Goal: Transaction & Acquisition: Purchase product/service

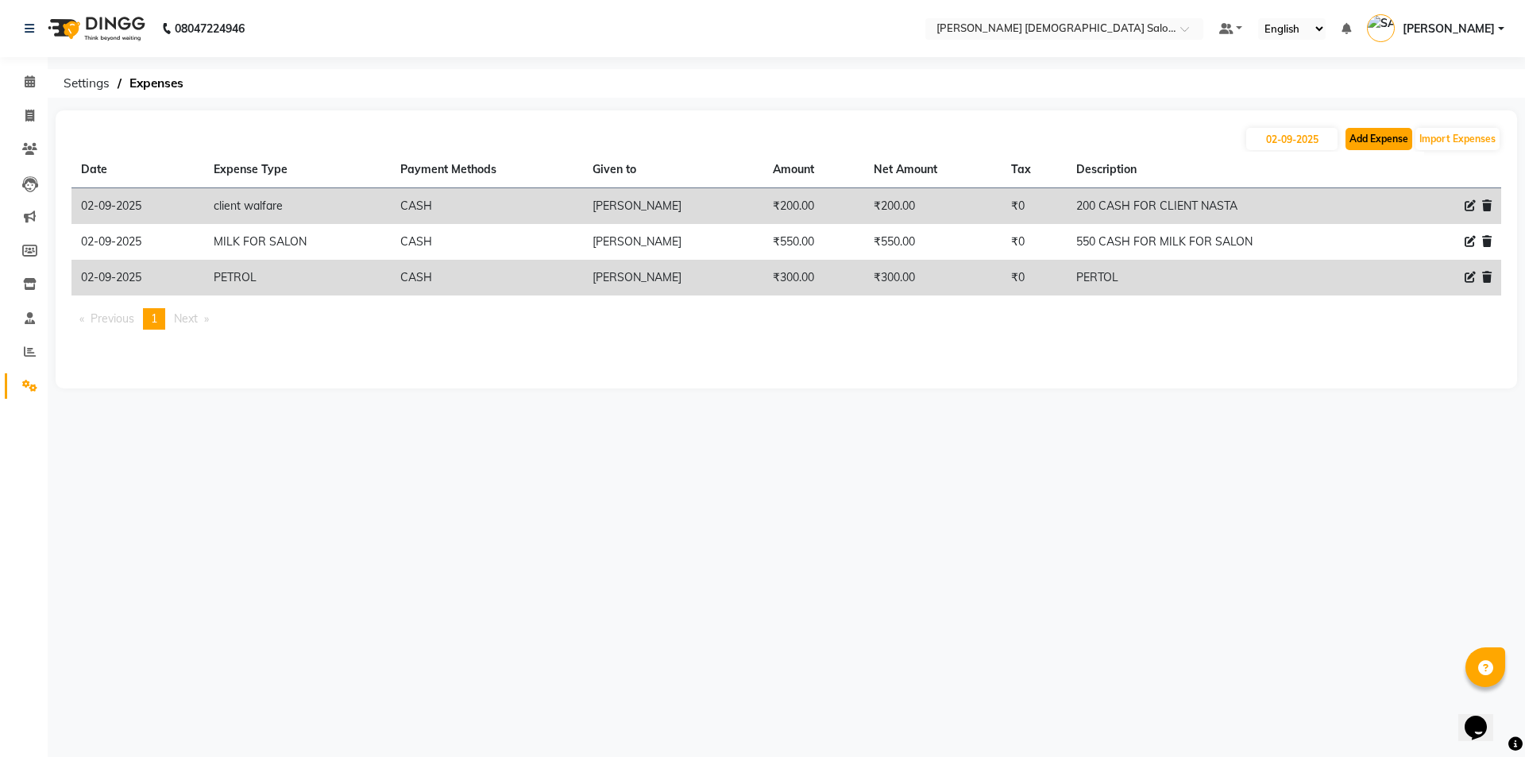
click at [1356, 138] on button "Add Expense" at bounding box center [1379, 139] width 67 height 22
select select "1"
select select "6665"
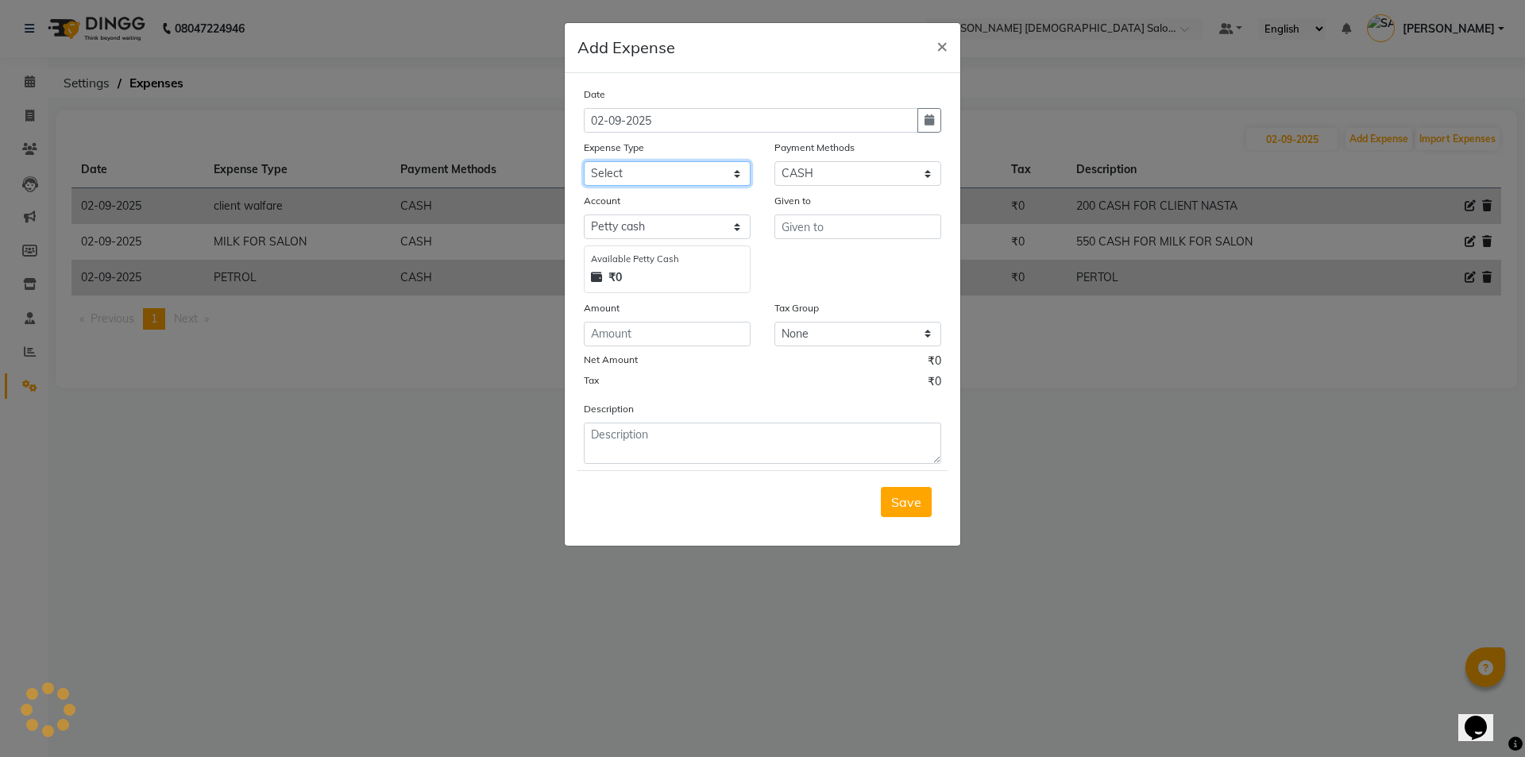
click at [632, 180] on select "Select ADVANCE RUPEES FOR STAFF CLEANING GROSSERY CLENING ITEM HOUSEKEEPIN clie…" at bounding box center [667, 173] width 167 height 25
select select "19507"
click at [584, 161] on select "Select ADVANCE RUPEES FOR STAFF CLEANING GROSSERY CLENING ITEM HOUSEKEEPIN clie…" at bounding box center [667, 173] width 167 height 25
click at [871, 230] on input "text" at bounding box center [858, 227] width 167 height 25
type input "GOPI DASADIYA"
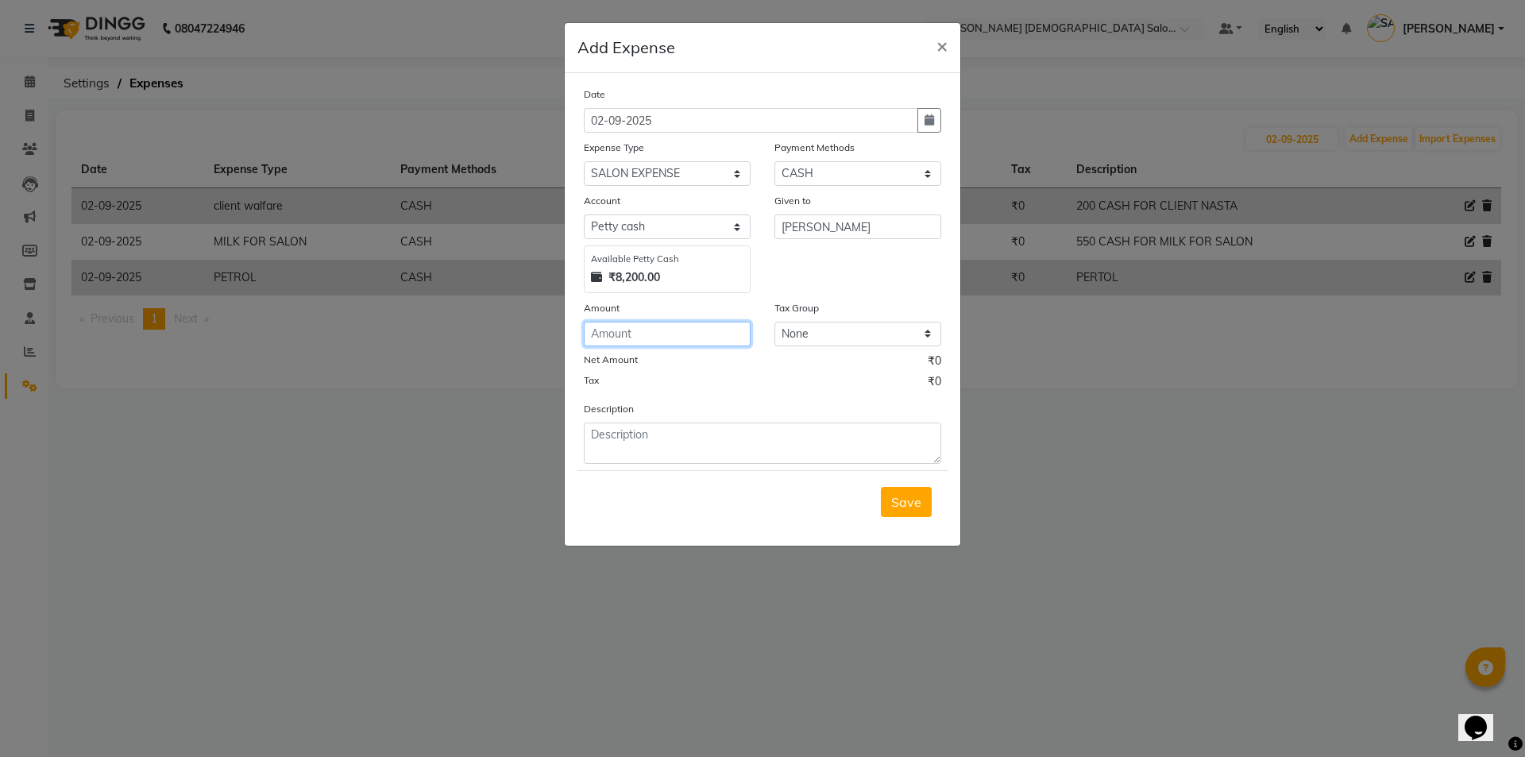
click at [652, 331] on input "number" at bounding box center [667, 334] width 167 height 25
type input "200"
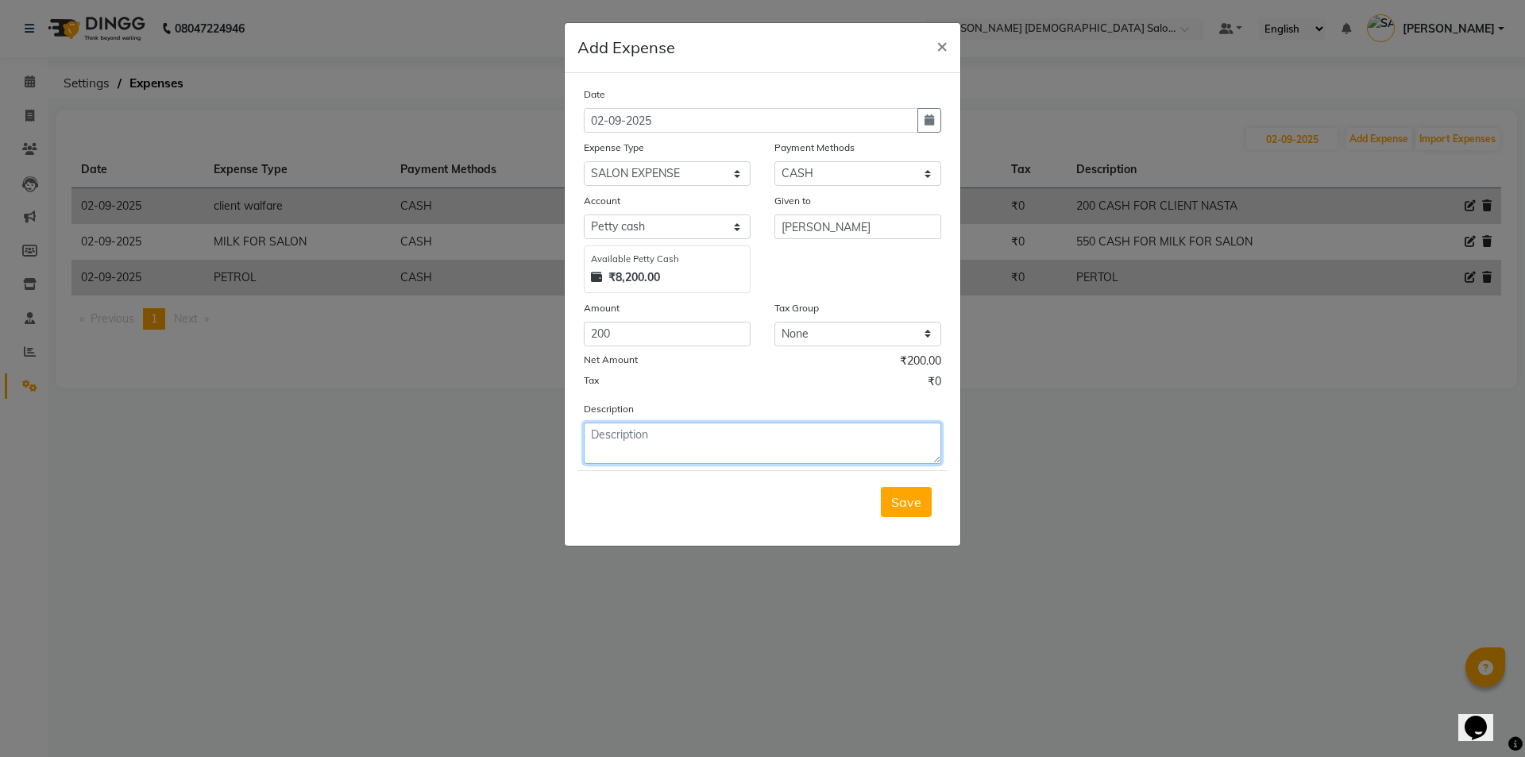
click at [694, 455] on textarea at bounding box center [763, 443] width 358 height 41
type textarea "200 CASH FOR [PERSON_NAME]"
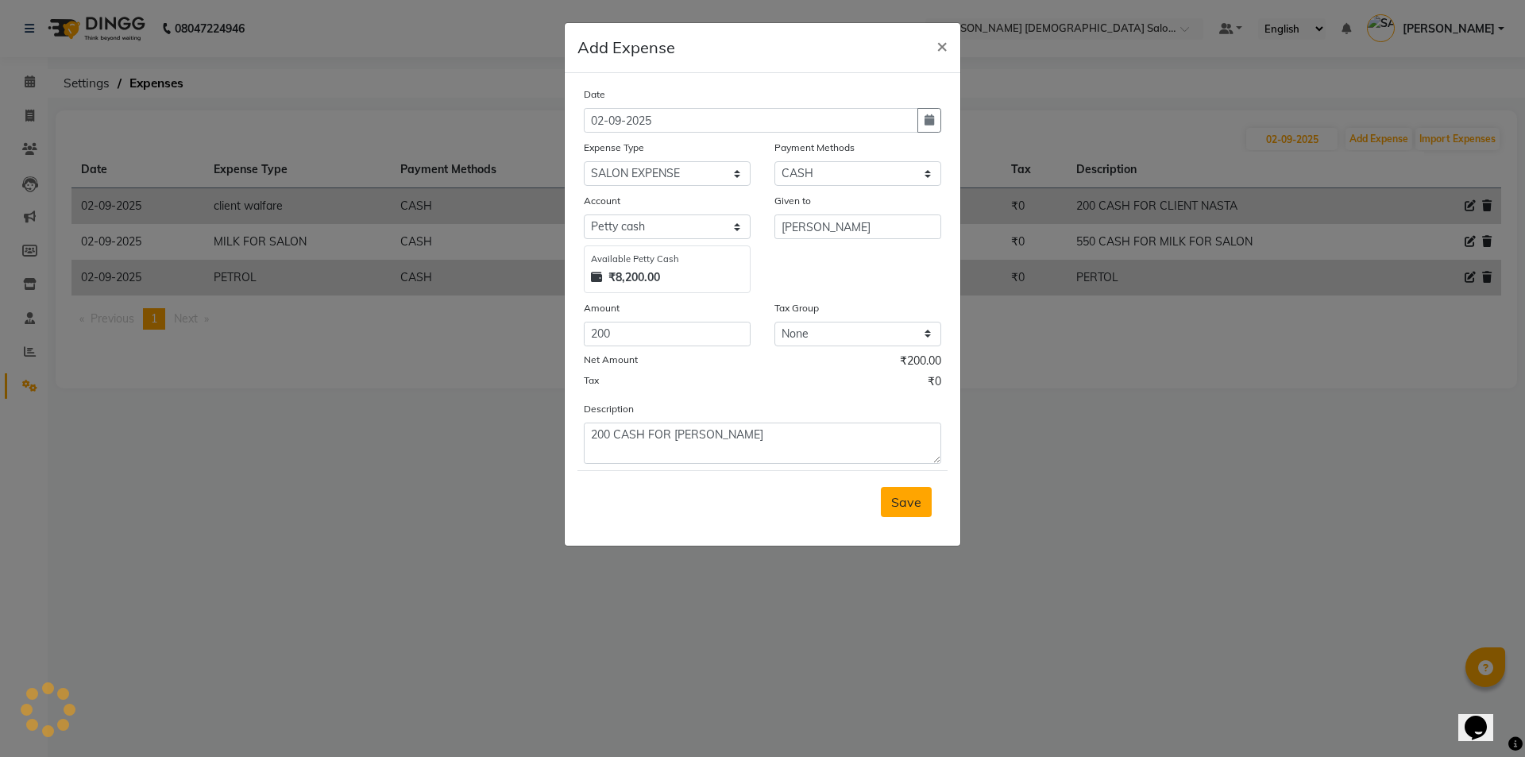
click at [916, 503] on span "Save" at bounding box center [906, 502] width 30 height 16
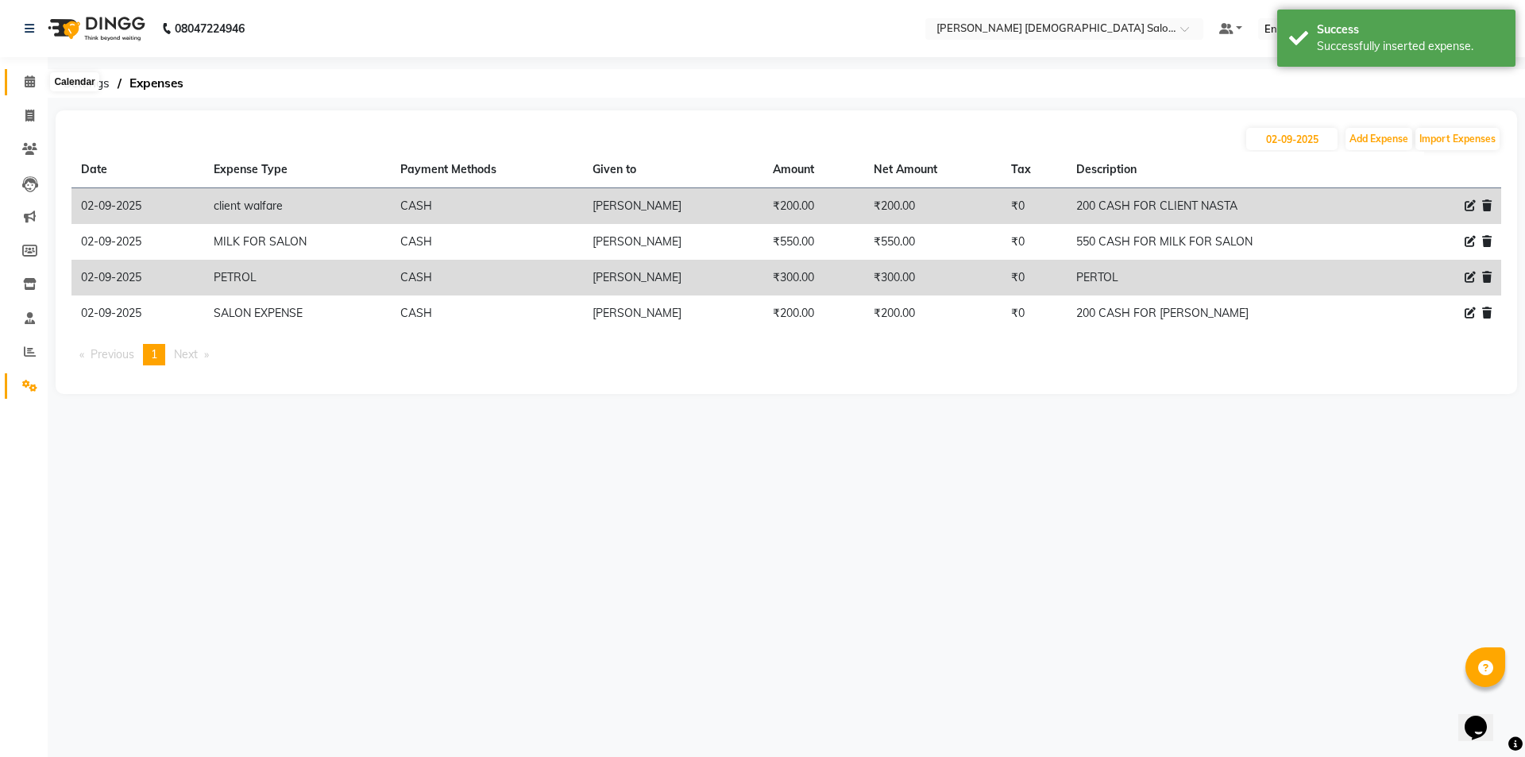
click at [33, 69] on link "Calendar" at bounding box center [24, 82] width 38 height 26
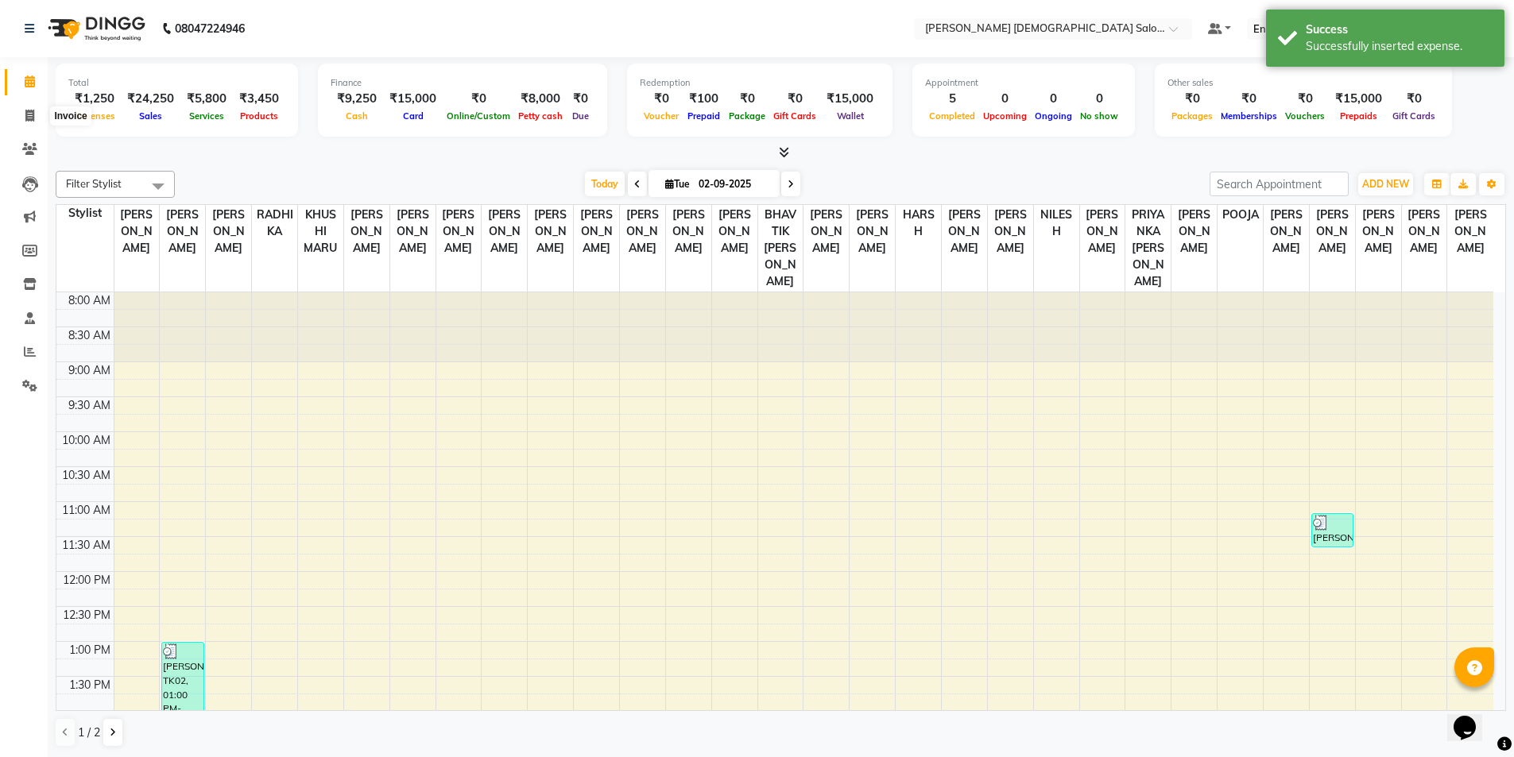
click at [49, 119] on div "Total ₹1,250 Expenses ₹24,250 Sales ₹5,800 Services ₹3,450 Products Finance ₹9,…" at bounding box center [781, 407] width 1466 height 701
click at [37, 113] on span at bounding box center [30, 116] width 28 height 18
select select "service"
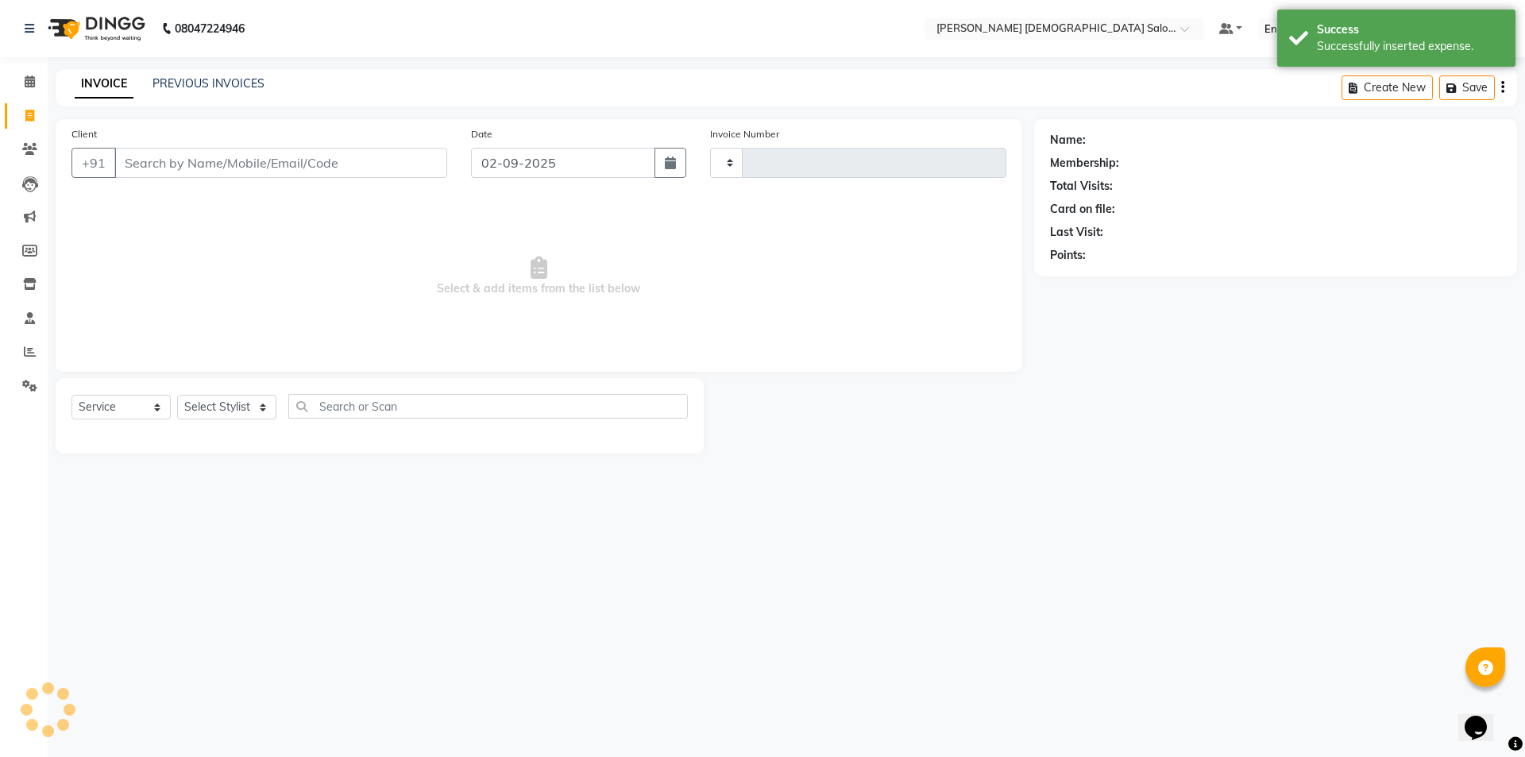
click at [215, 160] on input "Client" at bounding box center [280, 163] width 333 height 30
type input "4338"
select select "7542"
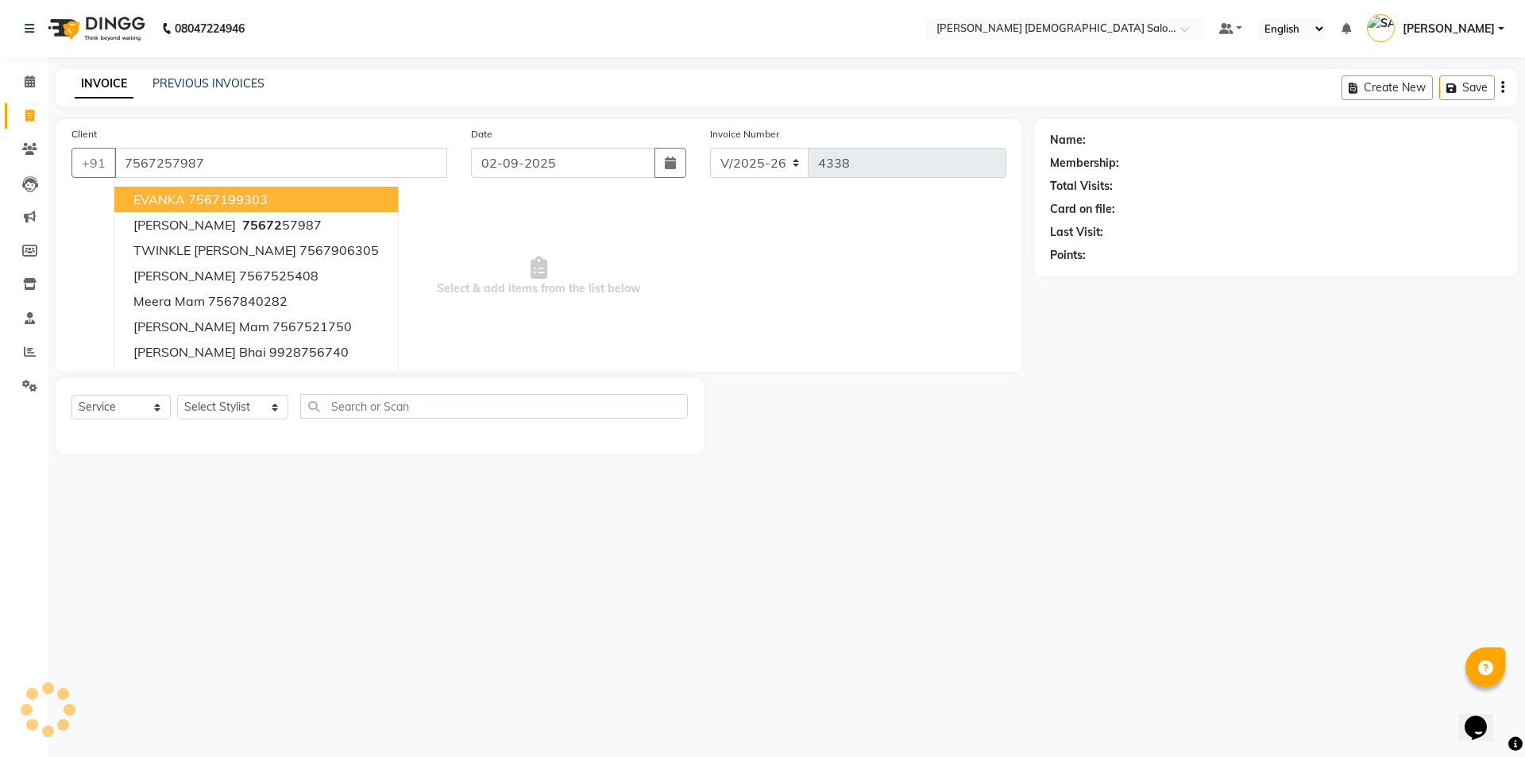
type input "7567257987"
click at [645, 200] on span "Select & add items from the list below" at bounding box center [539, 276] width 935 height 159
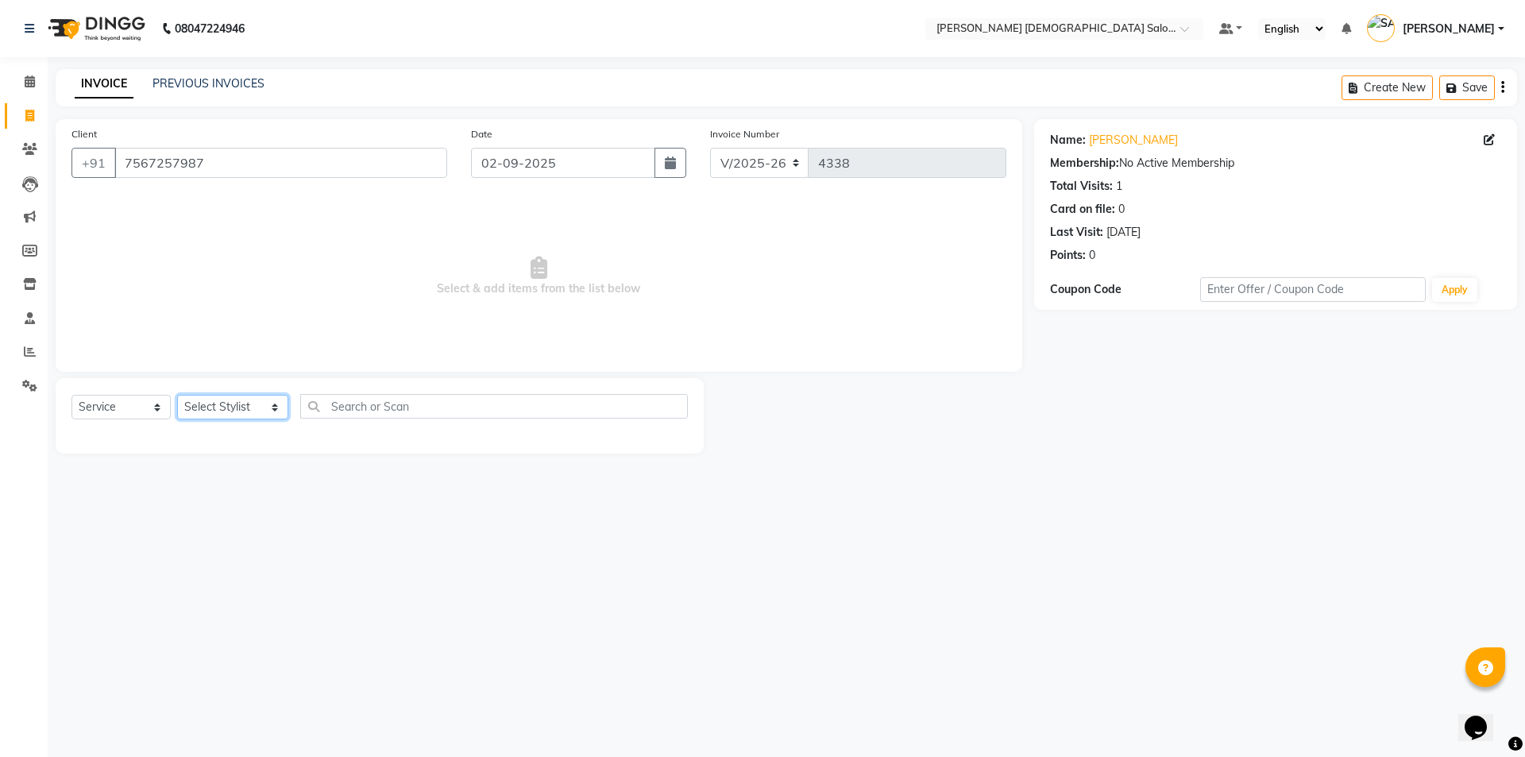
click at [230, 412] on select "Select Stylist AANAND BAVALIYA BHAVTIK GONDALIYA DHARMIK RAVRANI DHRUV BHATTI D…" at bounding box center [232, 407] width 111 height 25
select select "67051"
click at [177, 395] on select "Select Stylist AANAND BAVALIYA BHAVTIK GONDALIYA DHARMIK RAVRANI DHRUV BHATTI D…" at bounding box center [232, 407] width 111 height 25
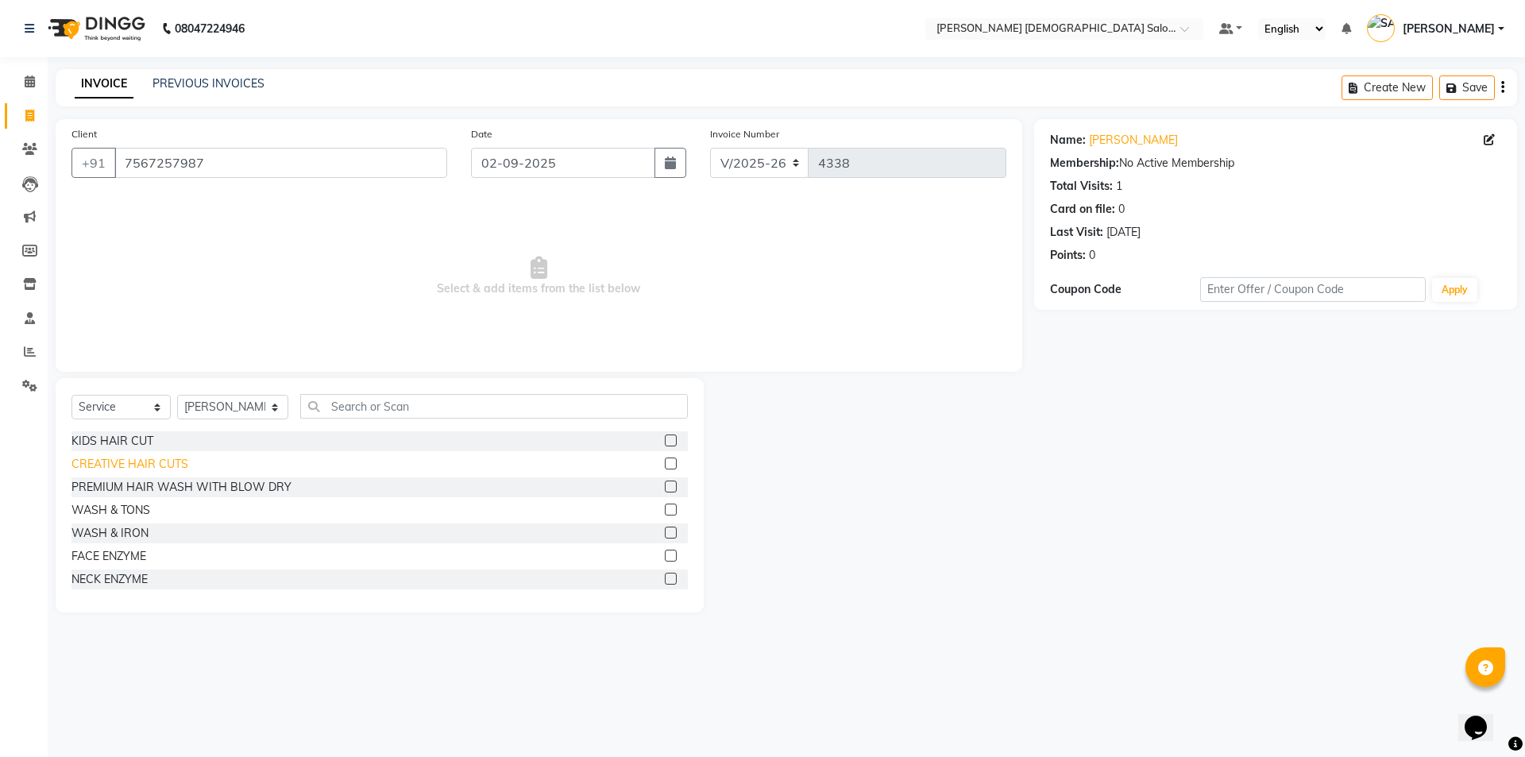
click at [171, 468] on div "CREATIVE HAIR CUTS" at bounding box center [130, 464] width 117 height 17
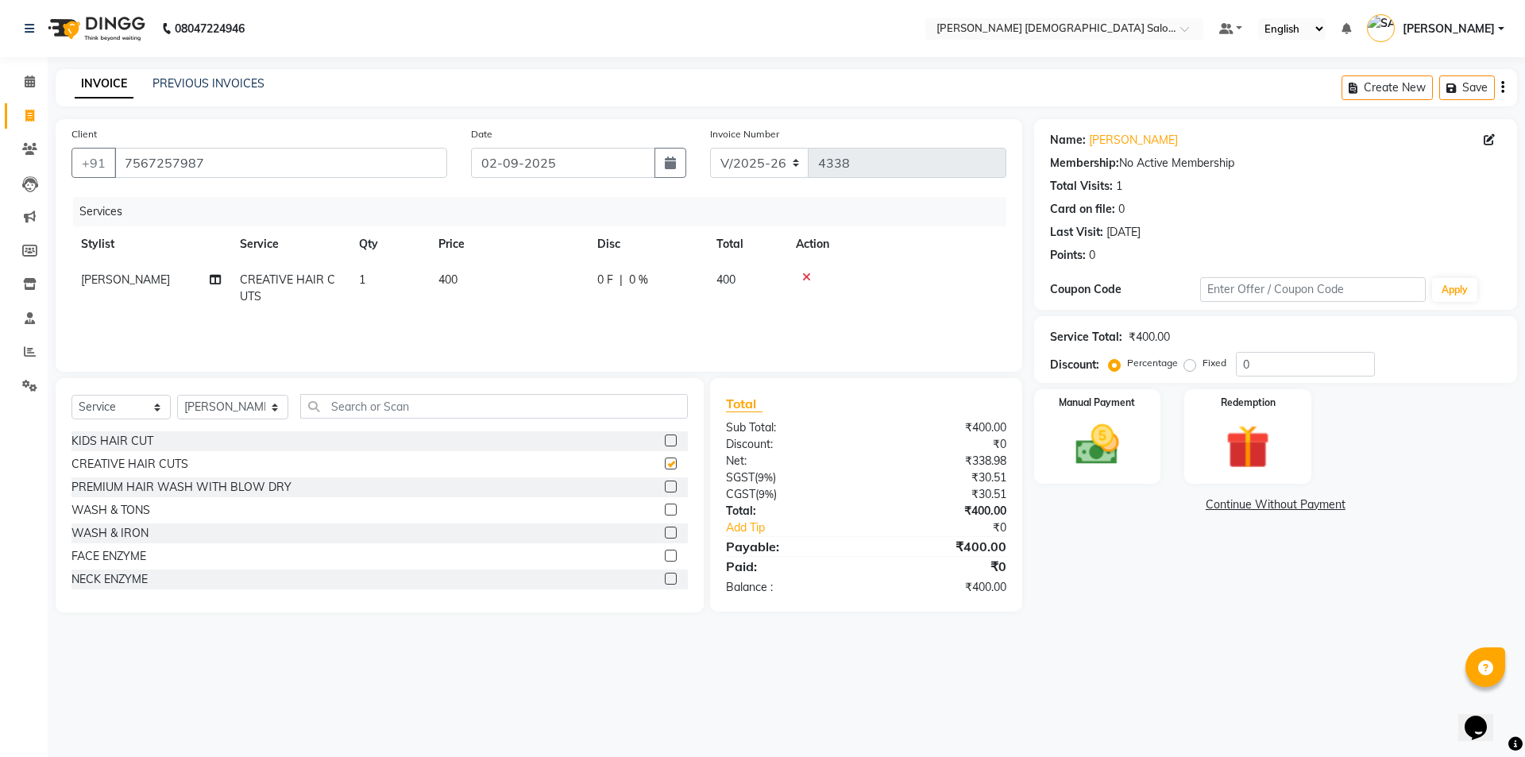
checkbox input "false"
click at [535, 283] on td "400" at bounding box center [508, 288] width 159 height 52
select select "67051"
drag, startPoint x: 502, startPoint y: 299, endPoint x: 363, endPoint y: 320, distance: 140.7
click at [444, 311] on tr "AANAND BAVALIYA BHAVTIK GONDALIYA DHARMIK RAVRANI DHRUV BHATTI DIKSHA DIMPAL SE…" at bounding box center [539, 292] width 935 height 60
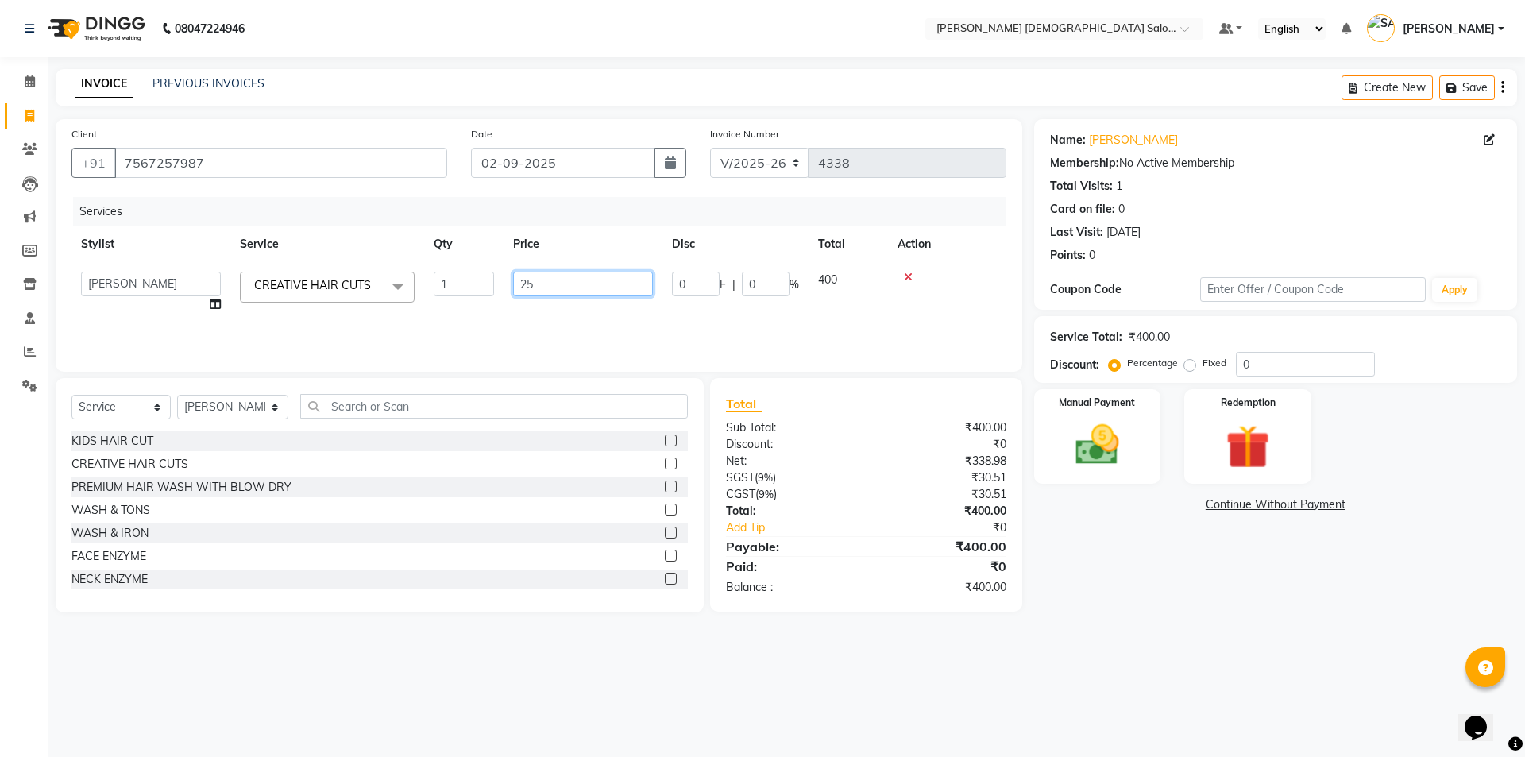
type input "250"
click at [354, 323] on div "Services Stylist Service Qty Price Disc Total Action DHARMIK RAVRANI CREATIVE H…" at bounding box center [539, 276] width 935 height 159
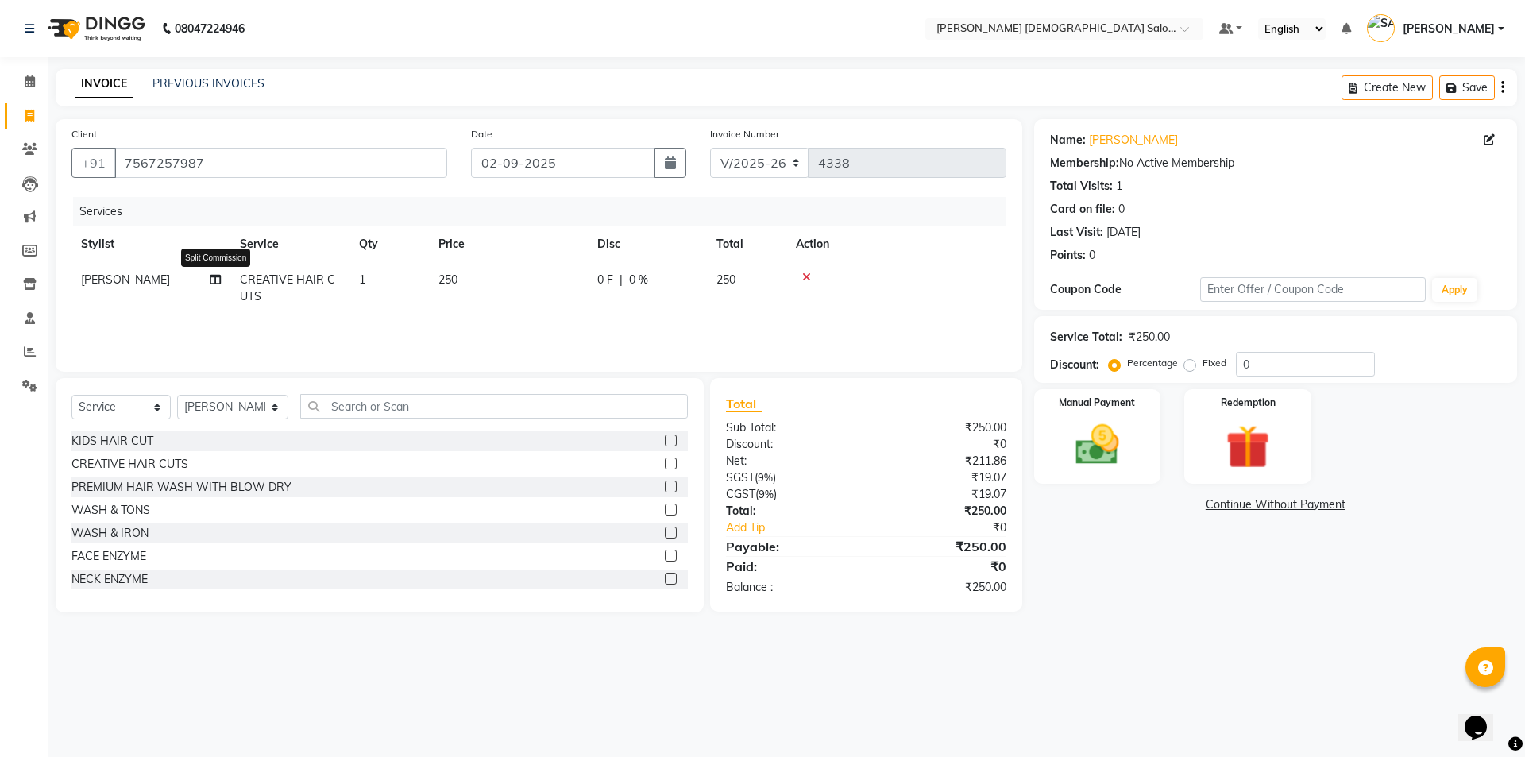
click at [217, 278] on icon at bounding box center [215, 279] width 11 height 11
select select "67051"
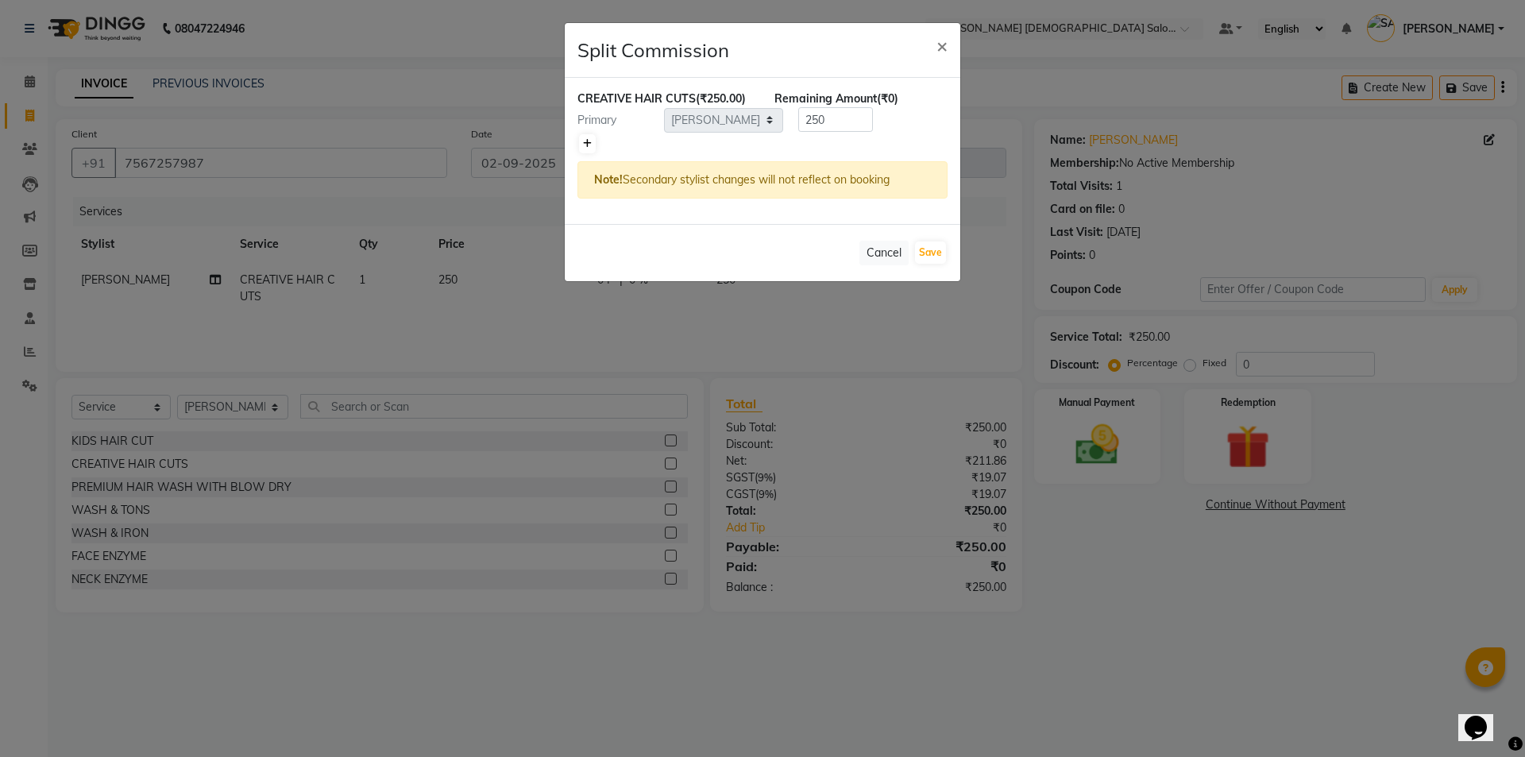
click at [582, 142] on link at bounding box center [587, 143] width 17 height 19
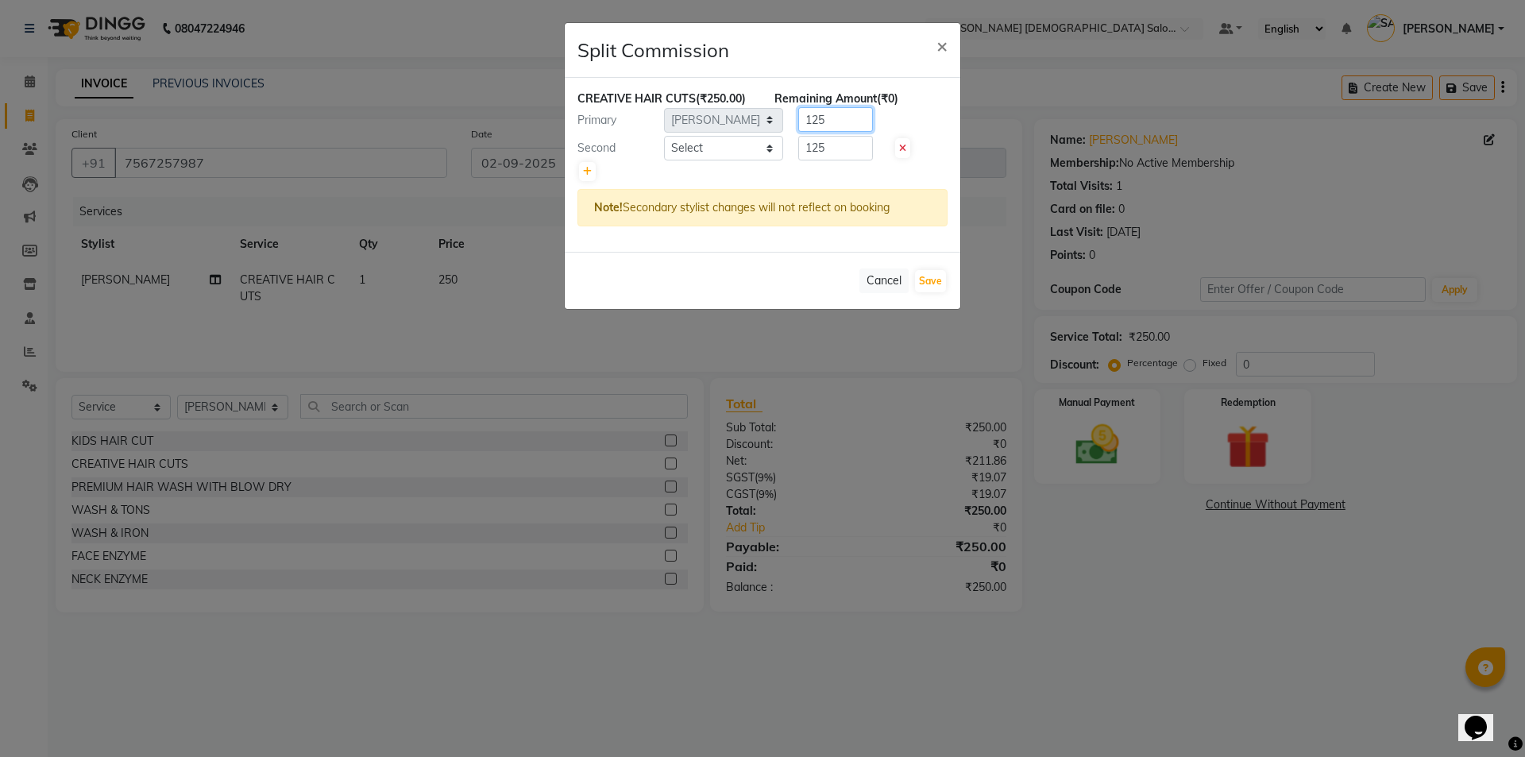
click at [782, 131] on div "Primary Select AANAND BAVALIYA BHAVTIK GONDALIYA DHARMIK RAVRANI DHRUV BHATTI D…" at bounding box center [763, 119] width 394 height 25
type input "200"
drag, startPoint x: 790, startPoint y: 158, endPoint x: 779, endPoint y: 162, distance: 11.1
click at [779, 162] on div "CREATIVE HAIR CUTS (₹250.00) Remaining Amount (-₹75.00) Primary Select AANAND B…" at bounding box center [763, 165] width 396 height 174
drag, startPoint x: 821, startPoint y: 150, endPoint x: 759, endPoint y: 167, distance: 64.2
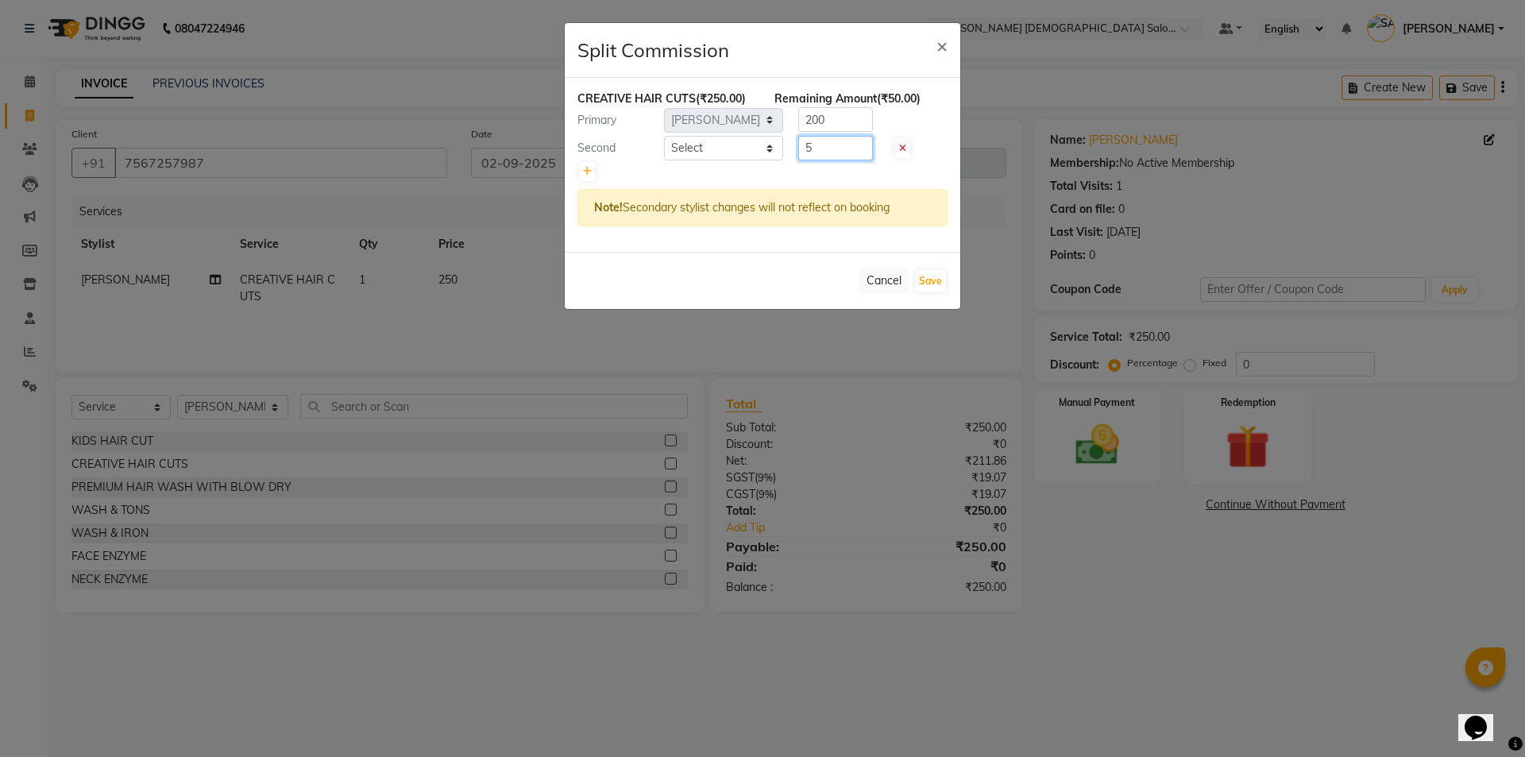
click at [759, 167] on div "CREATIVE HAIR CUTS (₹250.00) Remaining Amount (₹50.00) Primary Select AANAND BA…" at bounding box center [763, 165] width 396 height 174
type input "50"
click at [729, 159] on select "Select AANAND BAVALIYA BHAVTIK GONDALIYA DHARMIK RAVRANI DHRUV BHATTI DIKSHA DI…" at bounding box center [723, 148] width 119 height 25
click at [733, 145] on select "Select AANAND BAVALIYA BHAVTIK GONDALIYA DHARMIK RAVRANI DHRUV BHATTI DIKSHA DI…" at bounding box center [723, 148] width 119 height 25
select select "68533"
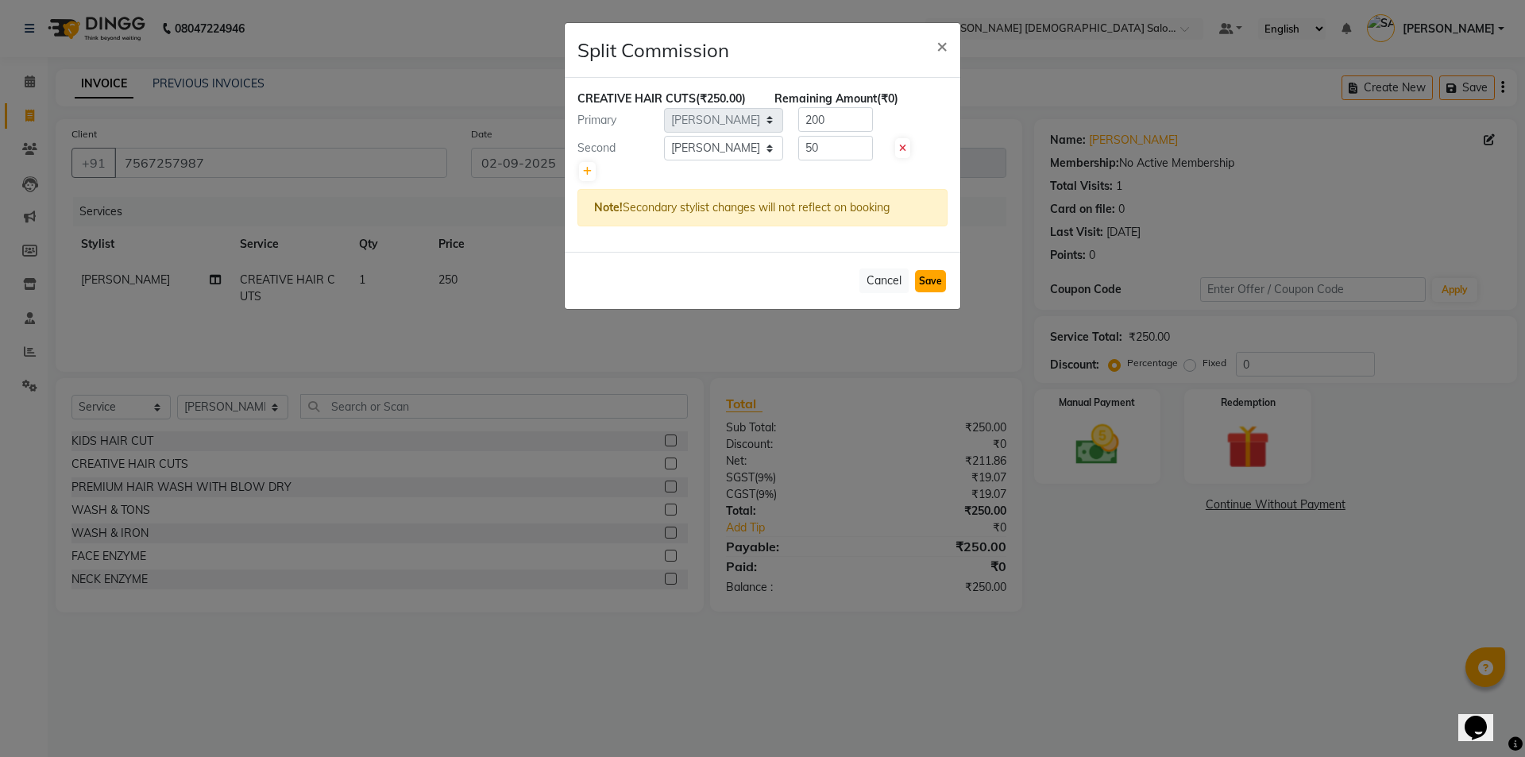
click at [934, 276] on button "Save" at bounding box center [930, 281] width 31 height 22
select select "Select"
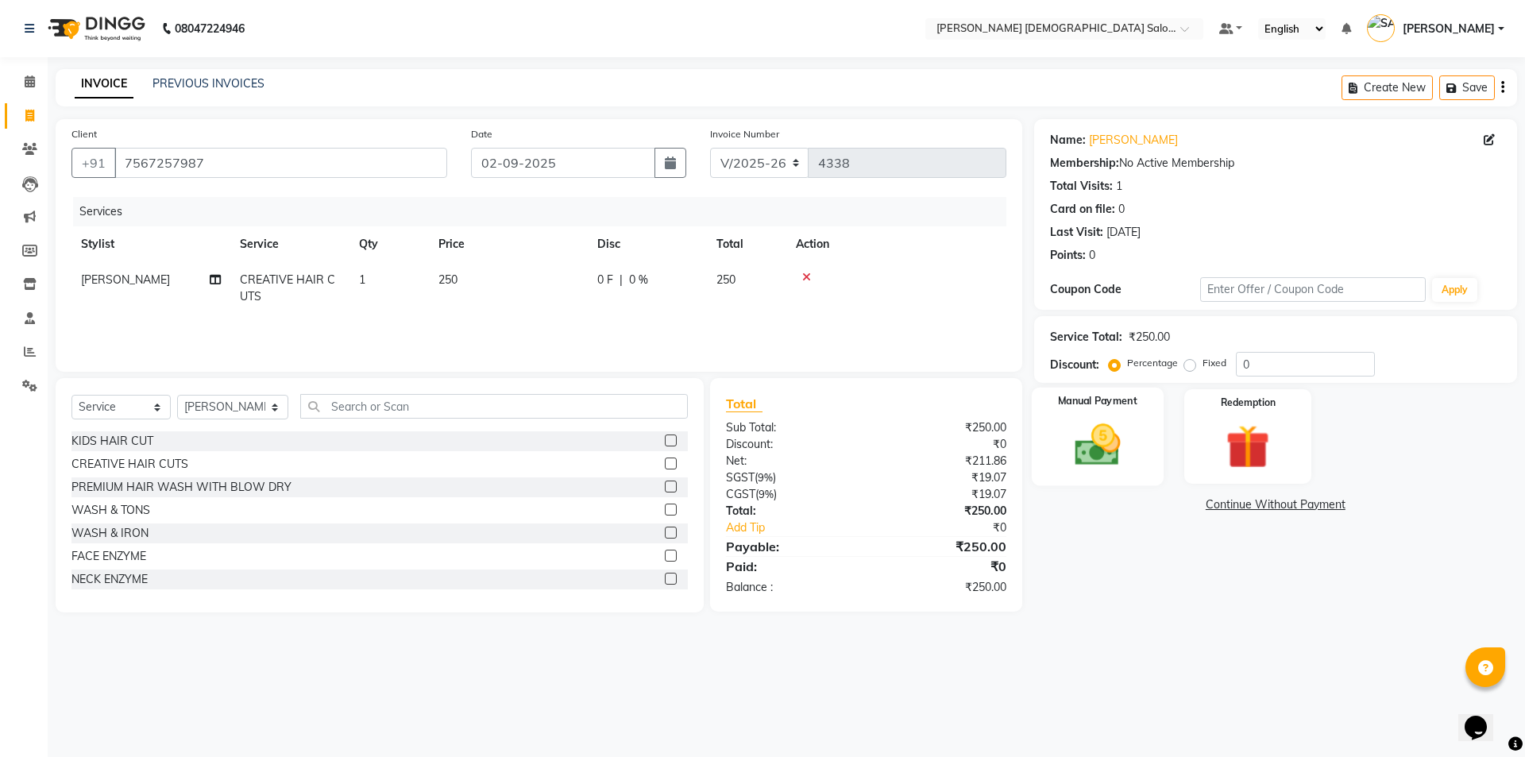
click at [1120, 438] on img at bounding box center [1098, 445] width 74 height 52
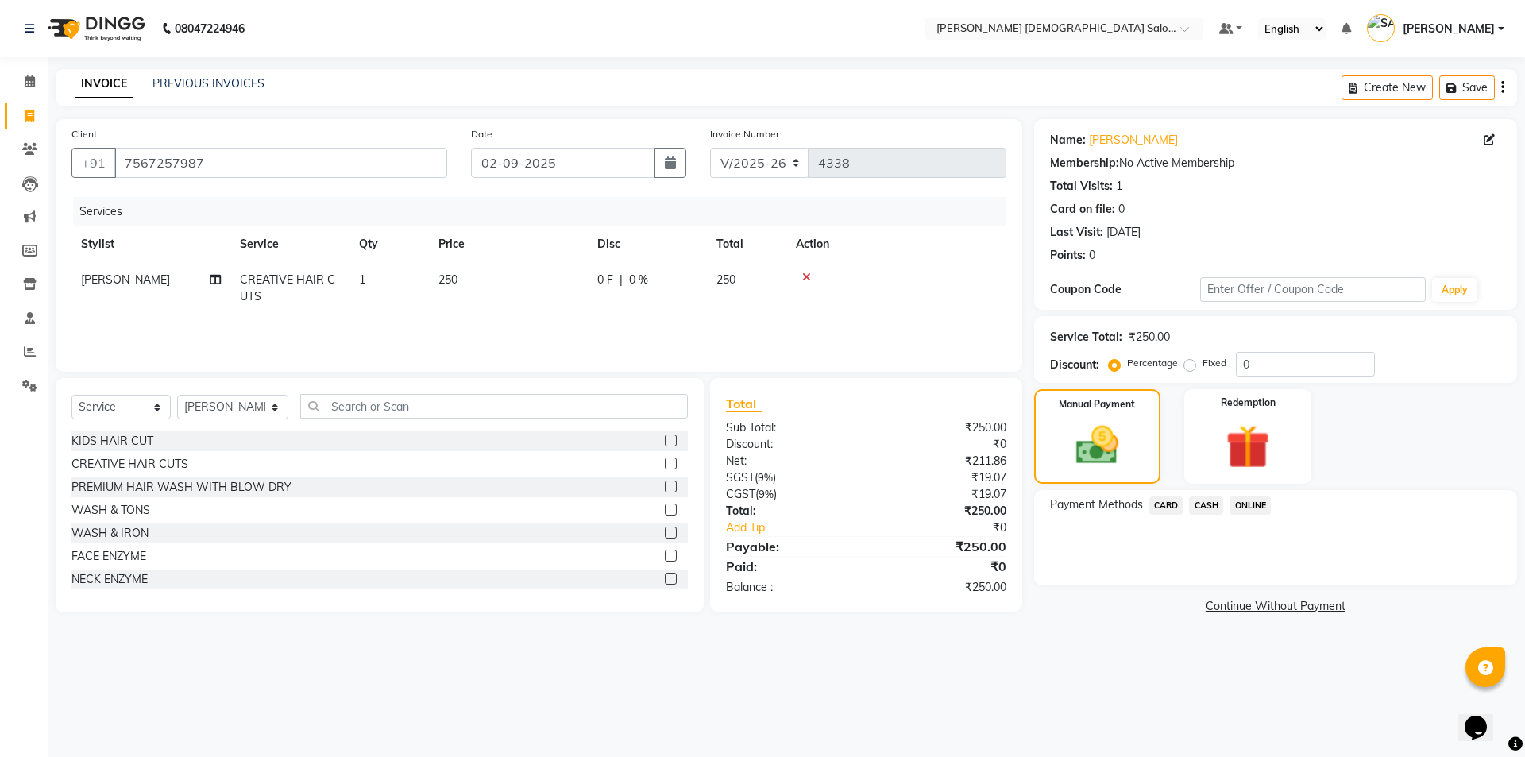
click at [1206, 505] on span "CASH" at bounding box center [1206, 506] width 34 height 18
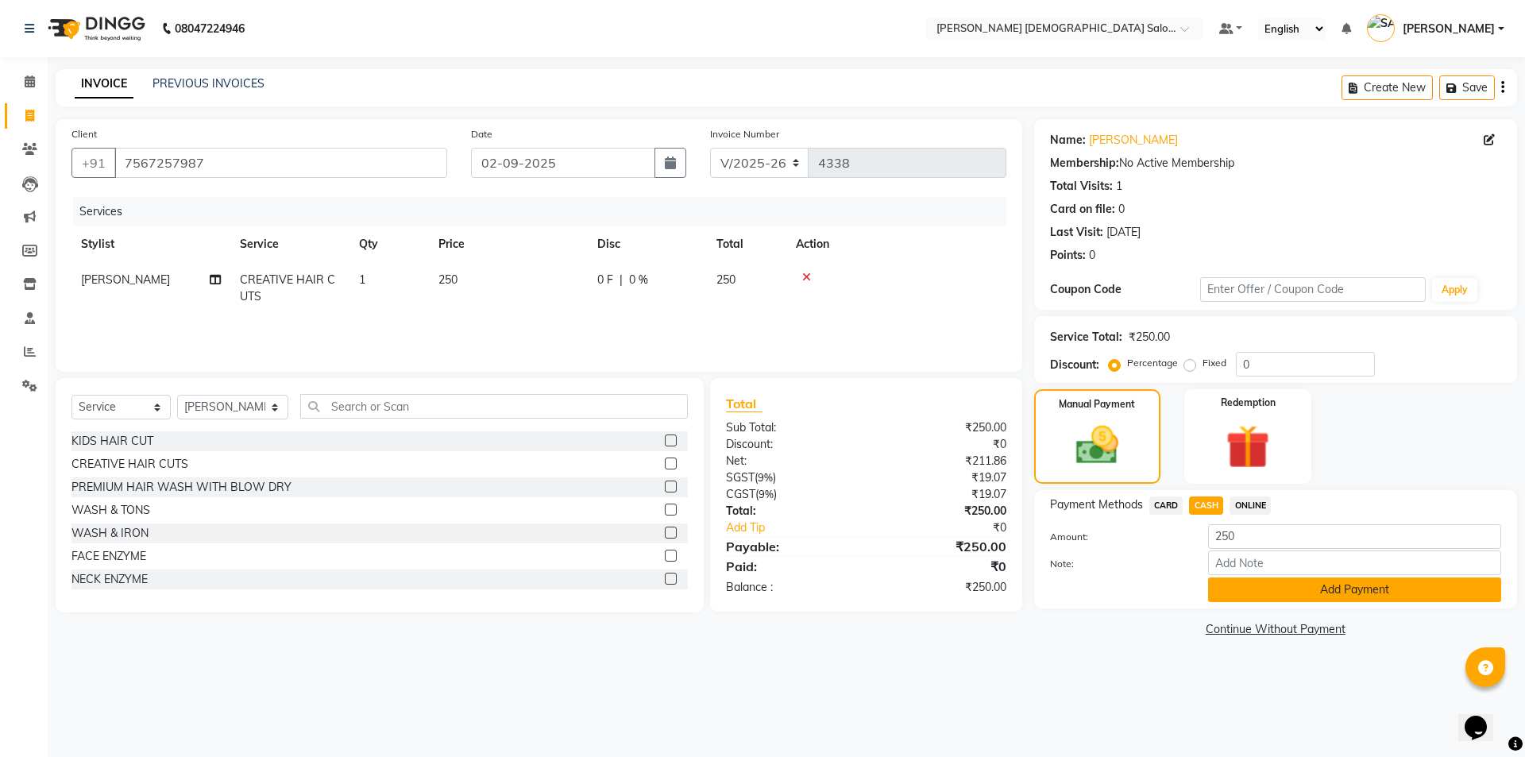
click at [1240, 598] on button "Add Payment" at bounding box center [1354, 590] width 293 height 25
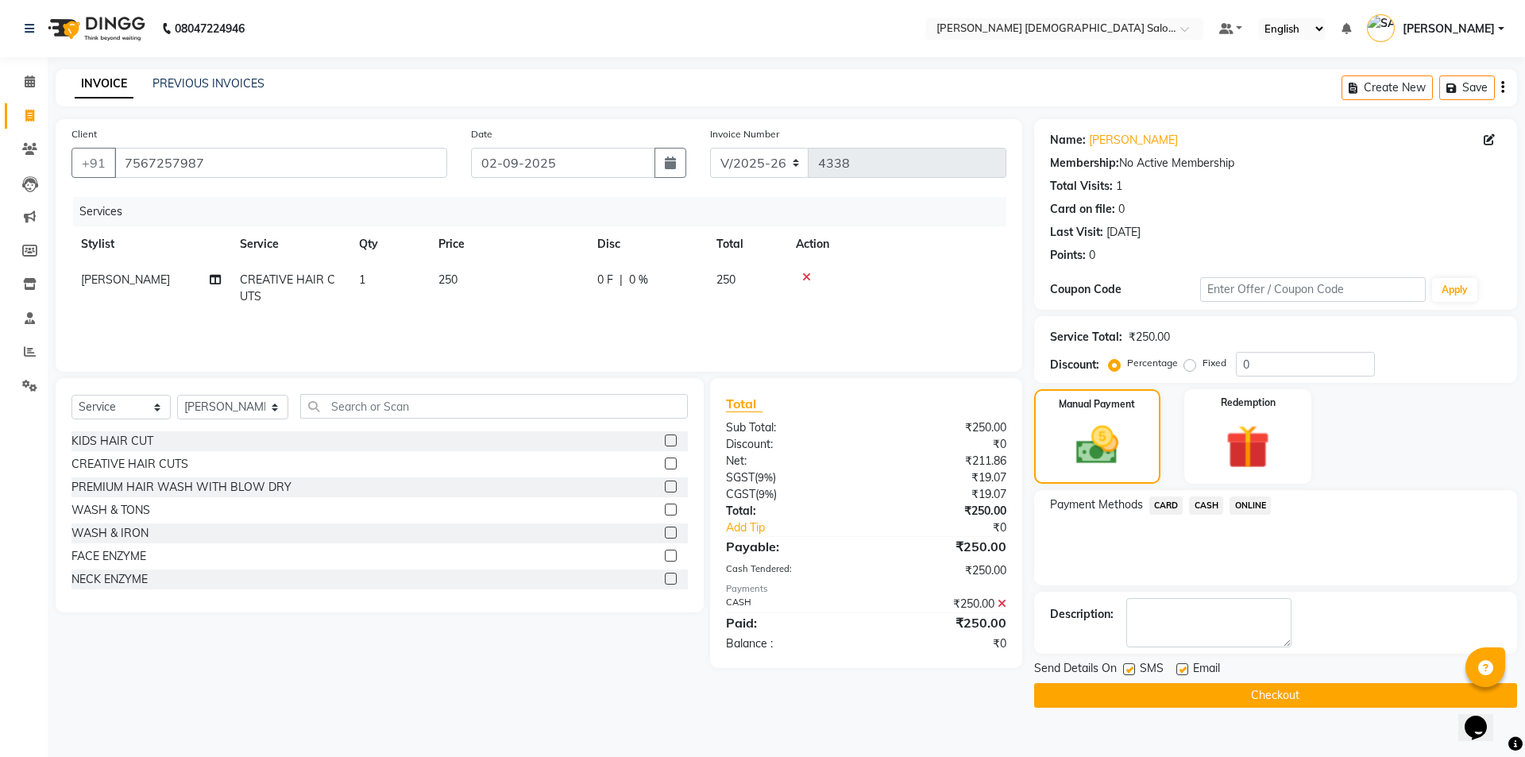
click at [1180, 672] on label at bounding box center [1183, 669] width 12 height 12
click at [1180, 672] on input "checkbox" at bounding box center [1182, 670] width 10 height 10
checkbox input "false"
click at [1123, 671] on label at bounding box center [1129, 669] width 12 height 12
click at [1123, 671] on input "checkbox" at bounding box center [1128, 670] width 10 height 10
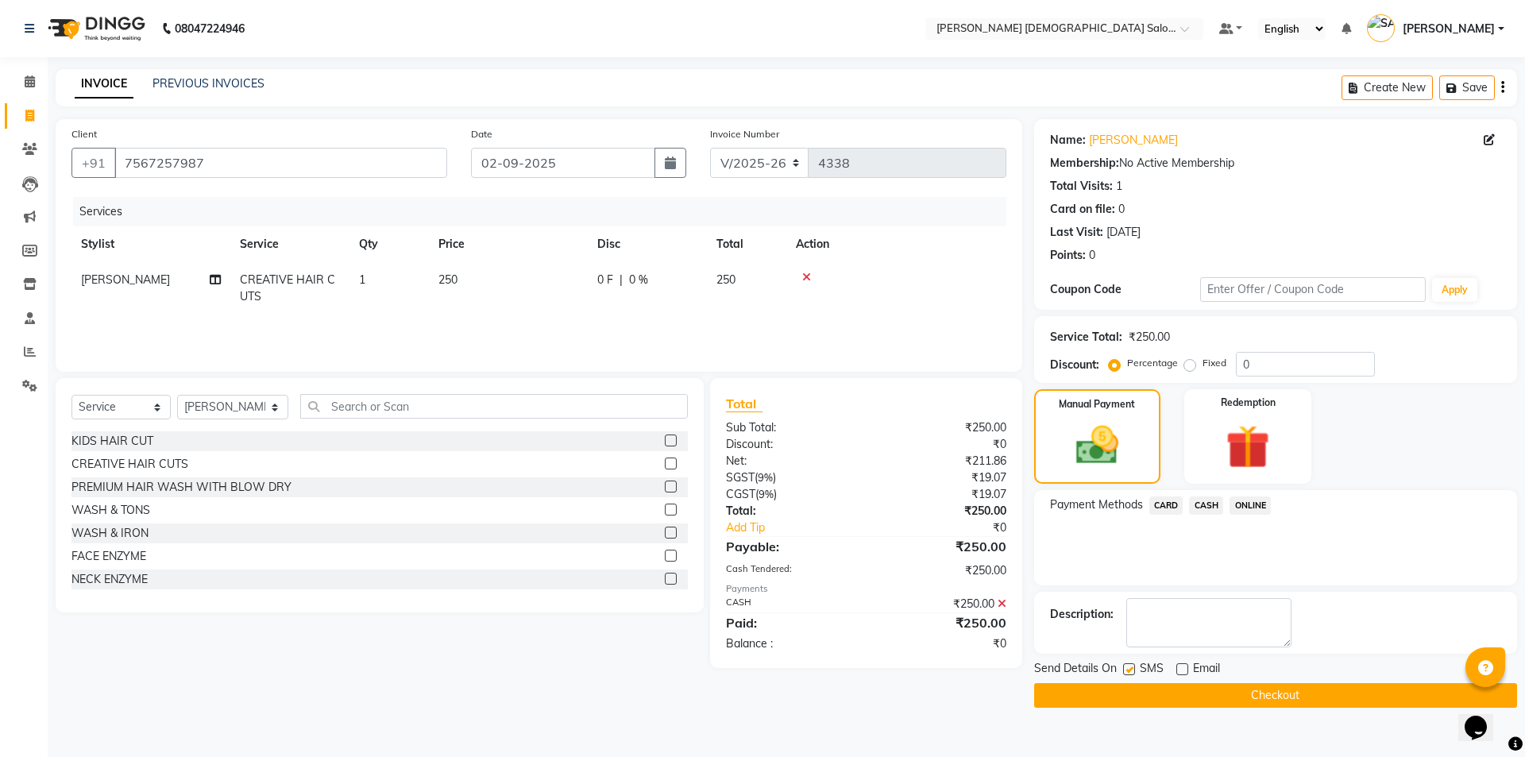
checkbox input "false"
click at [1150, 688] on button "Checkout" at bounding box center [1275, 695] width 483 height 25
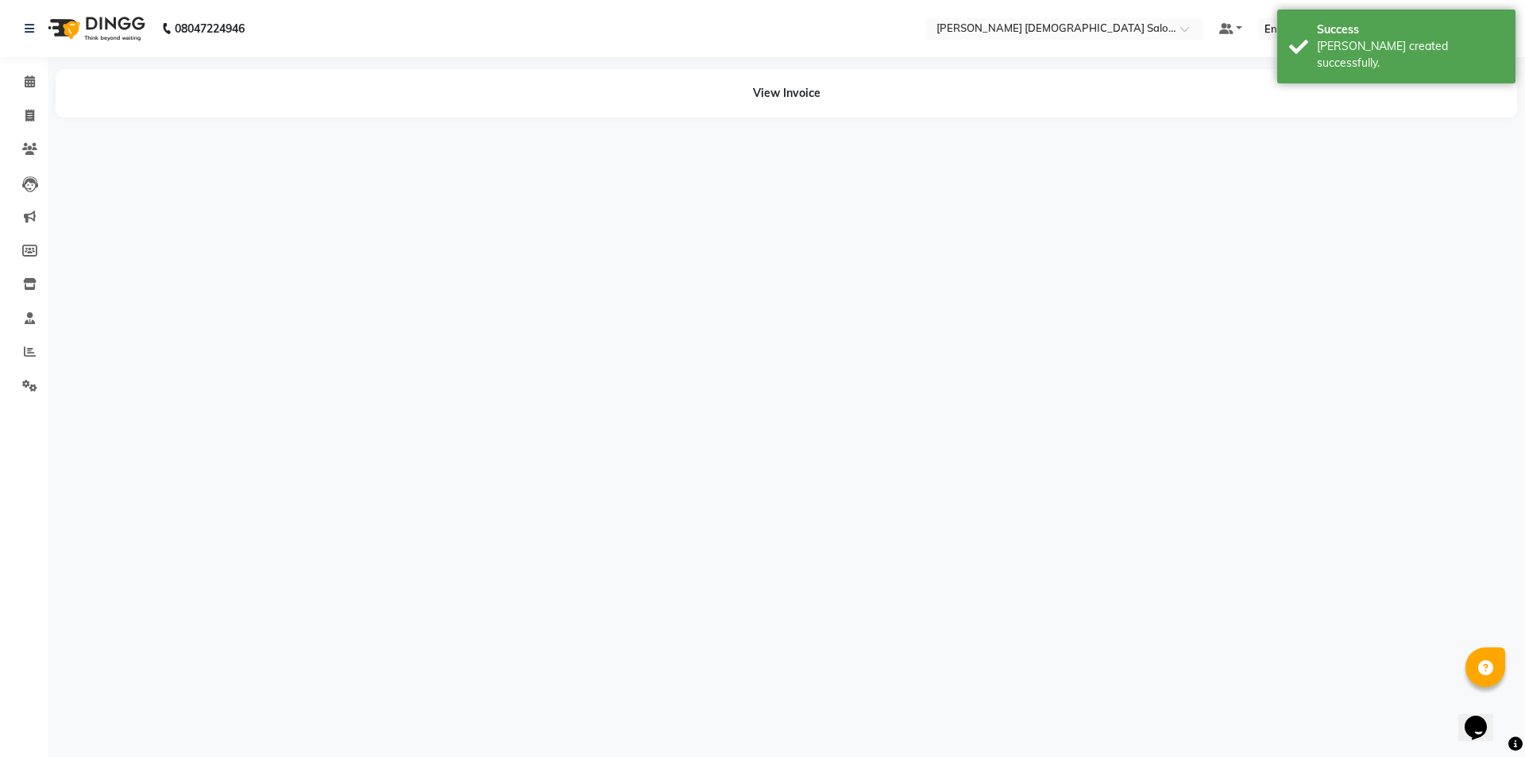
select select "67051"
select select "68533"
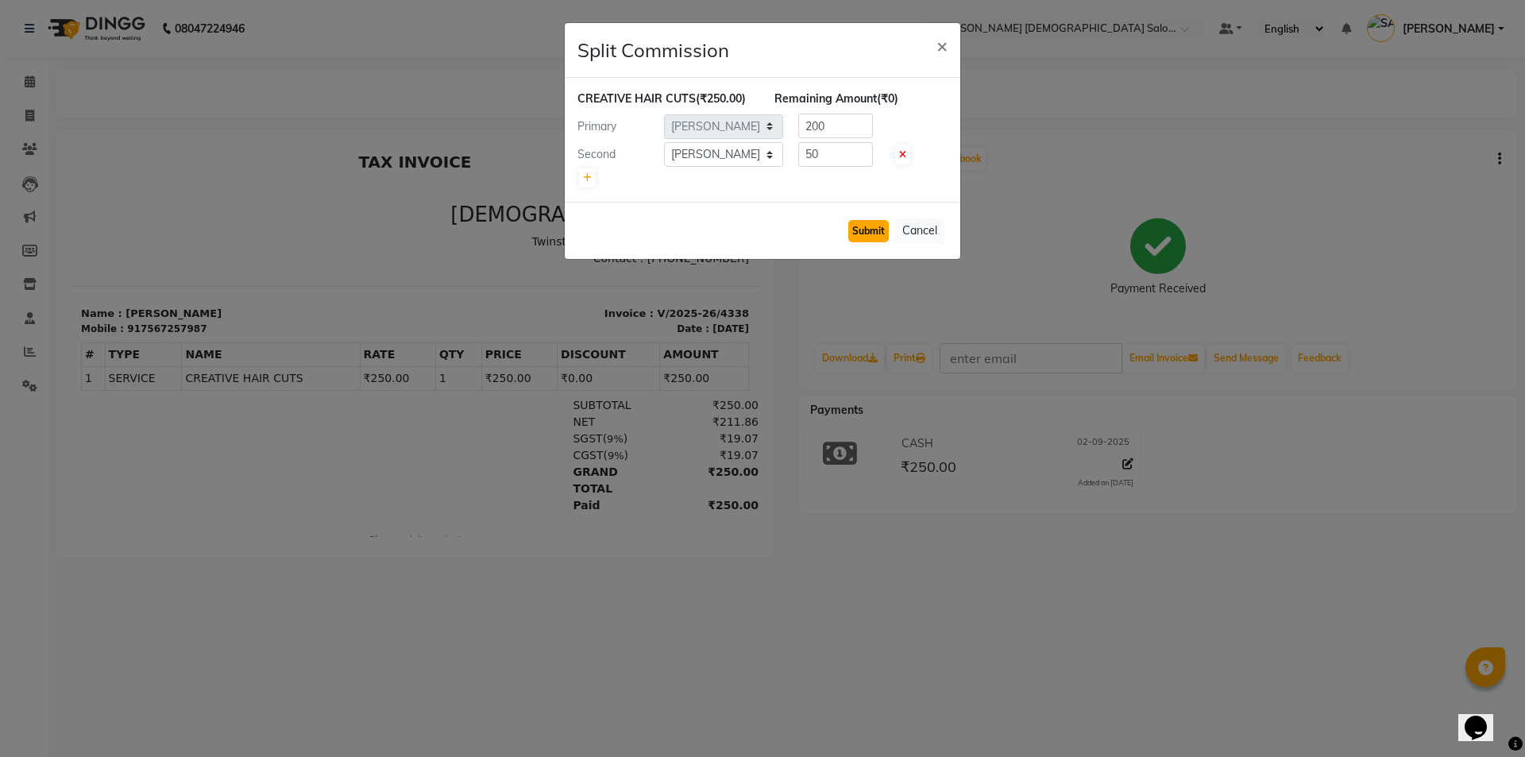
click at [859, 233] on button "Submit" at bounding box center [869, 231] width 41 height 22
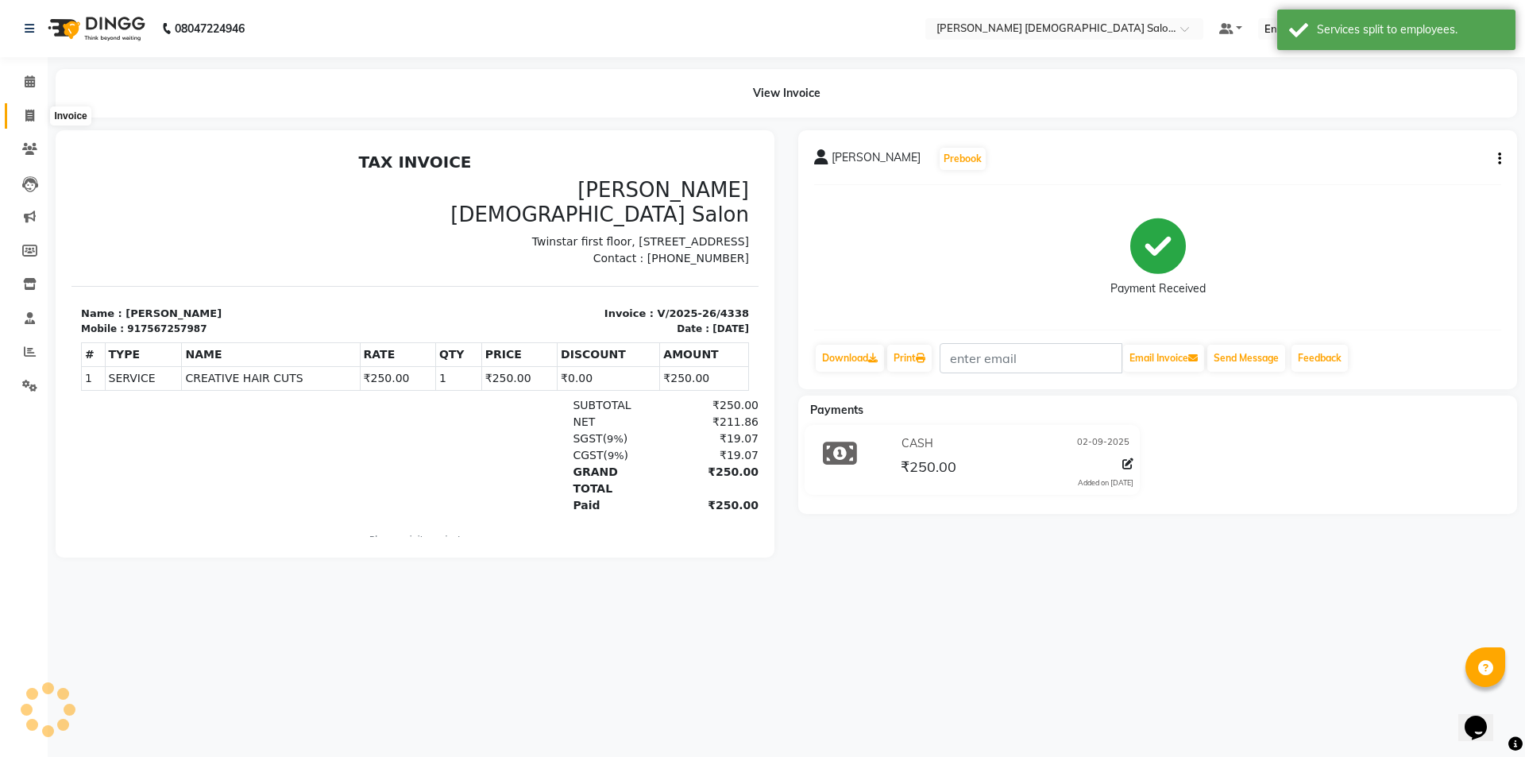
click at [31, 114] on icon at bounding box center [29, 116] width 9 height 12
select select "service"
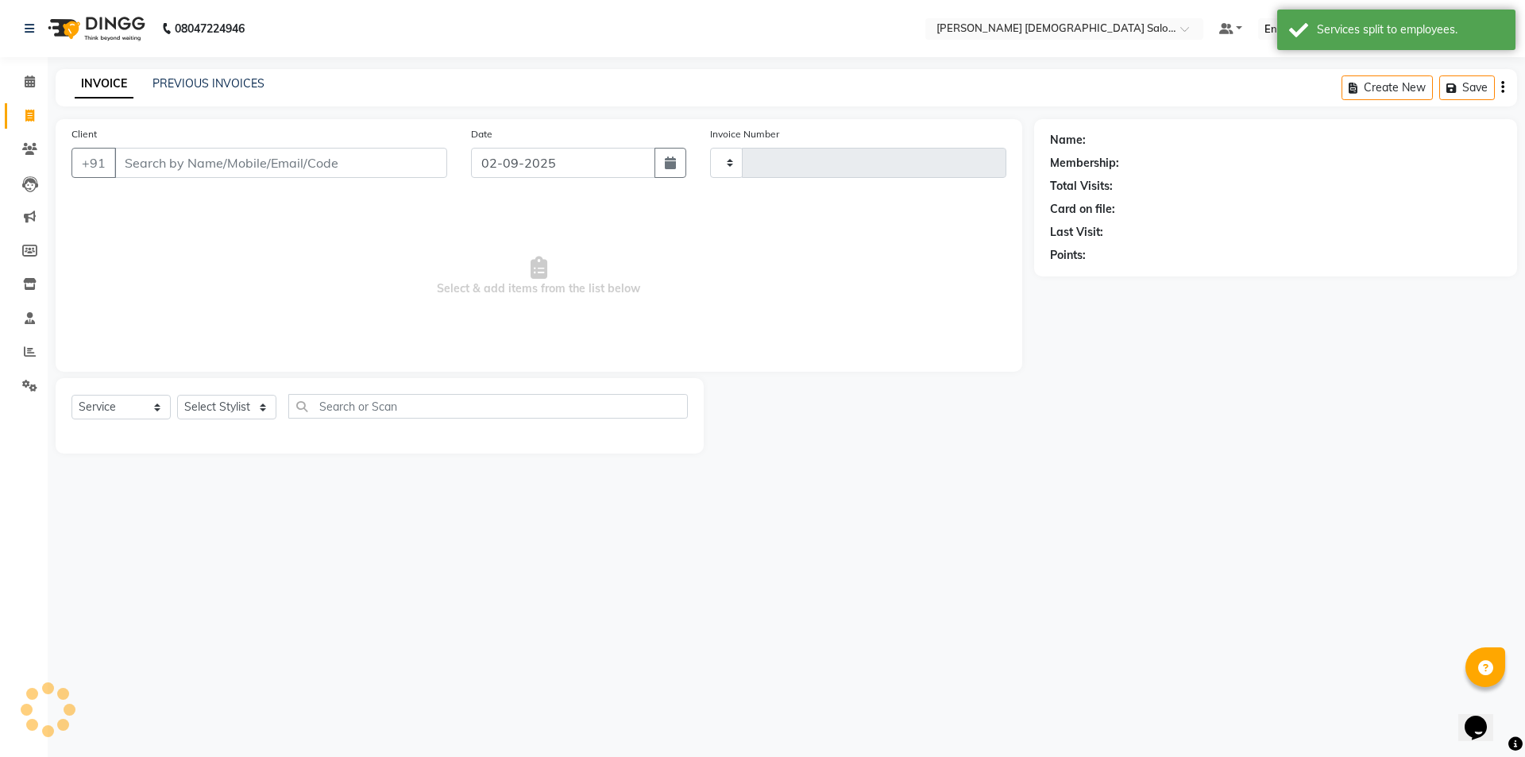
type input "4339"
select select "7542"
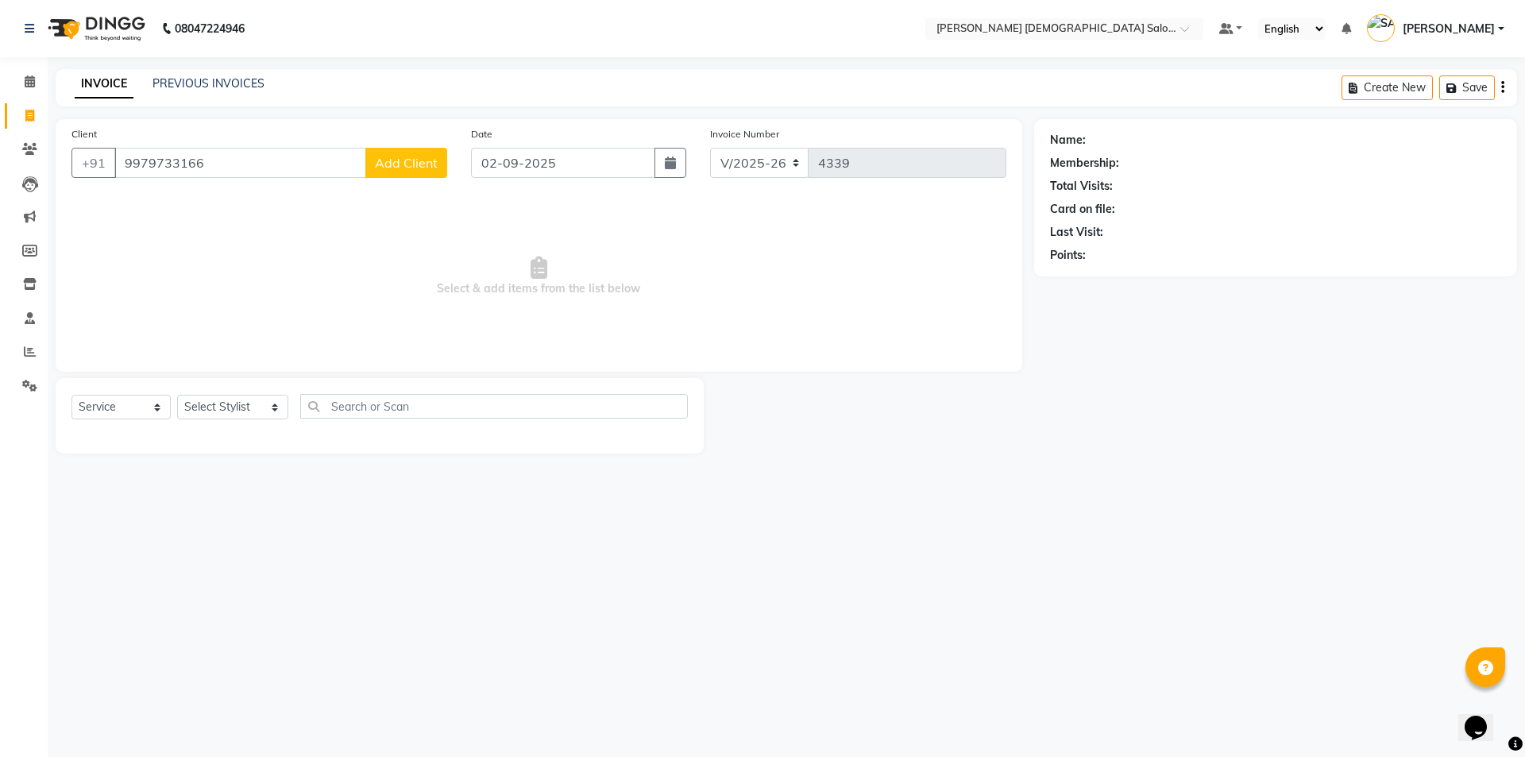
type input "9979733166"
click at [427, 163] on span "Add Client" at bounding box center [406, 163] width 63 height 16
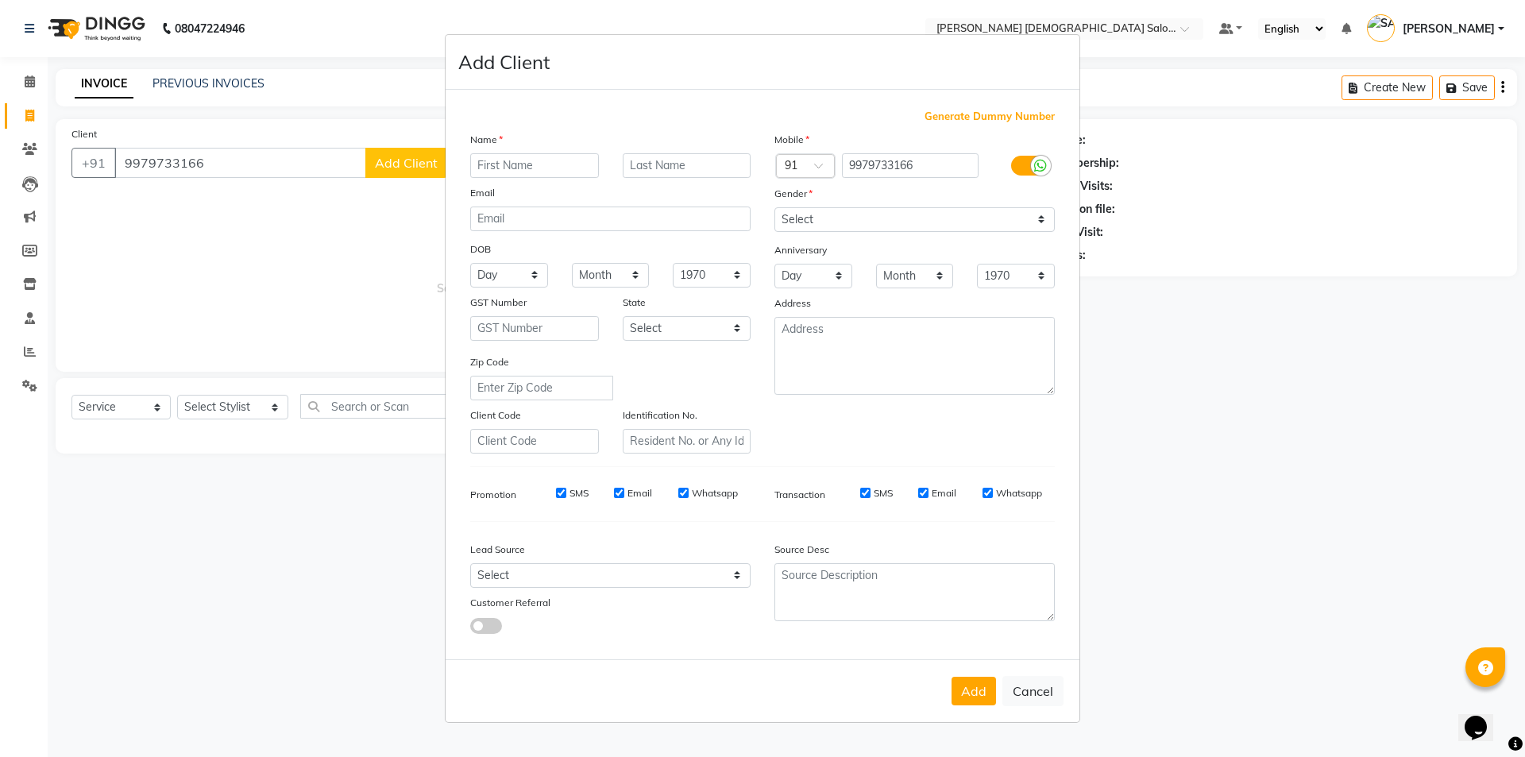
click at [494, 160] on input "text" at bounding box center [534, 165] width 129 height 25
type input "[PERSON_NAME]"
type input "MAM"
click at [876, 216] on select "Select Male Female Other Prefer Not To Say" at bounding box center [915, 219] width 280 height 25
select select "female"
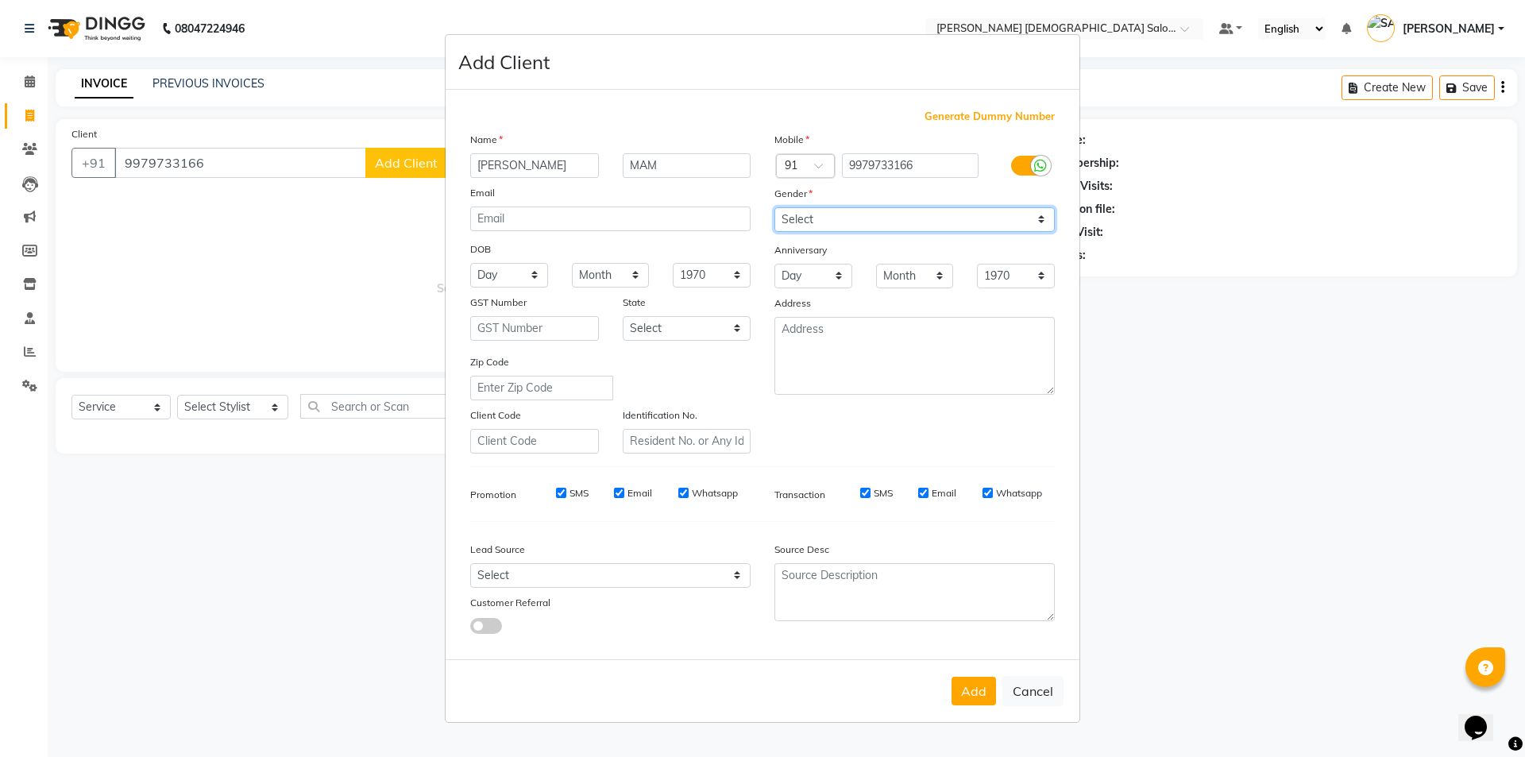
click at [775, 207] on select "Select Male Female Other Prefer Not To Say" at bounding box center [915, 219] width 280 height 25
click at [976, 694] on button "Add" at bounding box center [974, 691] width 44 height 29
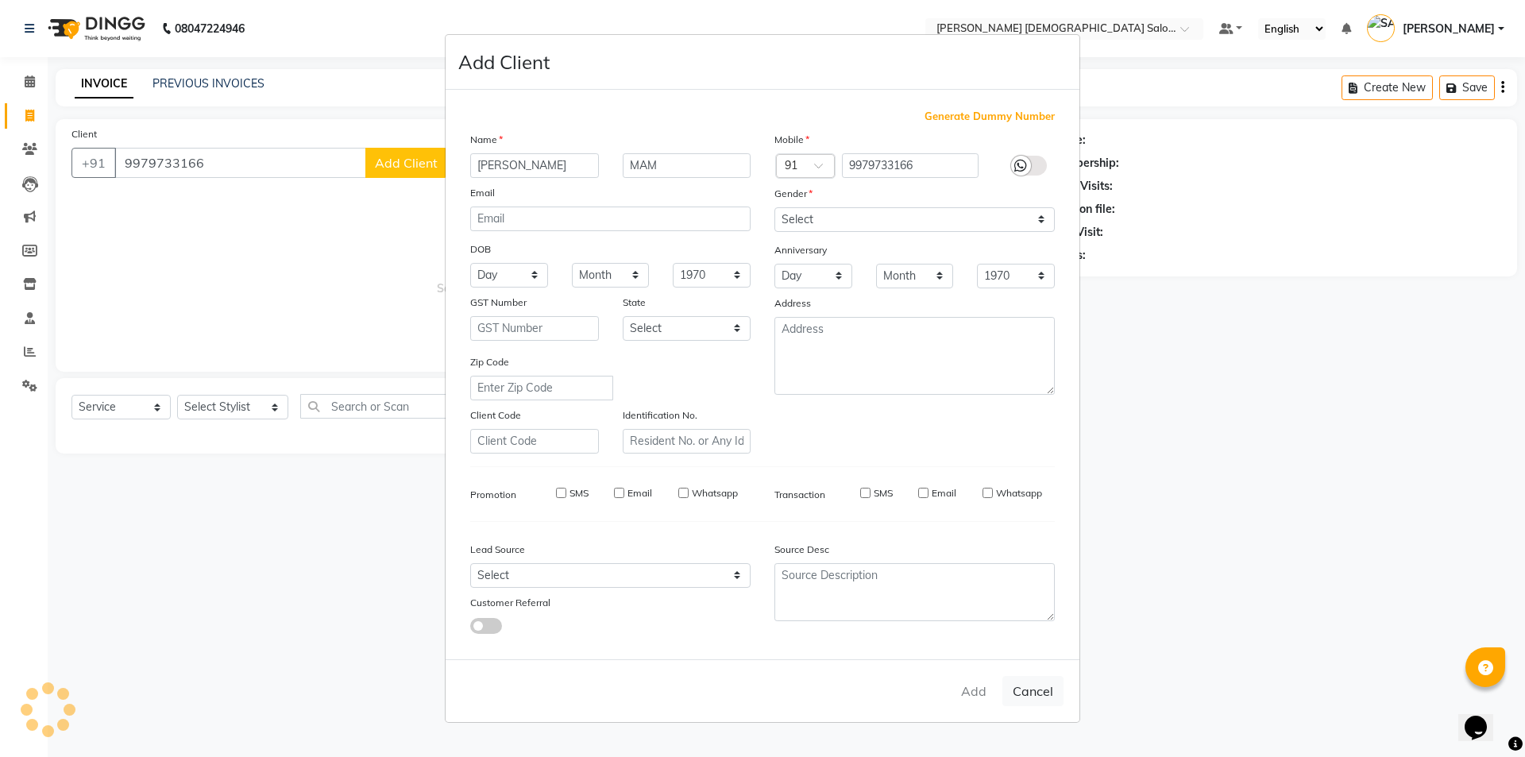
select select
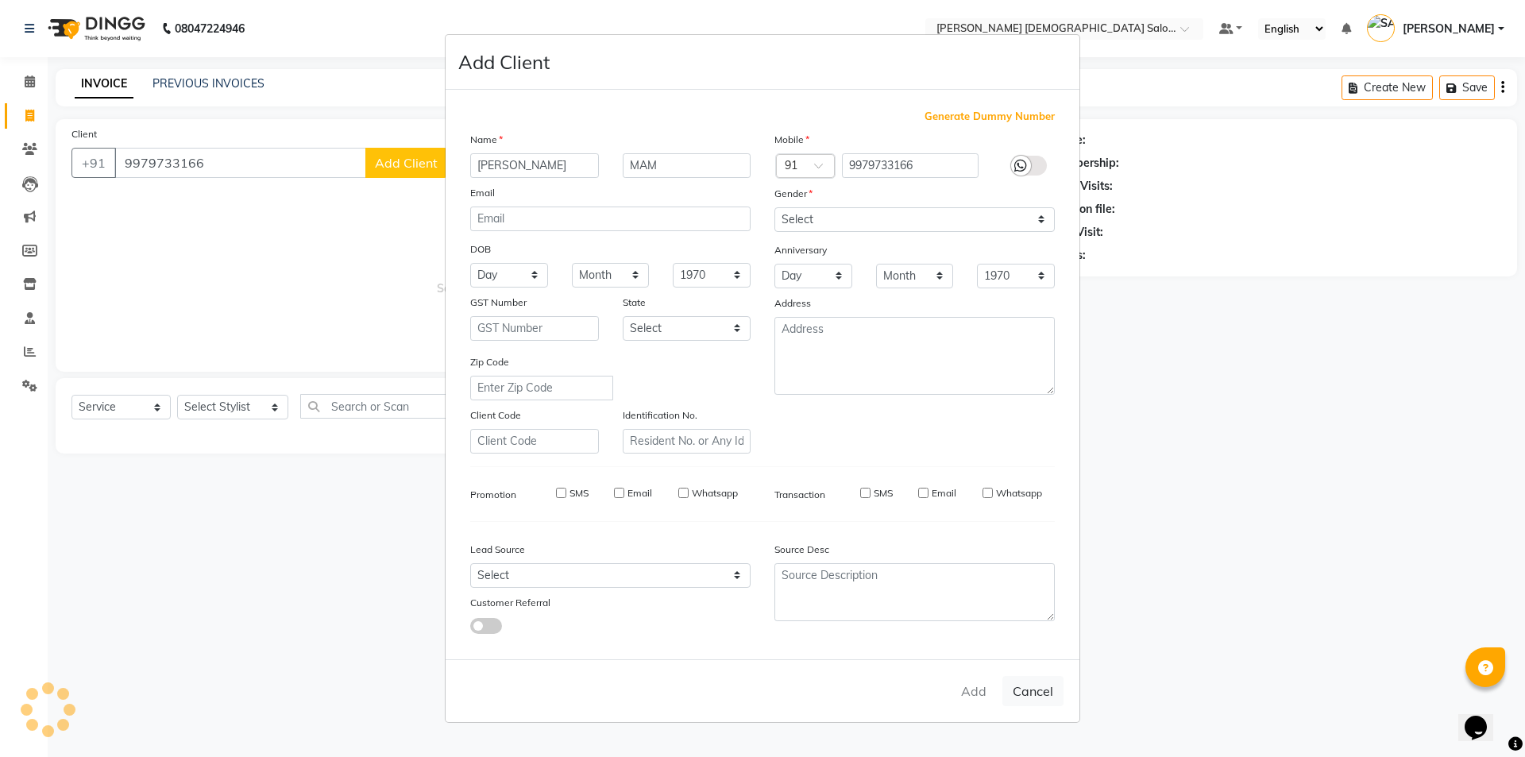
select select
checkbox input "false"
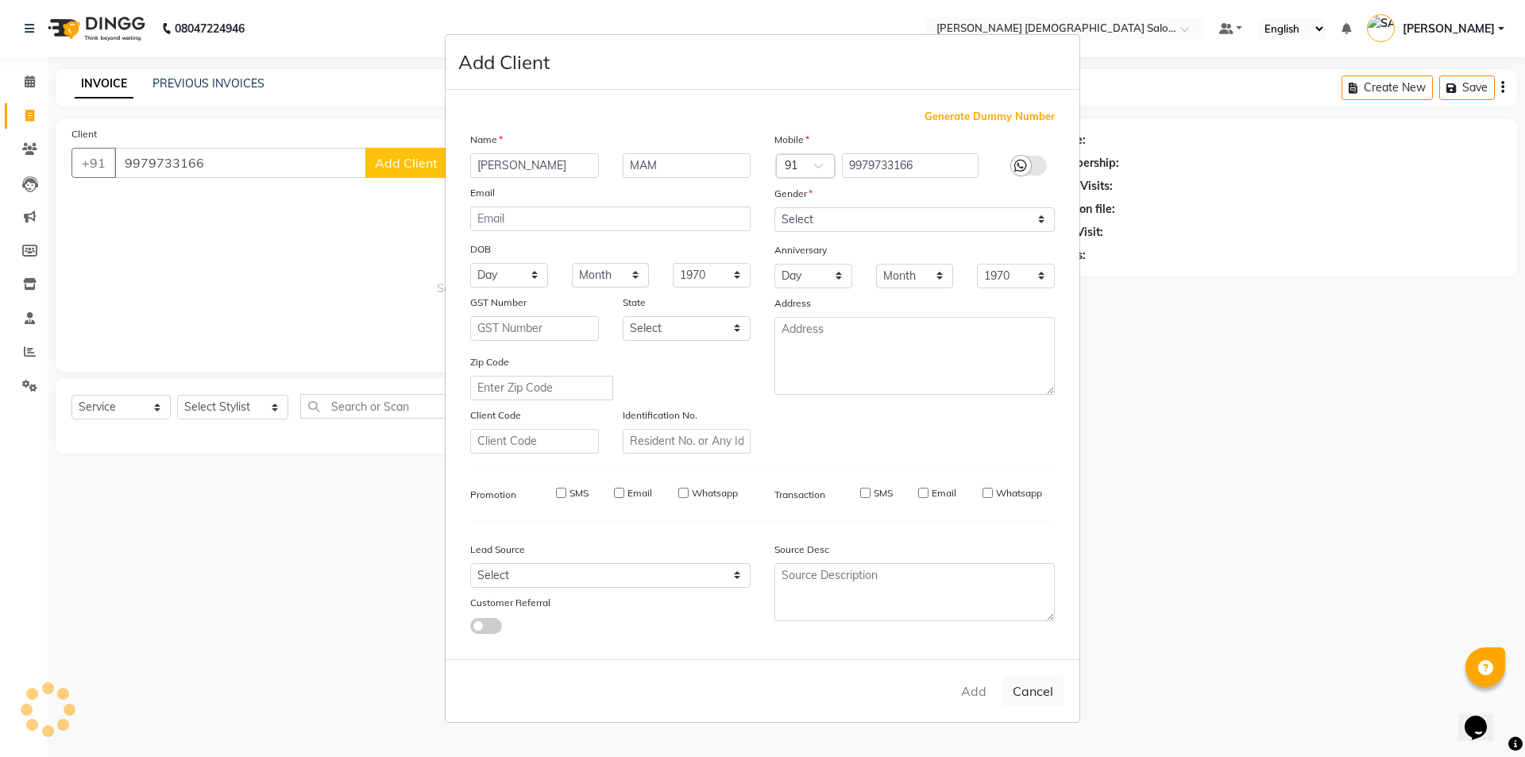
checkbox input "false"
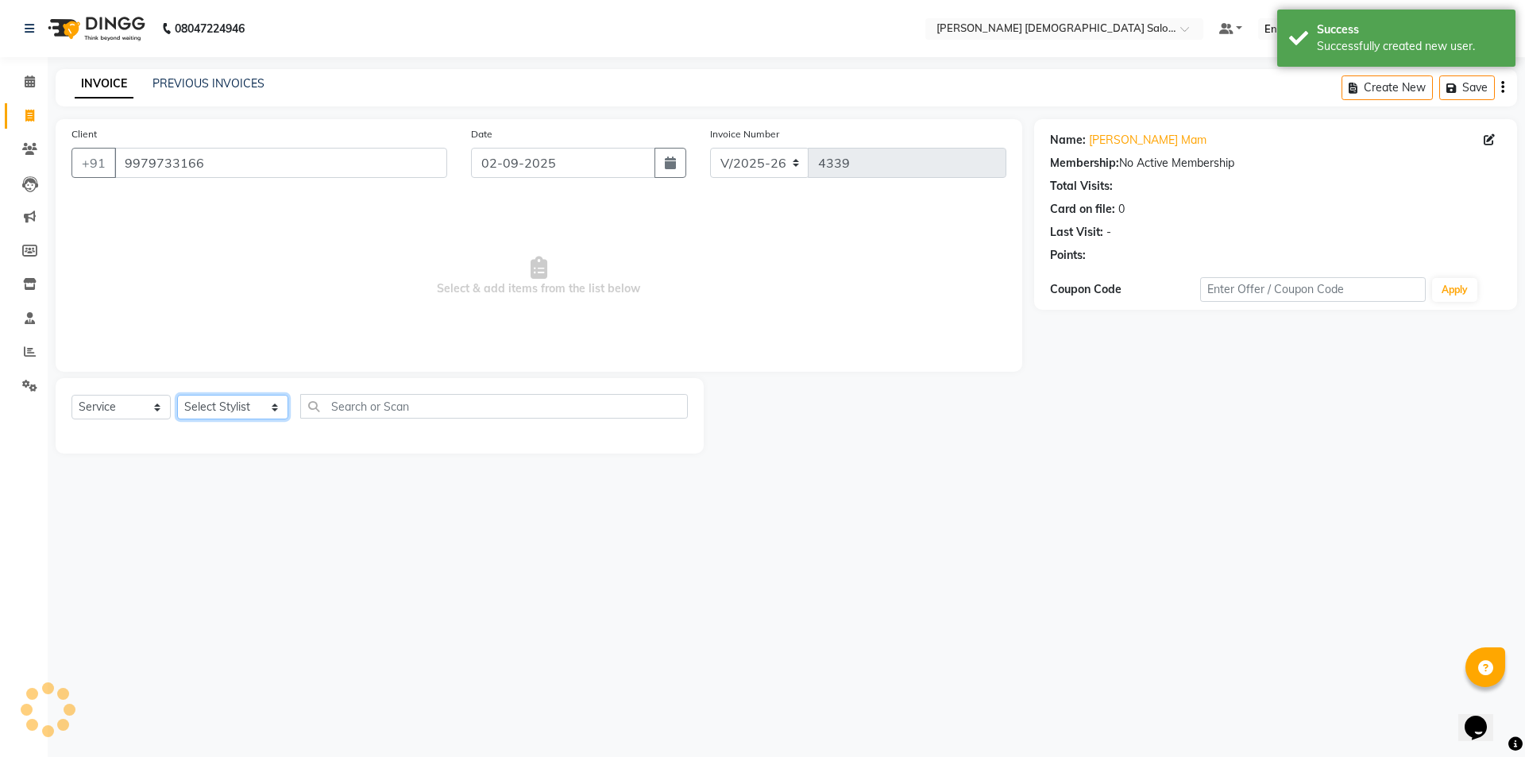
click at [234, 416] on select "Select Stylist AANAND BAVALIYA BHAVTIK GONDALIYA DHARMIK RAVRANI DHRUV BHATTI D…" at bounding box center [232, 407] width 111 height 25
click at [238, 408] on select "Select Stylist AANAND BAVALIYA BHAVTIK GONDALIYA DHARMIK RAVRANI DHRUV BHATTI D…" at bounding box center [232, 407] width 111 height 25
select select "67023"
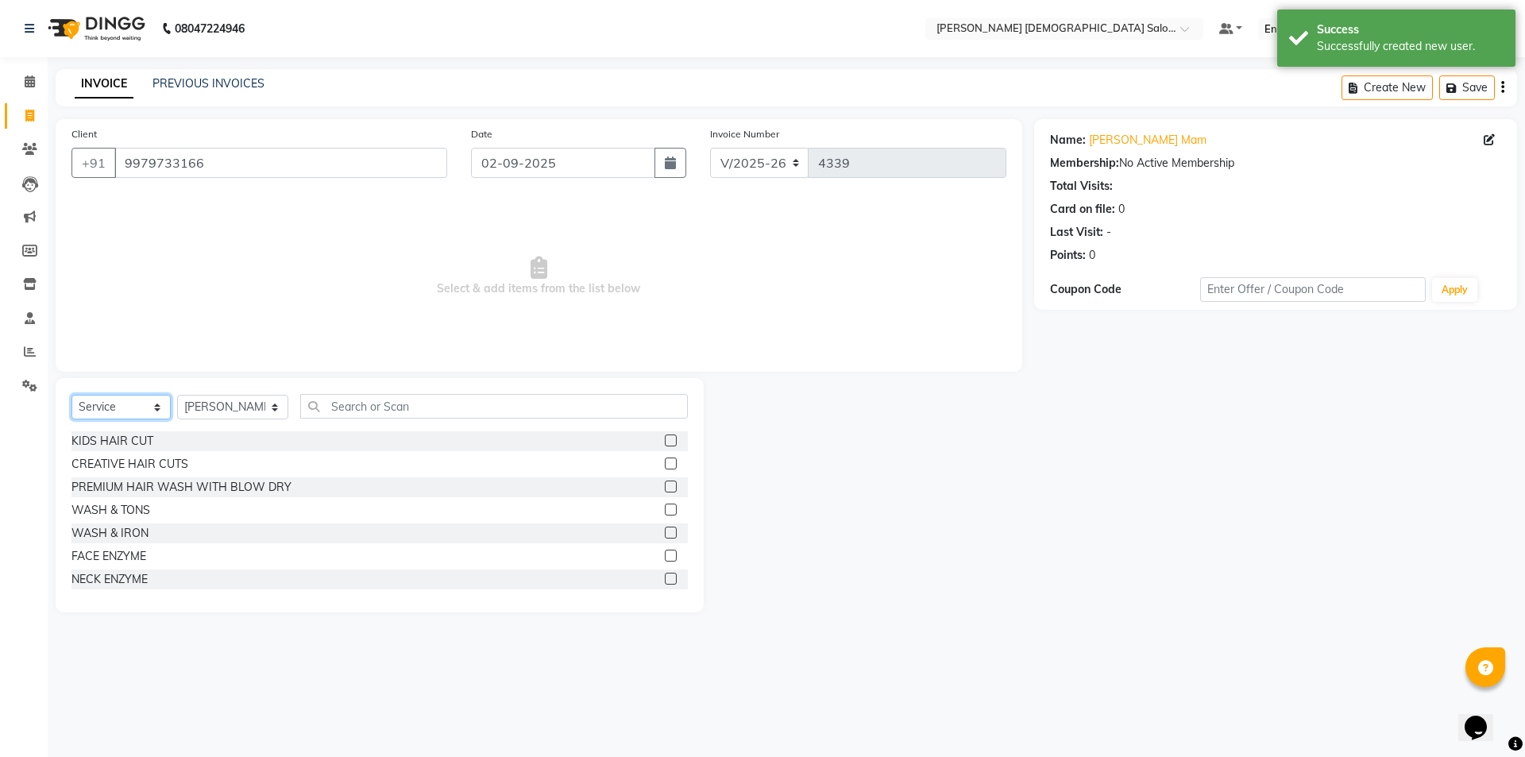
click at [114, 413] on select "Select Service Product Membership Package Voucher Prepaid Gift Card" at bounding box center [121, 407] width 99 height 25
select select "P"
click at [72, 395] on select "Select Service Product Membership Package Voucher Prepaid Gift Card" at bounding box center [121, 407] width 99 height 25
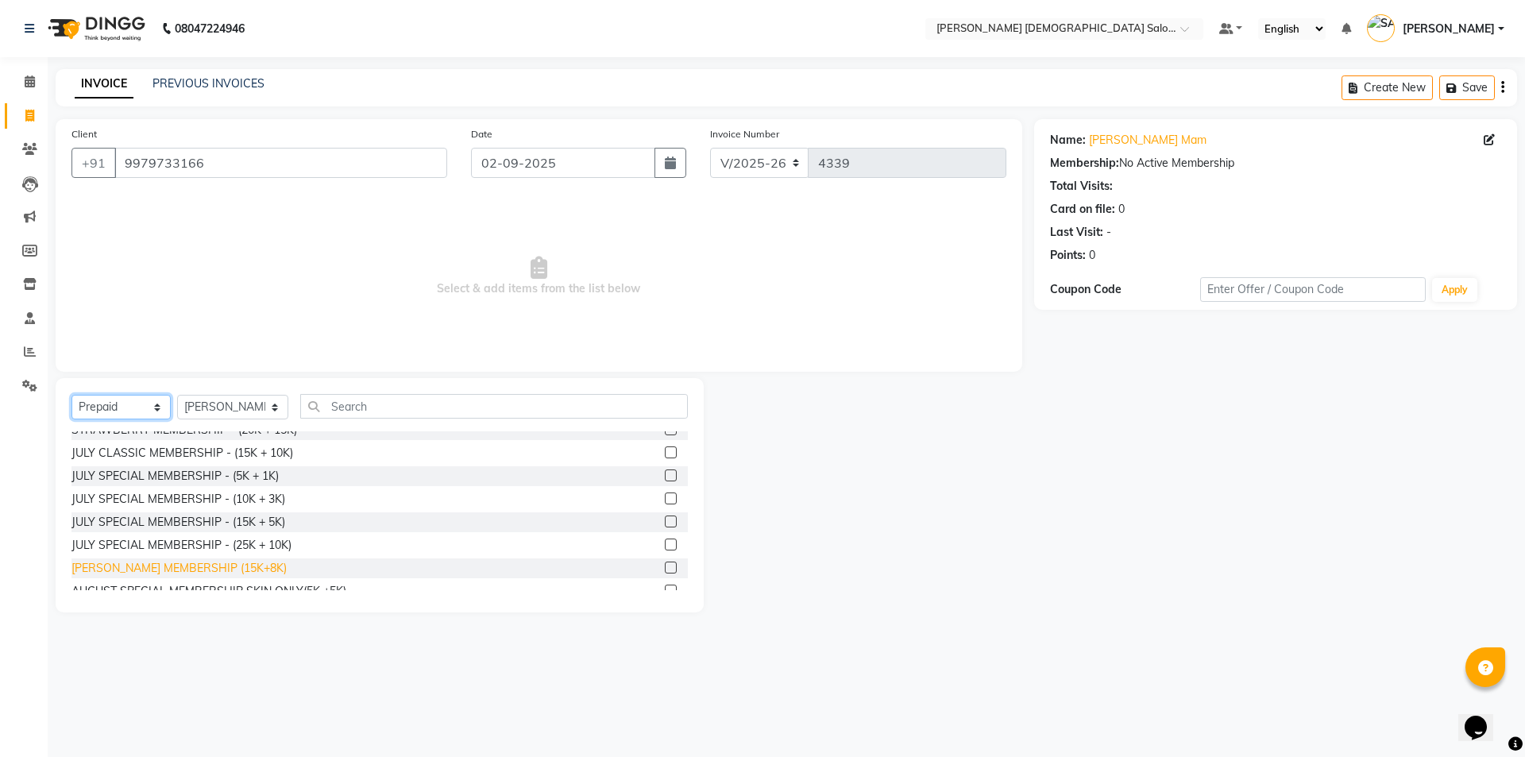
scroll to position [440, 0]
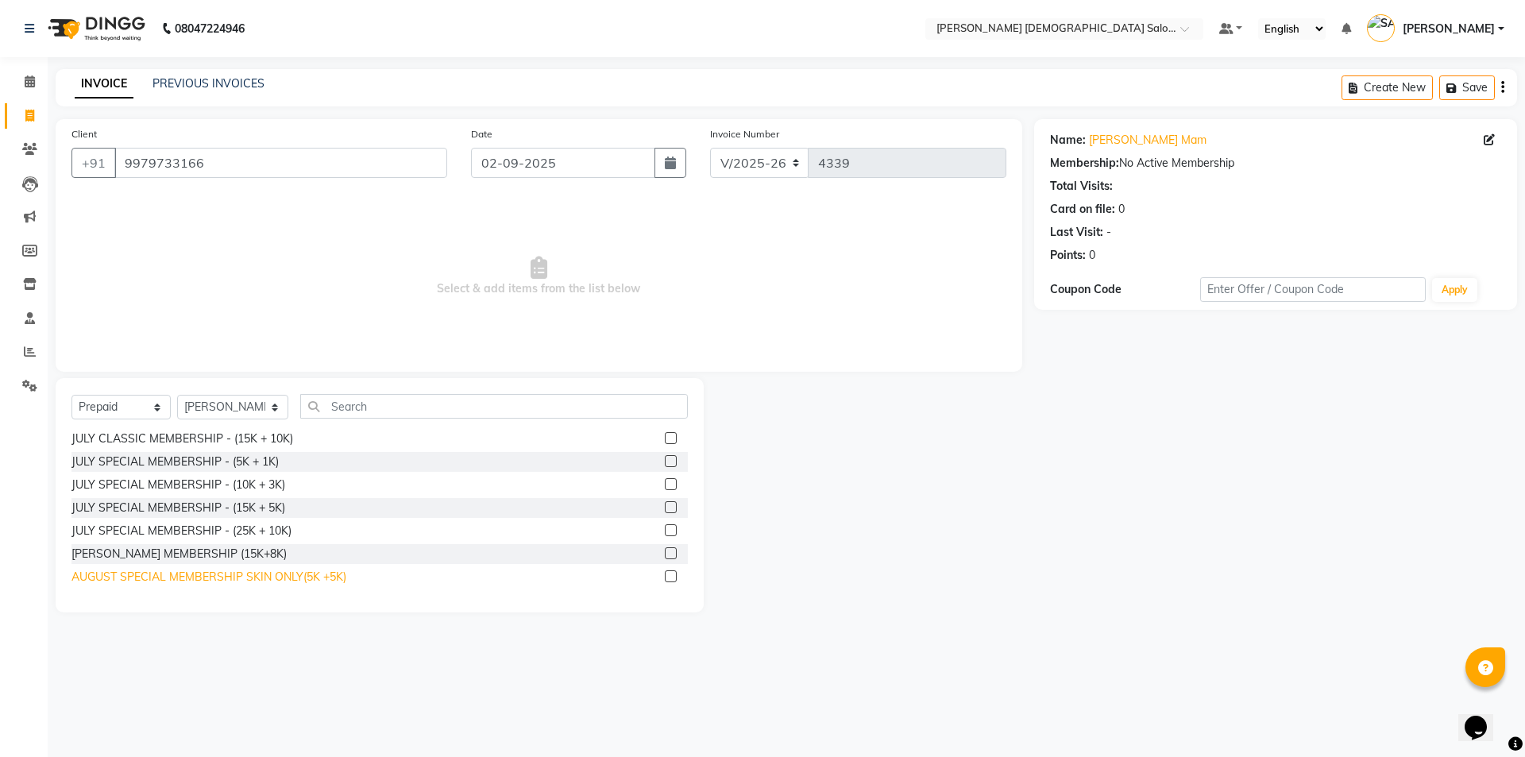
click at [189, 578] on div "AUGUST SPECIAL MEMBERSHIP SKIN ONLY(5K +5K)" at bounding box center [209, 577] width 275 height 17
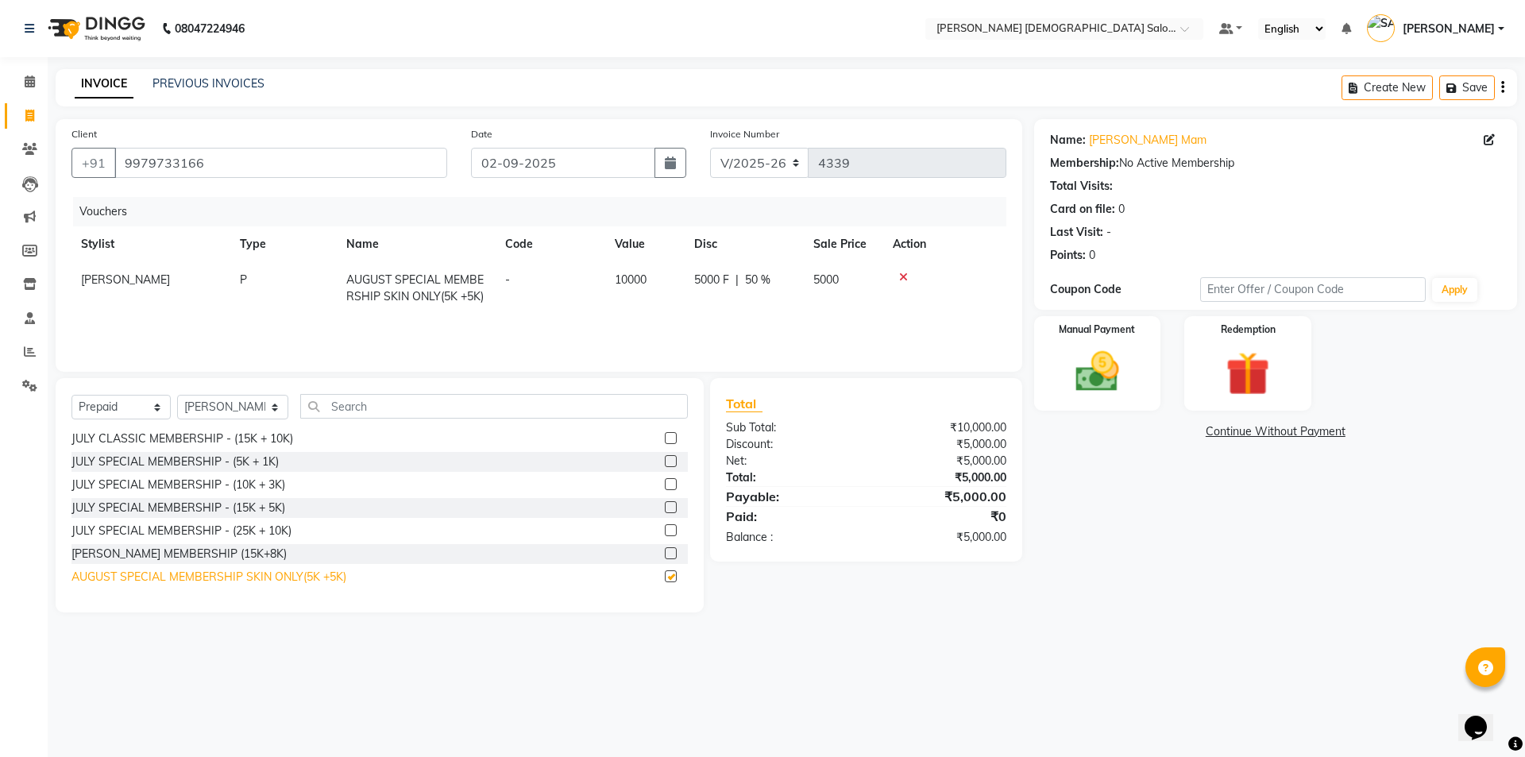
checkbox input "false"
click at [1127, 366] on img at bounding box center [1098, 372] width 74 height 52
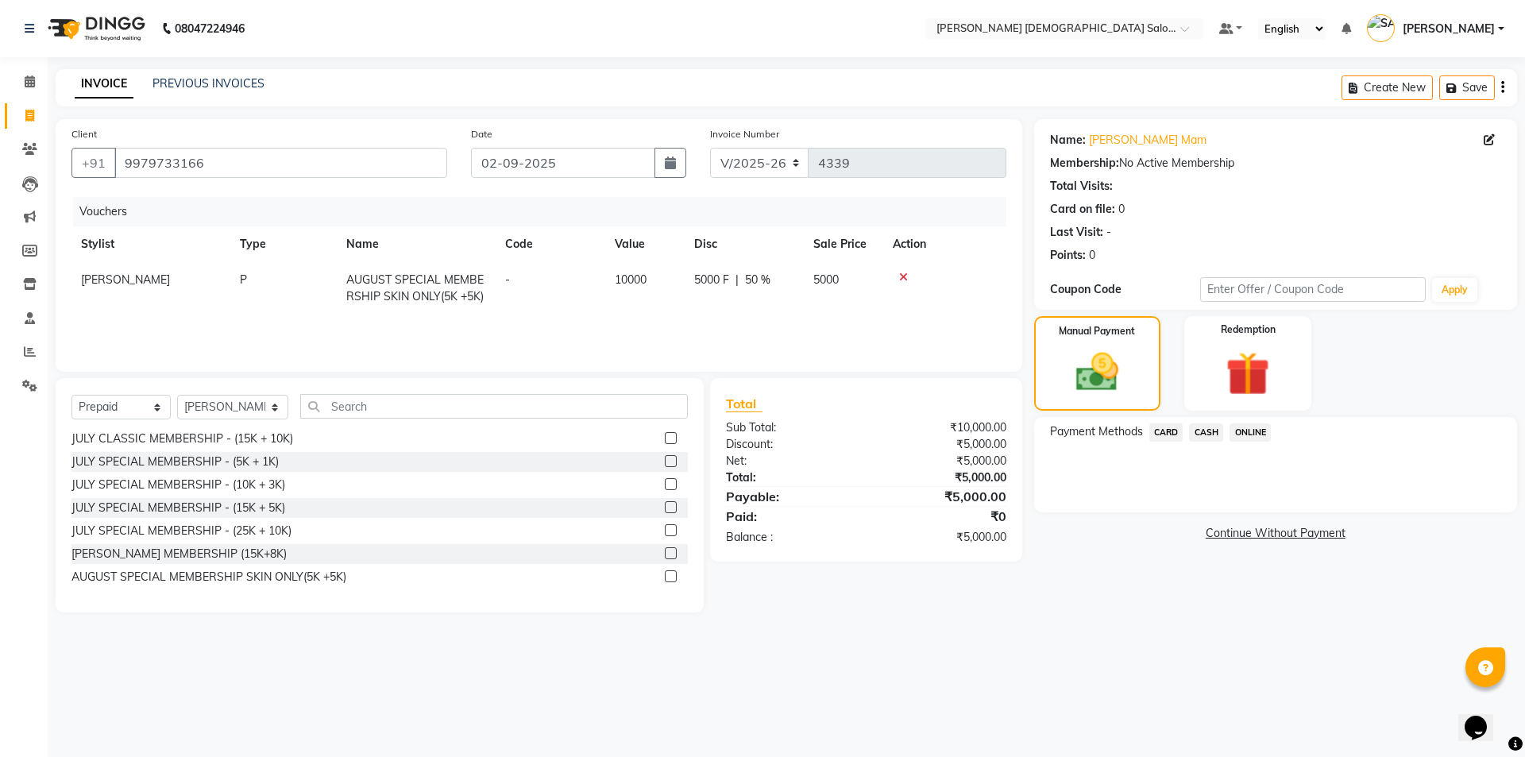
click at [1208, 440] on span "CASH" at bounding box center [1206, 432] width 34 height 18
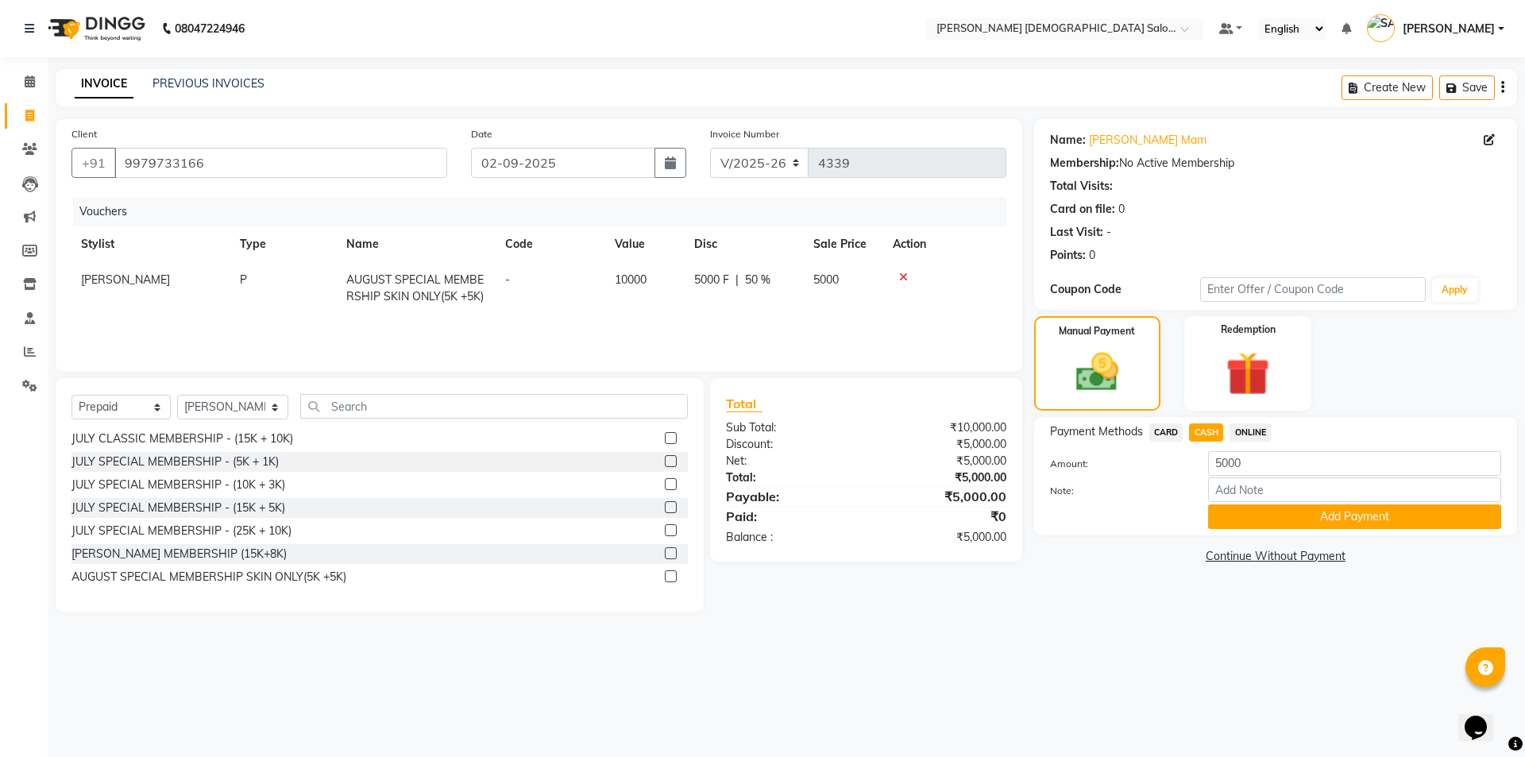
drag, startPoint x: 1213, startPoint y: 447, endPoint x: 1242, endPoint y: 525, distance: 82.9
click at [1242, 525] on button "Add Payment" at bounding box center [1354, 517] width 293 height 25
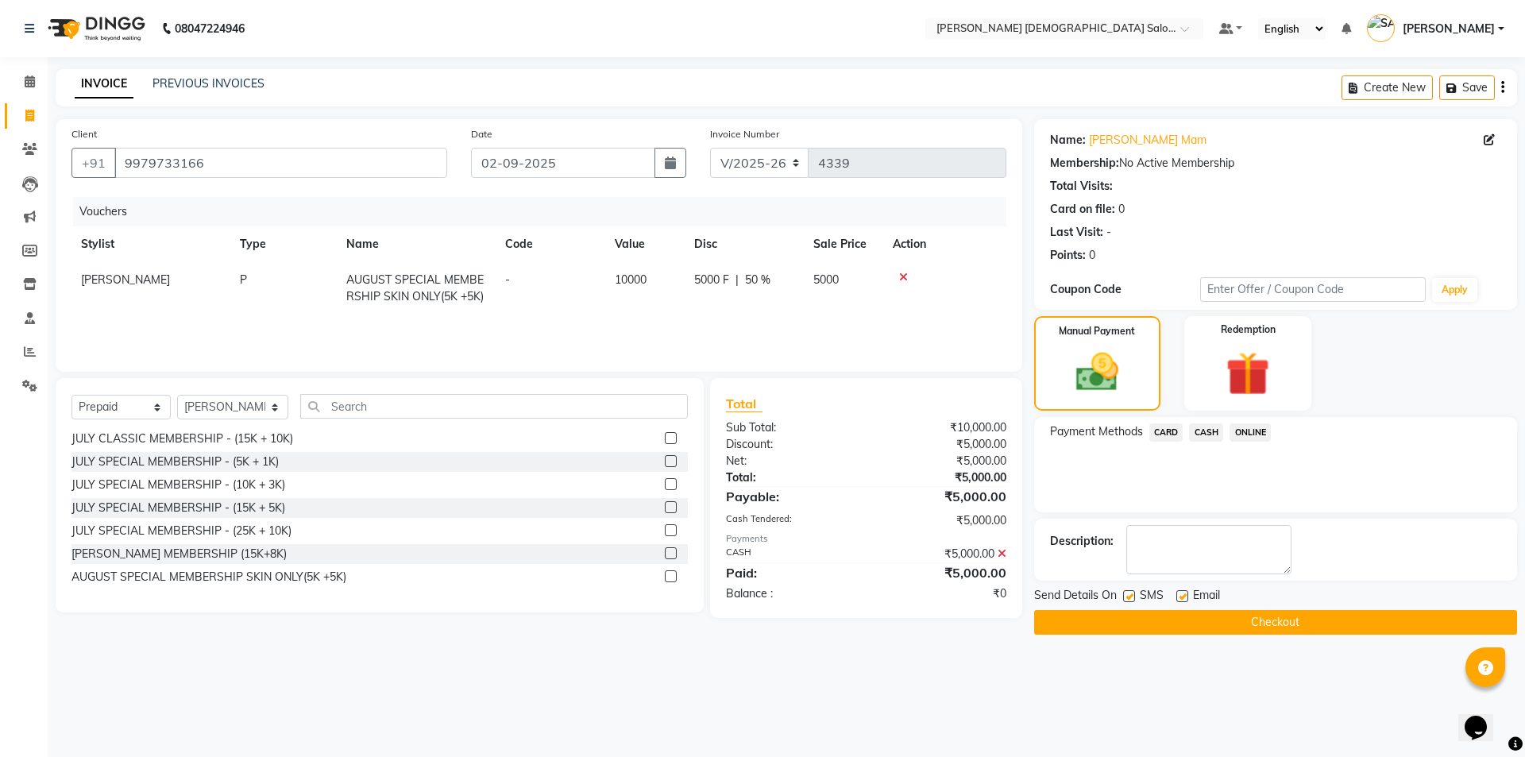
click at [1183, 593] on label at bounding box center [1183, 596] width 12 height 12
click at [1183, 593] on input "checkbox" at bounding box center [1182, 597] width 10 height 10
checkbox input "false"
click at [1129, 599] on label at bounding box center [1129, 596] width 12 height 12
click at [1129, 599] on input "checkbox" at bounding box center [1128, 597] width 10 height 10
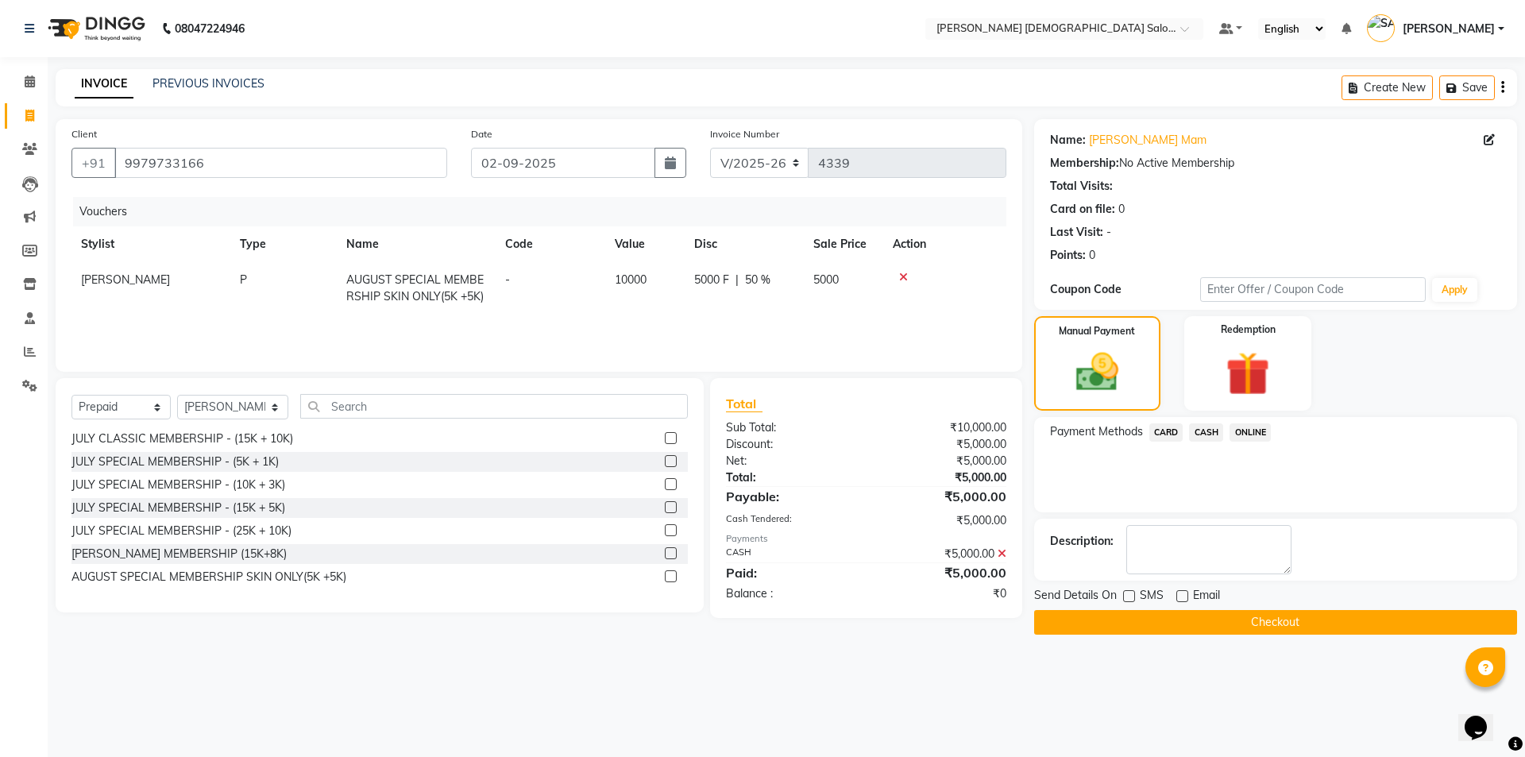
click at [1130, 590] on label at bounding box center [1129, 596] width 12 height 12
click at [1130, 592] on input "checkbox" at bounding box center [1128, 597] width 10 height 10
checkbox input "true"
click at [1132, 620] on button "Checkout" at bounding box center [1275, 622] width 483 height 25
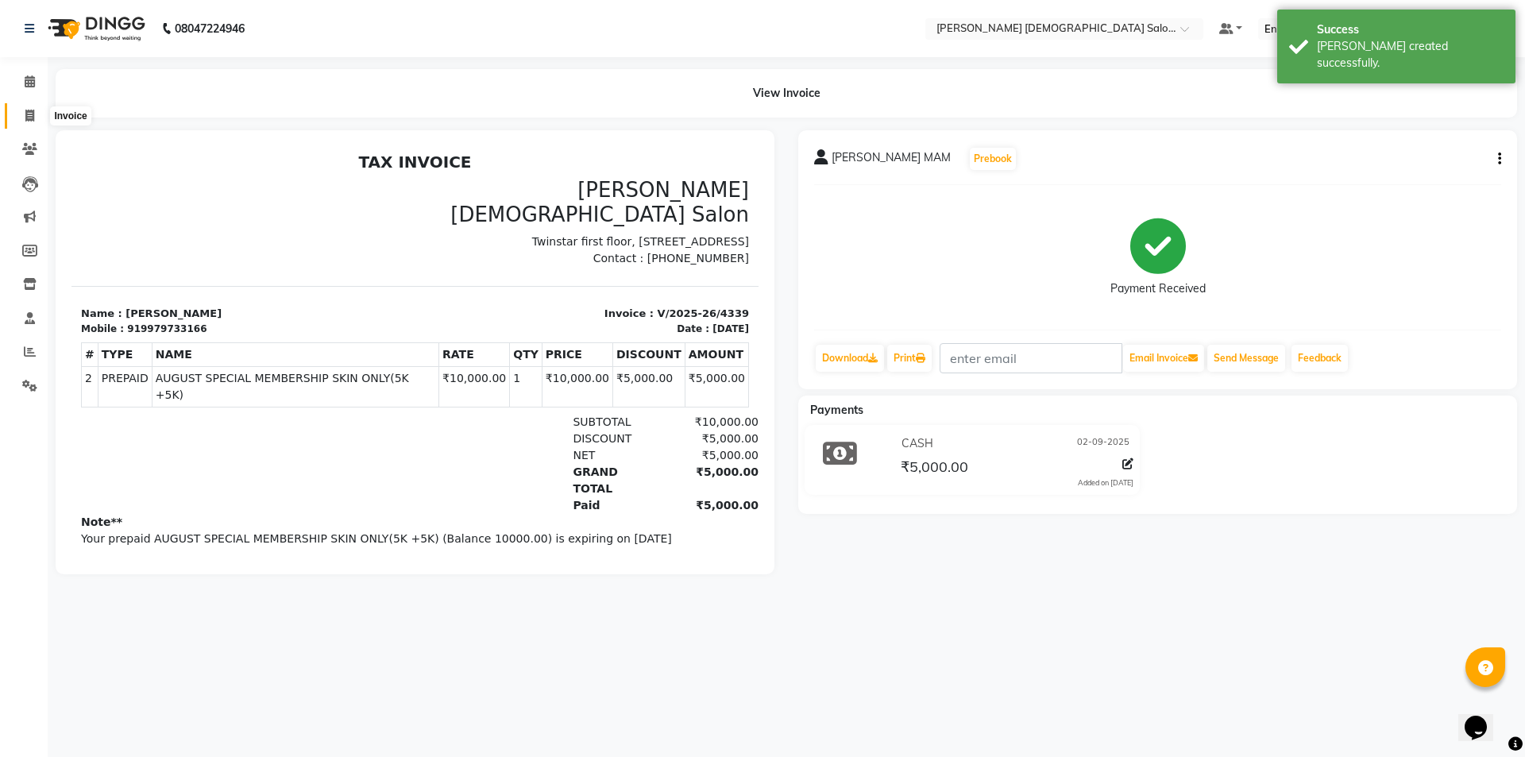
click at [35, 120] on span at bounding box center [30, 116] width 28 height 18
select select "service"
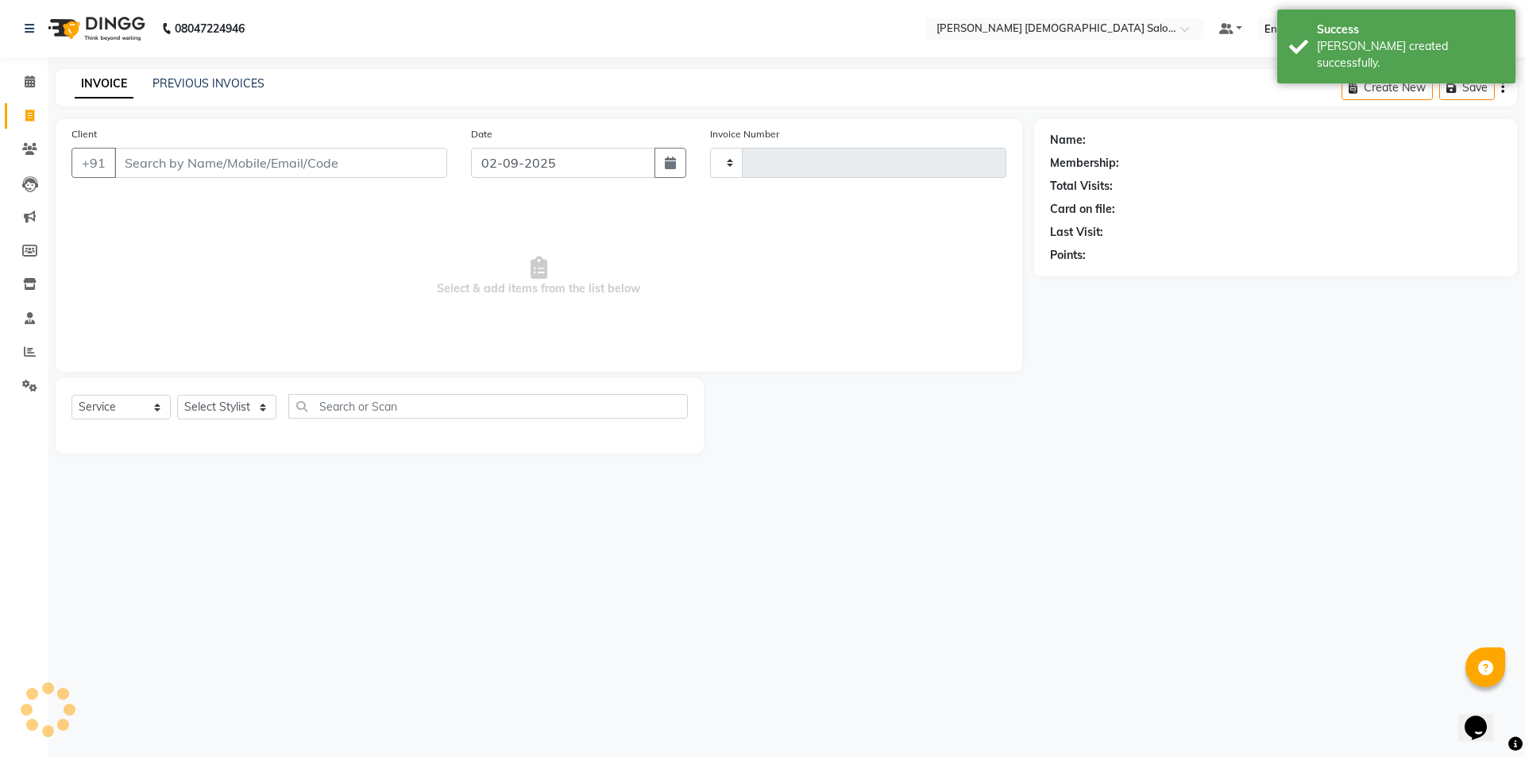
click at [231, 152] on input "Client" at bounding box center [280, 163] width 333 height 30
type input "4340"
select select "7542"
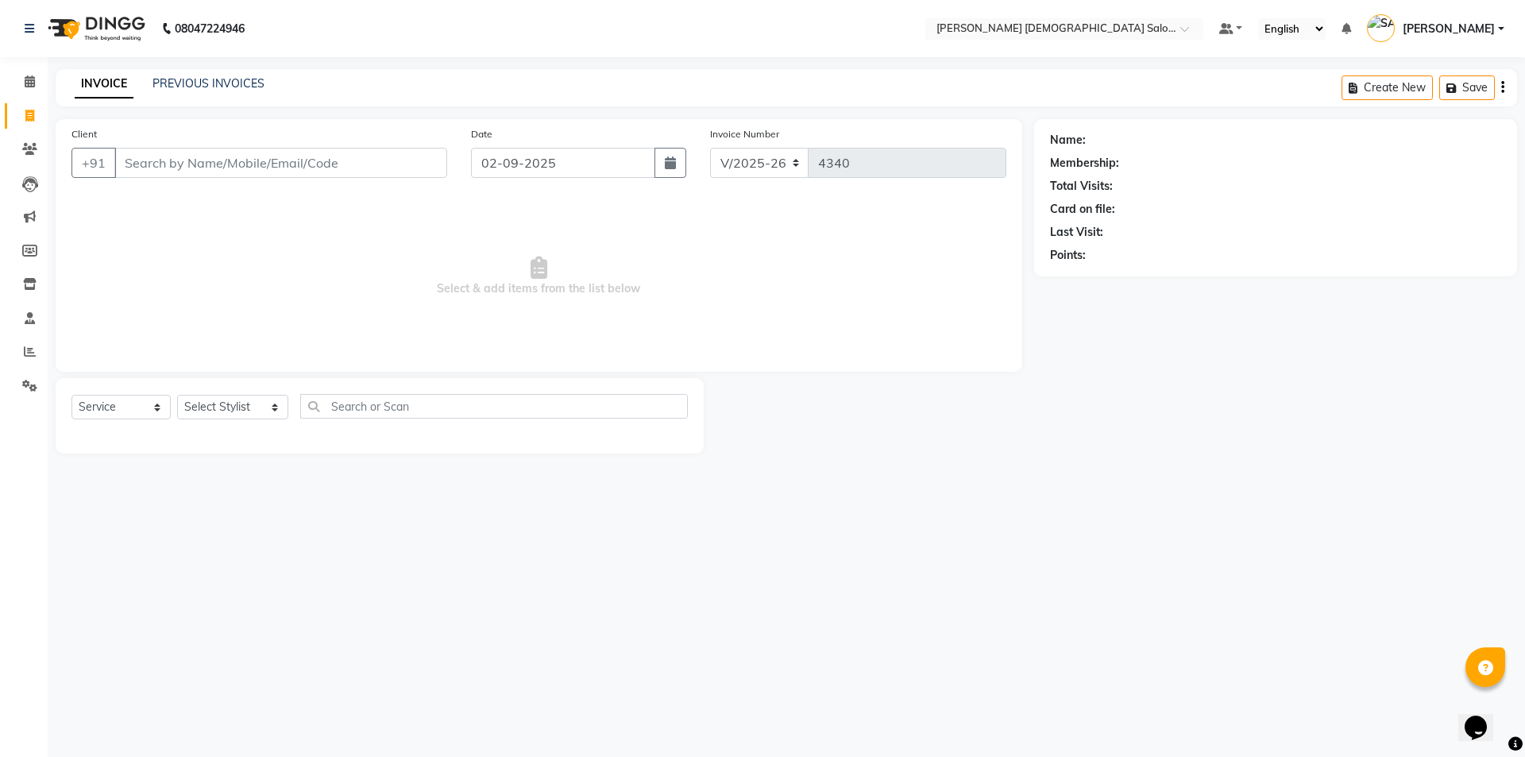
click at [206, 168] on input "Client" at bounding box center [280, 163] width 333 height 30
type input "8160789111"
drag, startPoint x: 373, startPoint y: 146, endPoint x: 413, endPoint y: 160, distance: 42.2
click at [377, 146] on div "Client +91 8160789111 Add Client" at bounding box center [260, 158] width 400 height 65
click at [413, 160] on span "Add Client" at bounding box center [406, 163] width 63 height 16
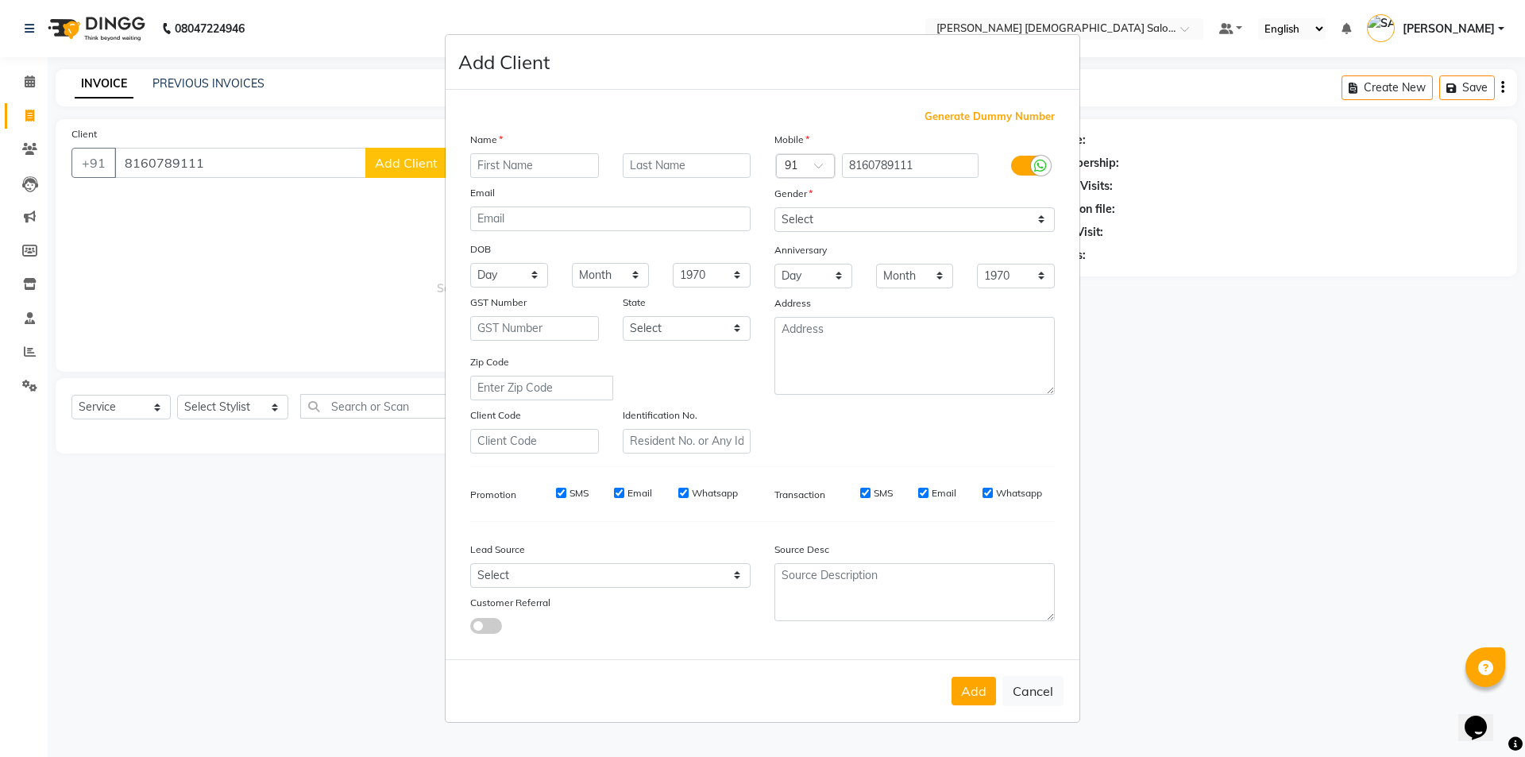
click at [569, 164] on input "text" at bounding box center [534, 165] width 129 height 25
type input "KRUPA"
type input "MAM"
drag, startPoint x: 1013, startPoint y: 218, endPoint x: 1005, endPoint y: 229, distance: 13.7
click at [1013, 218] on select "Select Male Female Other Prefer Not To Say" at bounding box center [915, 219] width 280 height 25
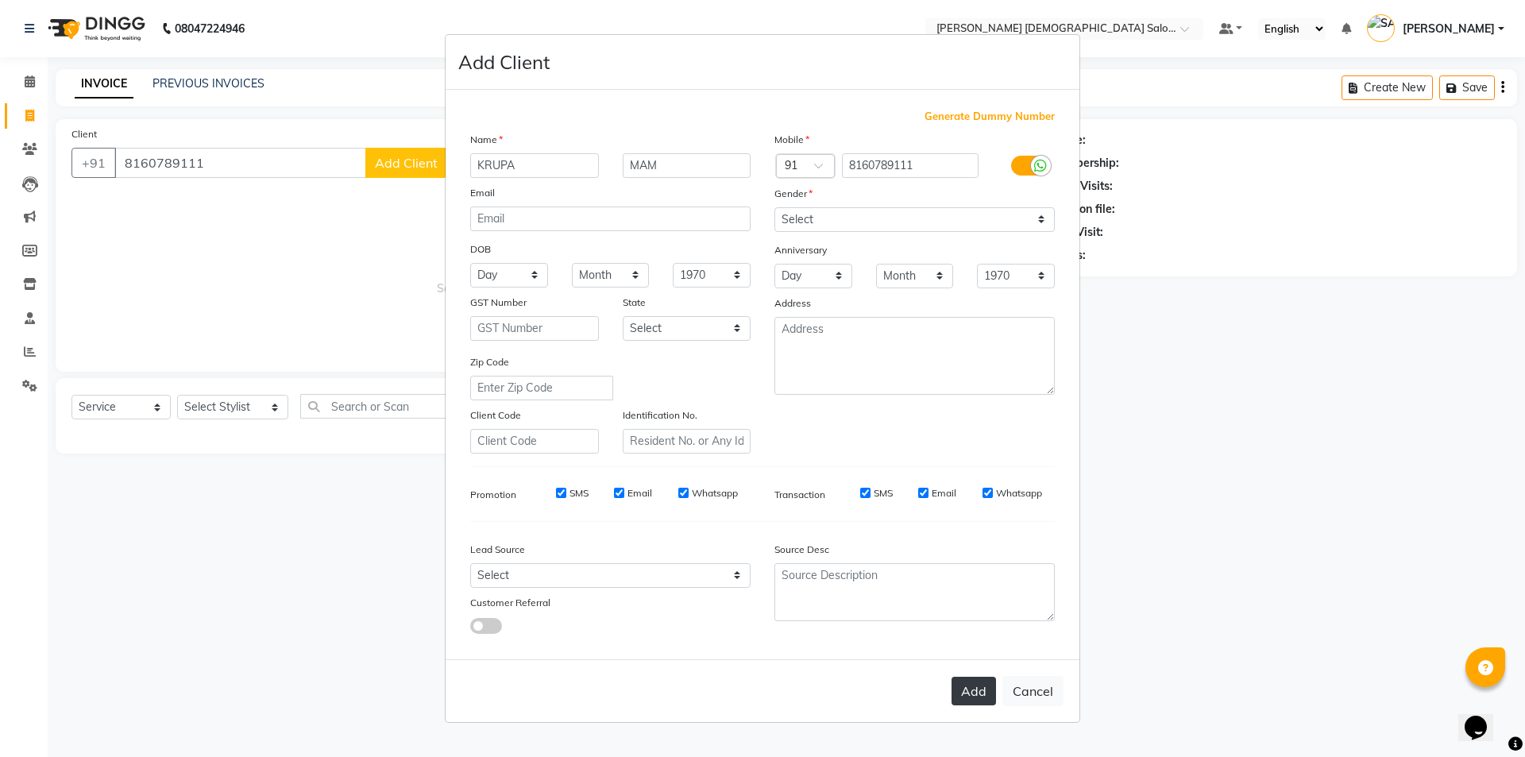
click at [968, 690] on button "Add" at bounding box center [974, 691] width 44 height 29
click at [232, 412] on ngb-modal-window "Add Client Generate Dummy Number Name KRUPA MAM Email DOB Day 01 02 03 04 05 06…" at bounding box center [762, 378] width 1525 height 757
click at [818, 218] on select "Select Male Female Other Prefer Not To Say" at bounding box center [915, 219] width 280 height 25
select select "female"
click at [775, 207] on select "Select Male Female Other Prefer Not To Say" at bounding box center [915, 219] width 280 height 25
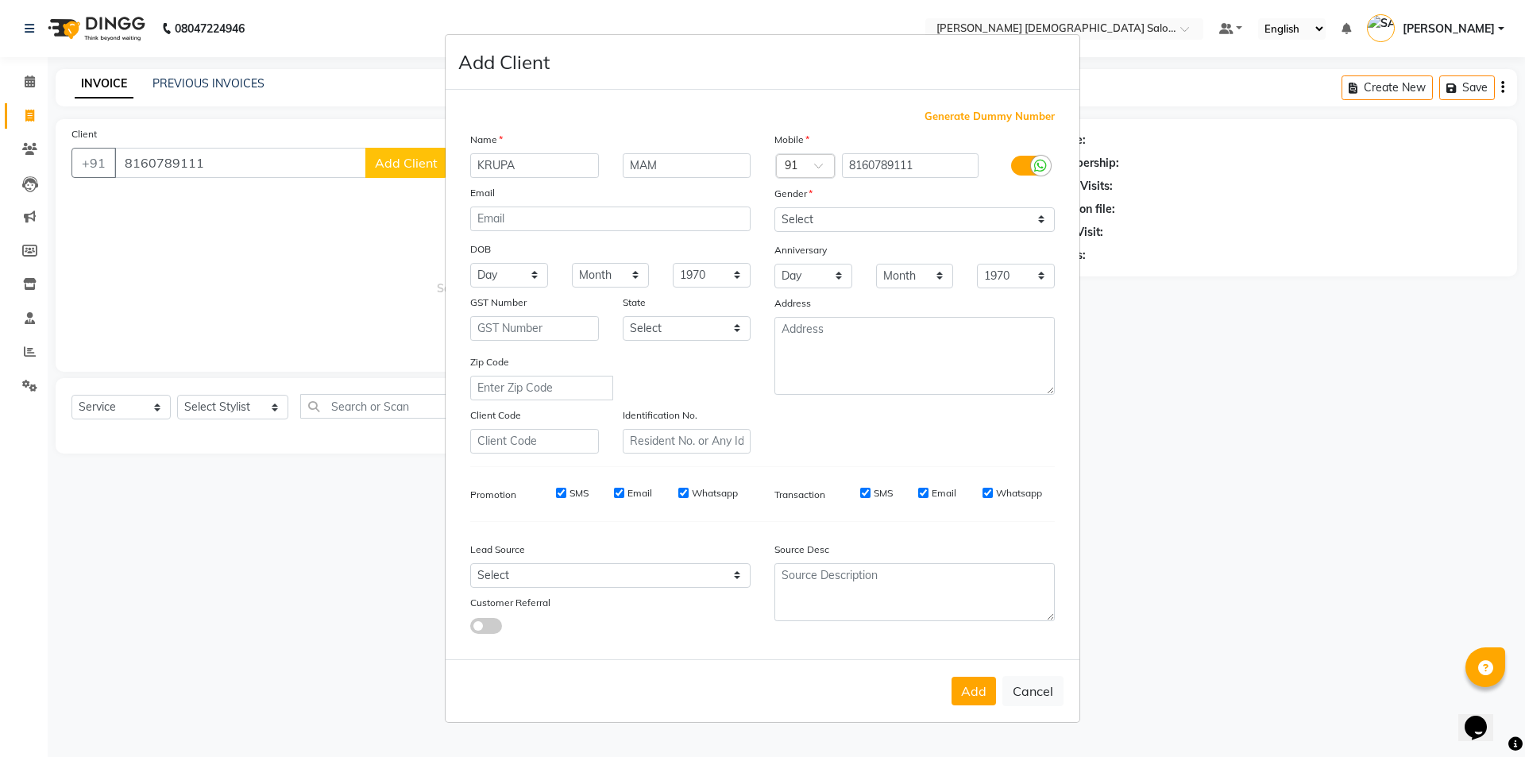
click at [980, 694] on button "Add" at bounding box center [974, 691] width 44 height 29
select select
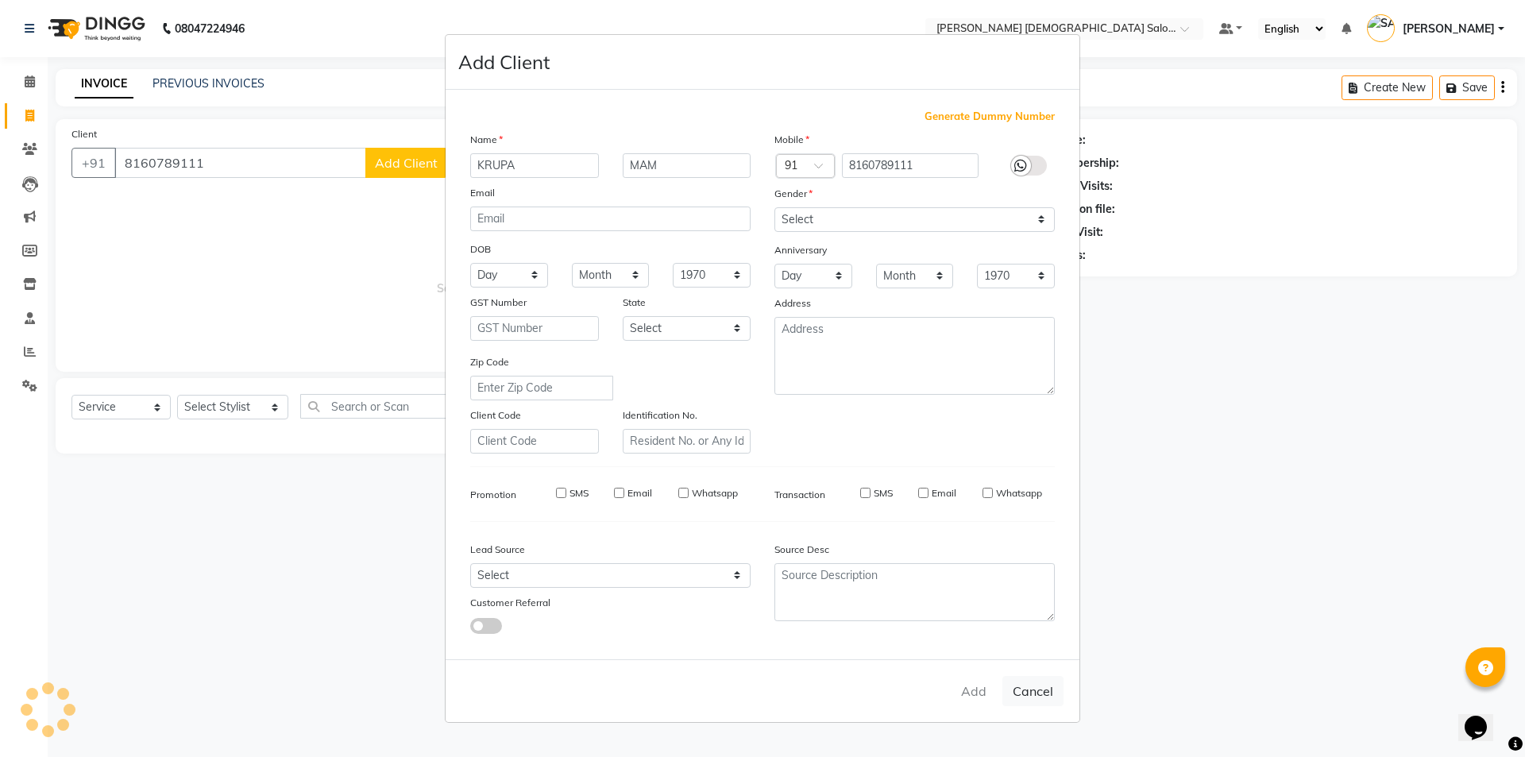
select select
checkbox input "false"
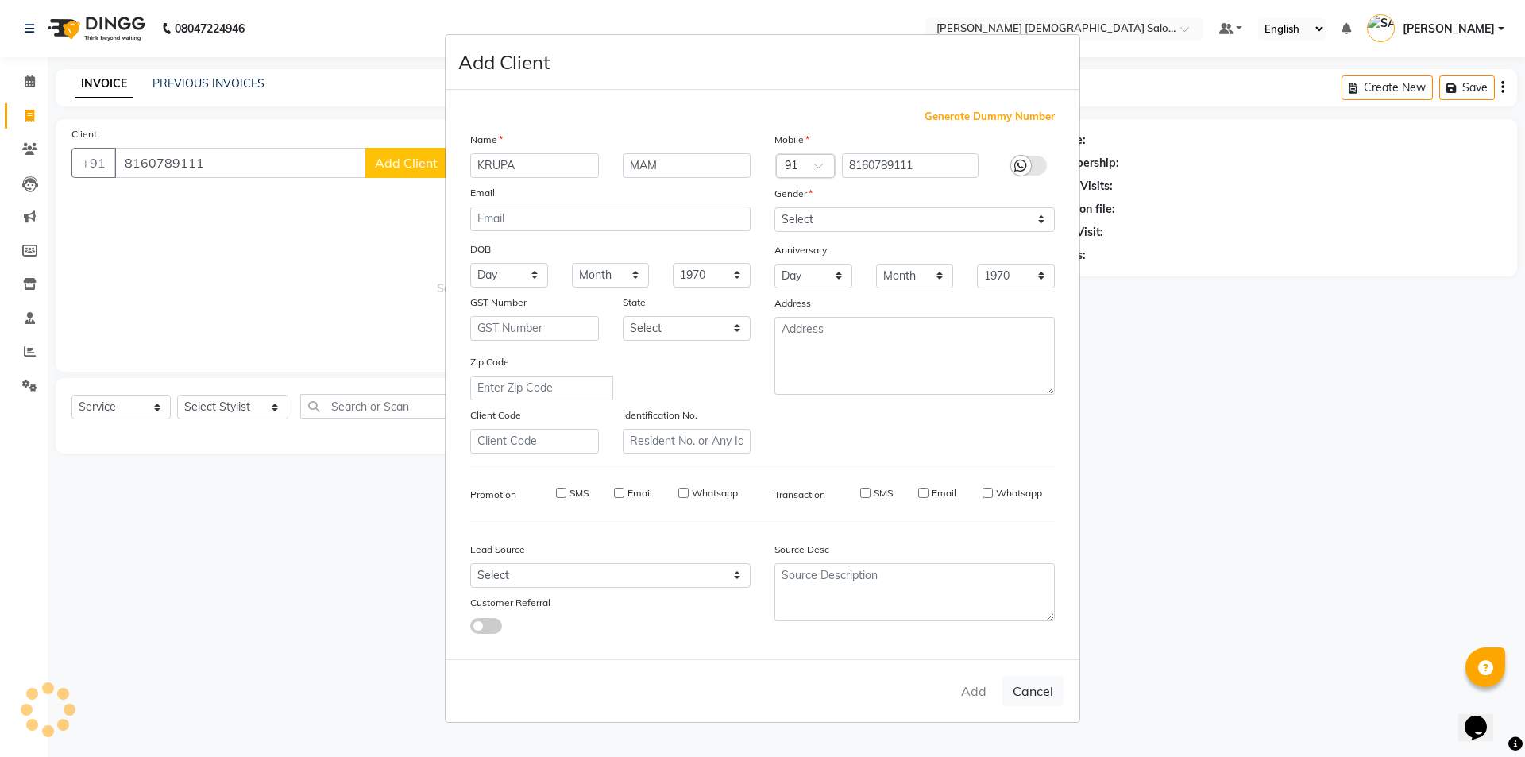
checkbox input "false"
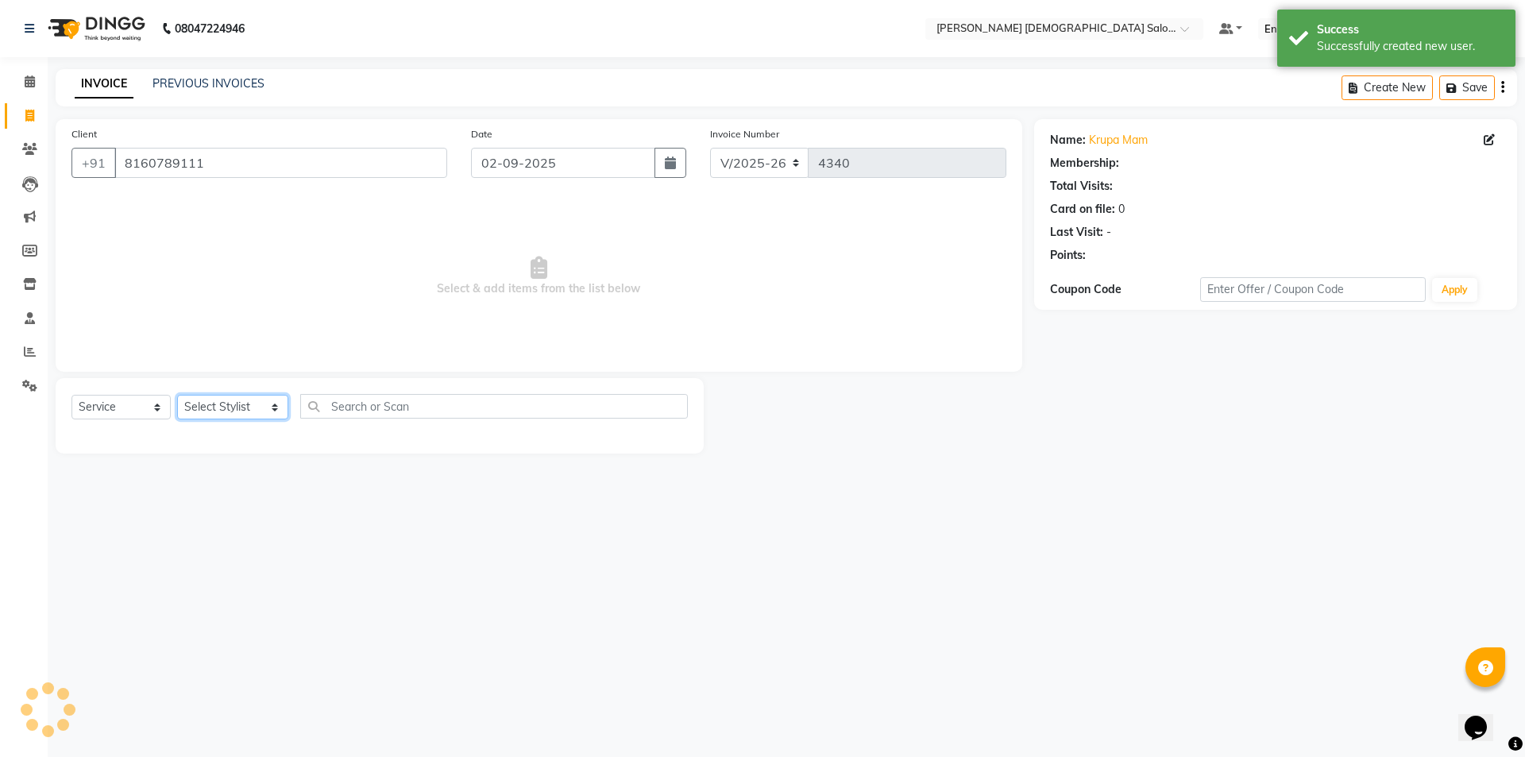
click at [196, 414] on select "Select Stylist AANAND BAVALIYA BHAVTIK GONDALIYA DHARMIK RAVRANI DHRUV BHATTI D…" at bounding box center [232, 407] width 111 height 25
select select "67023"
click at [177, 395] on select "Select Stylist AANAND BAVALIYA BHAVTIK GONDALIYA DHARMIK RAVRANI DHRUV BHATTI D…" at bounding box center [232, 407] width 111 height 25
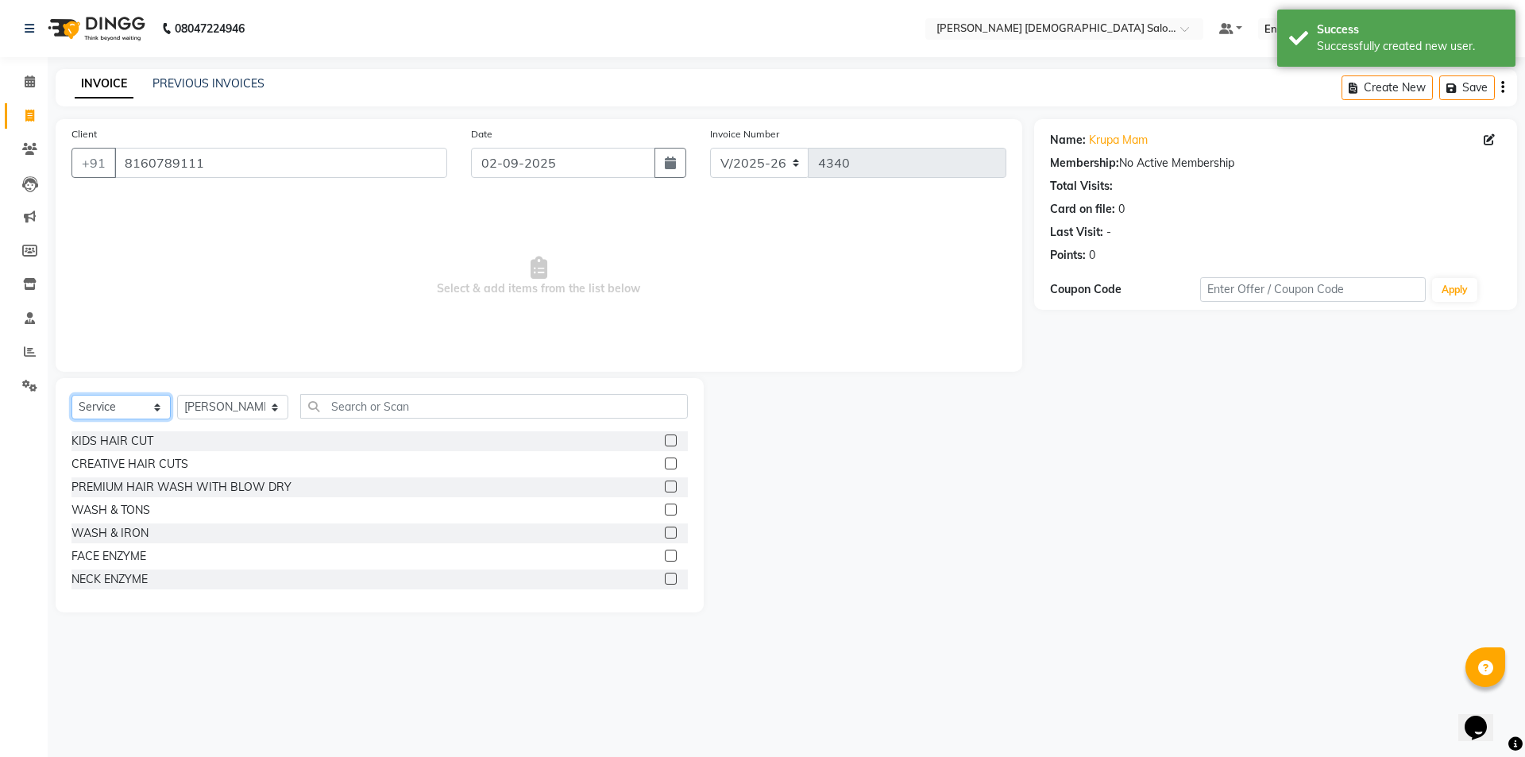
click at [124, 403] on select "Select Service Product Membership Package Voucher Prepaid Gift Card" at bounding box center [121, 407] width 99 height 25
select select "P"
click at [72, 395] on select "Select Service Product Membership Package Voucher Prepaid Gift Card" at bounding box center [121, 407] width 99 height 25
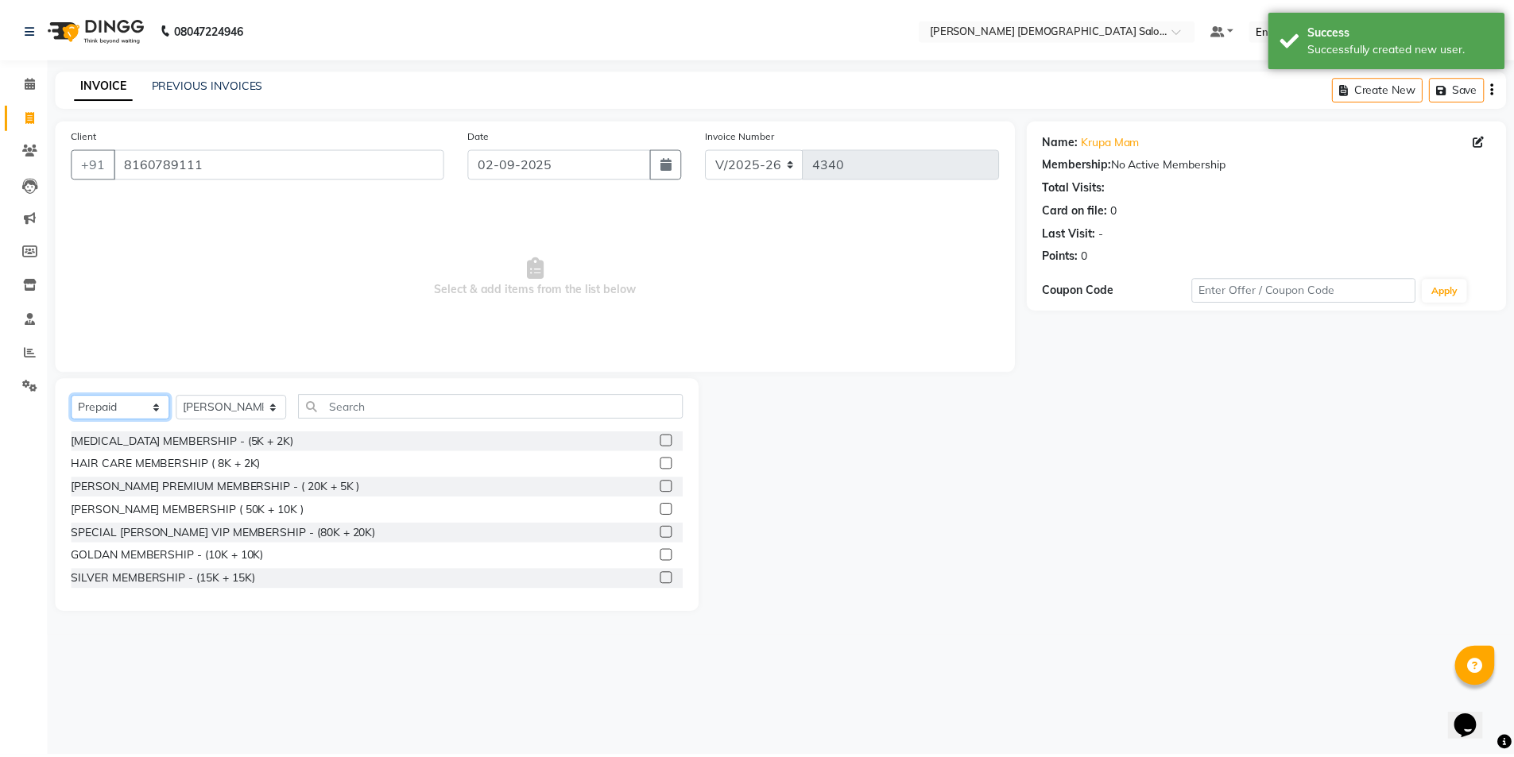
scroll to position [440, 0]
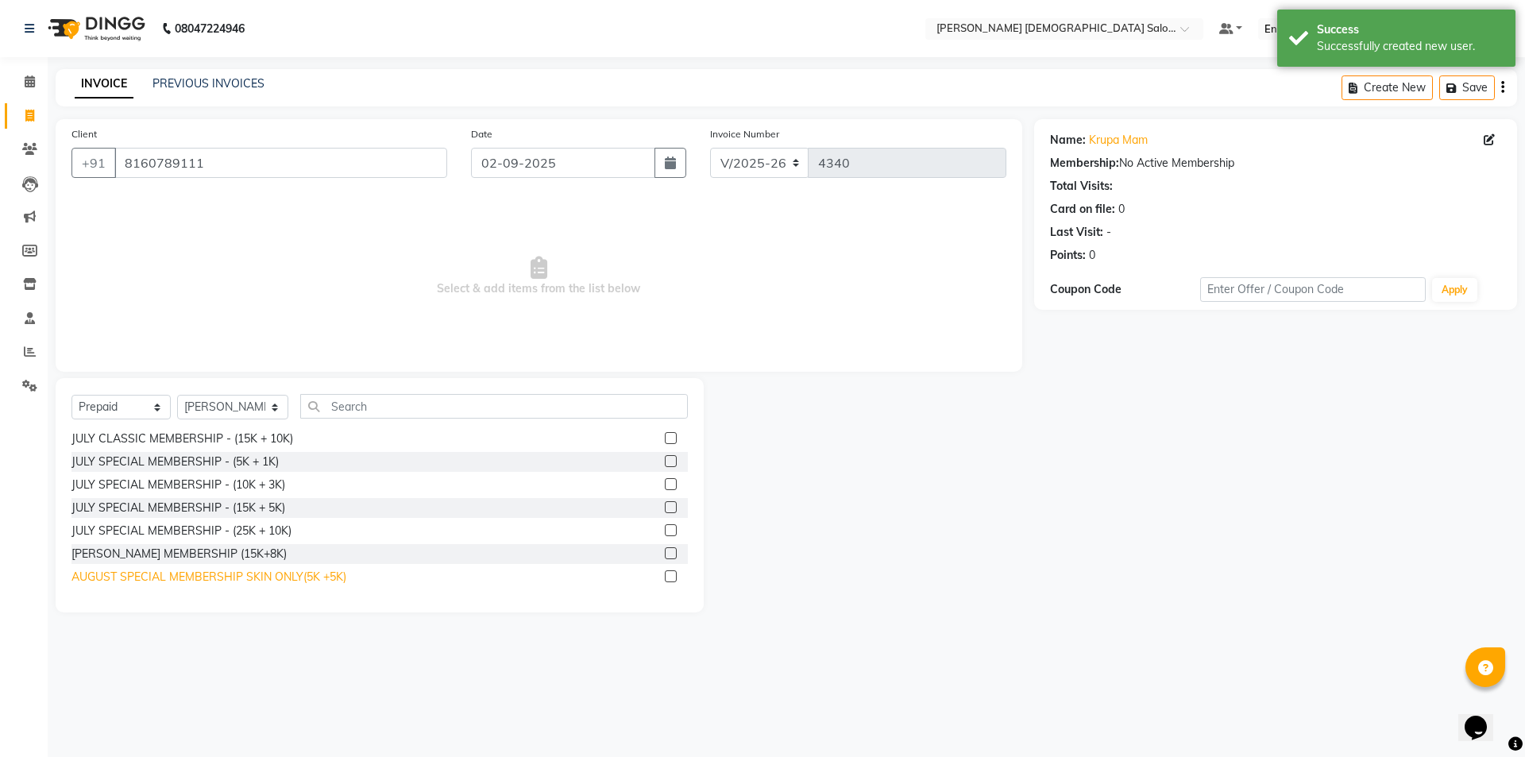
click at [176, 574] on div "AUGUST SPECIAL MEMBERSHIP SKIN ONLY(5K +5K)" at bounding box center [209, 577] width 275 height 17
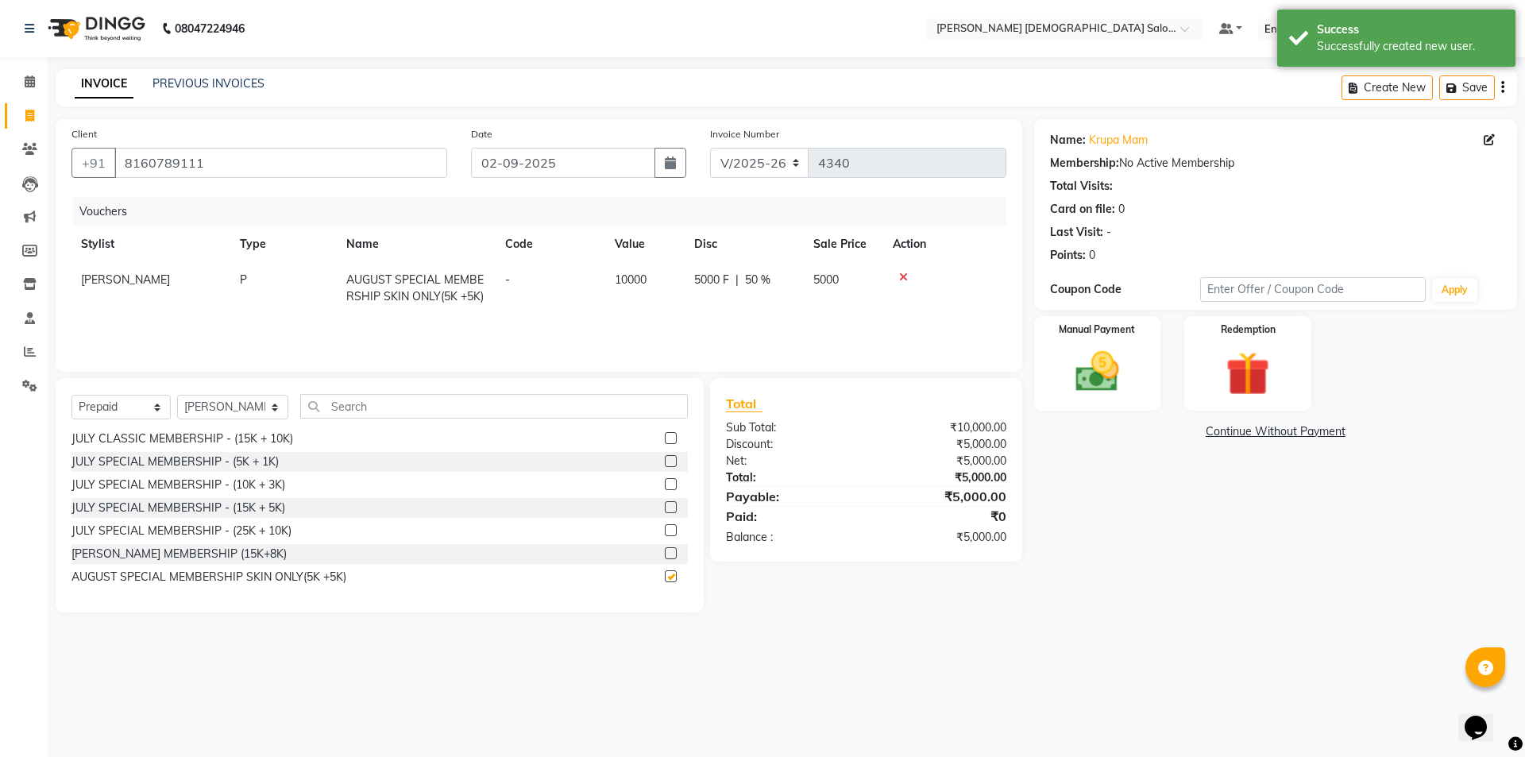
checkbox input "false"
click at [1114, 369] on img at bounding box center [1098, 372] width 74 height 52
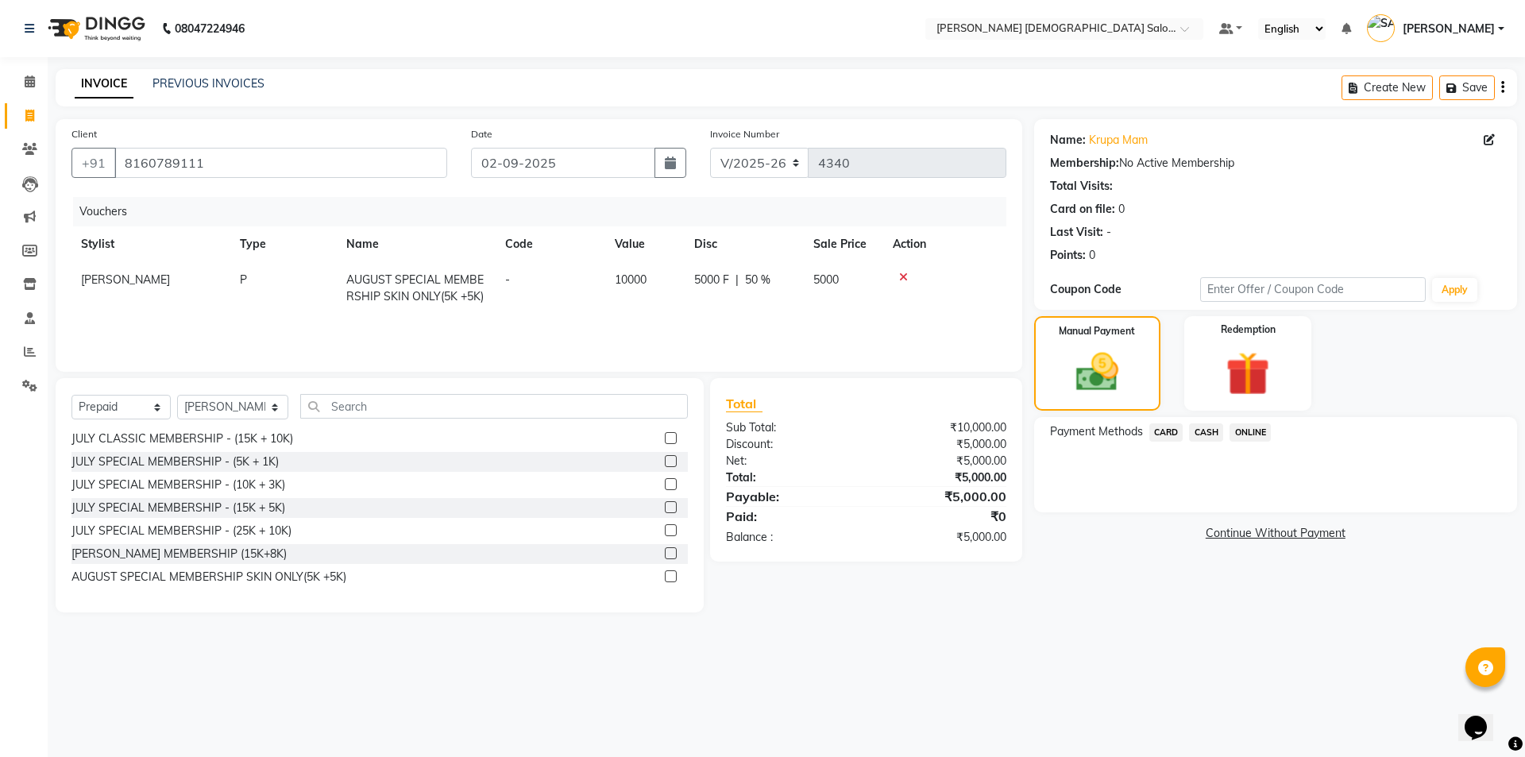
click at [1173, 435] on span "CARD" at bounding box center [1167, 432] width 34 height 18
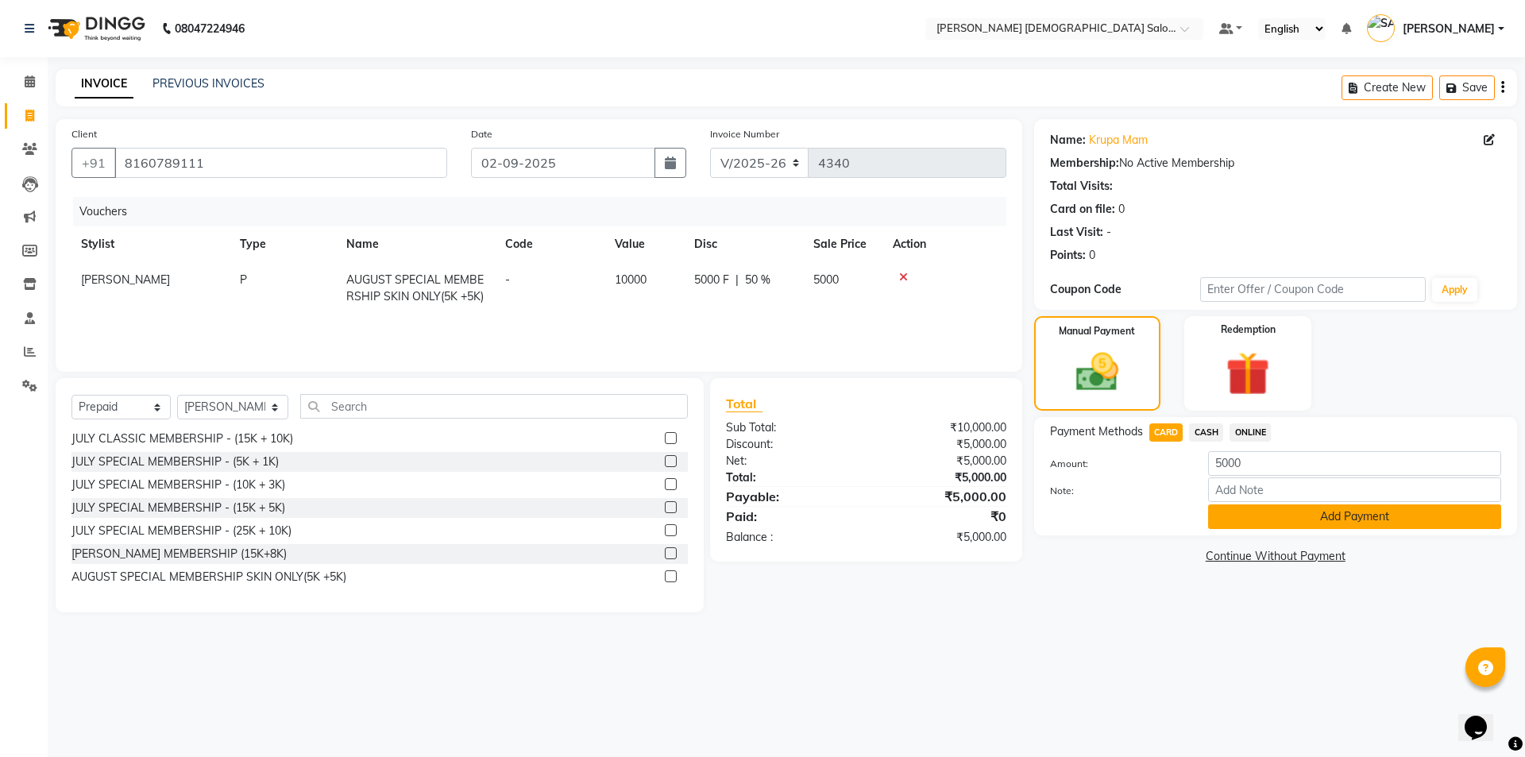
click at [1230, 520] on button "Add Payment" at bounding box center [1354, 517] width 293 height 25
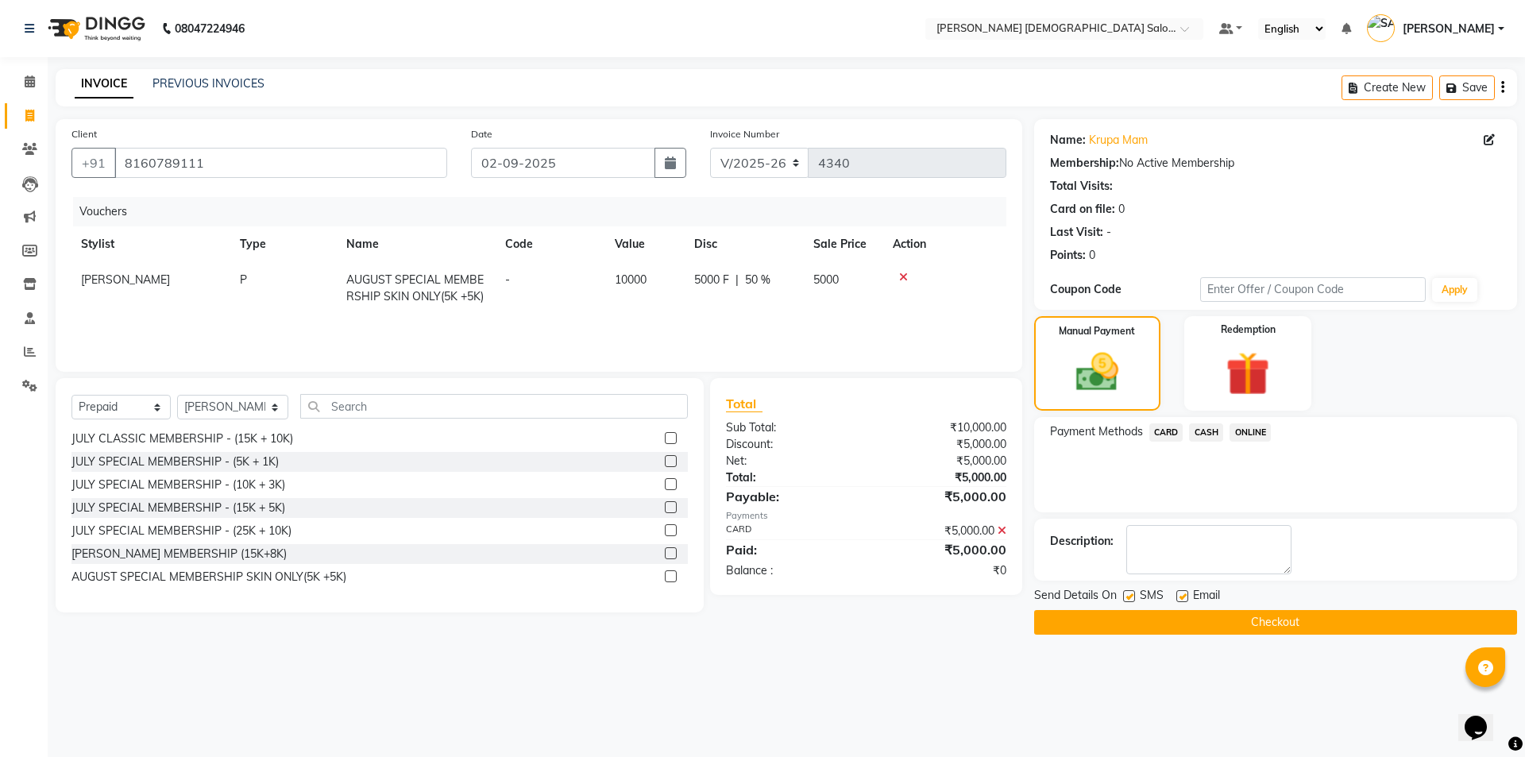
click at [1181, 592] on label at bounding box center [1183, 596] width 12 height 12
click at [1181, 592] on input "checkbox" at bounding box center [1182, 597] width 10 height 10
checkbox input "false"
click at [1131, 624] on button "Checkout" at bounding box center [1275, 622] width 483 height 25
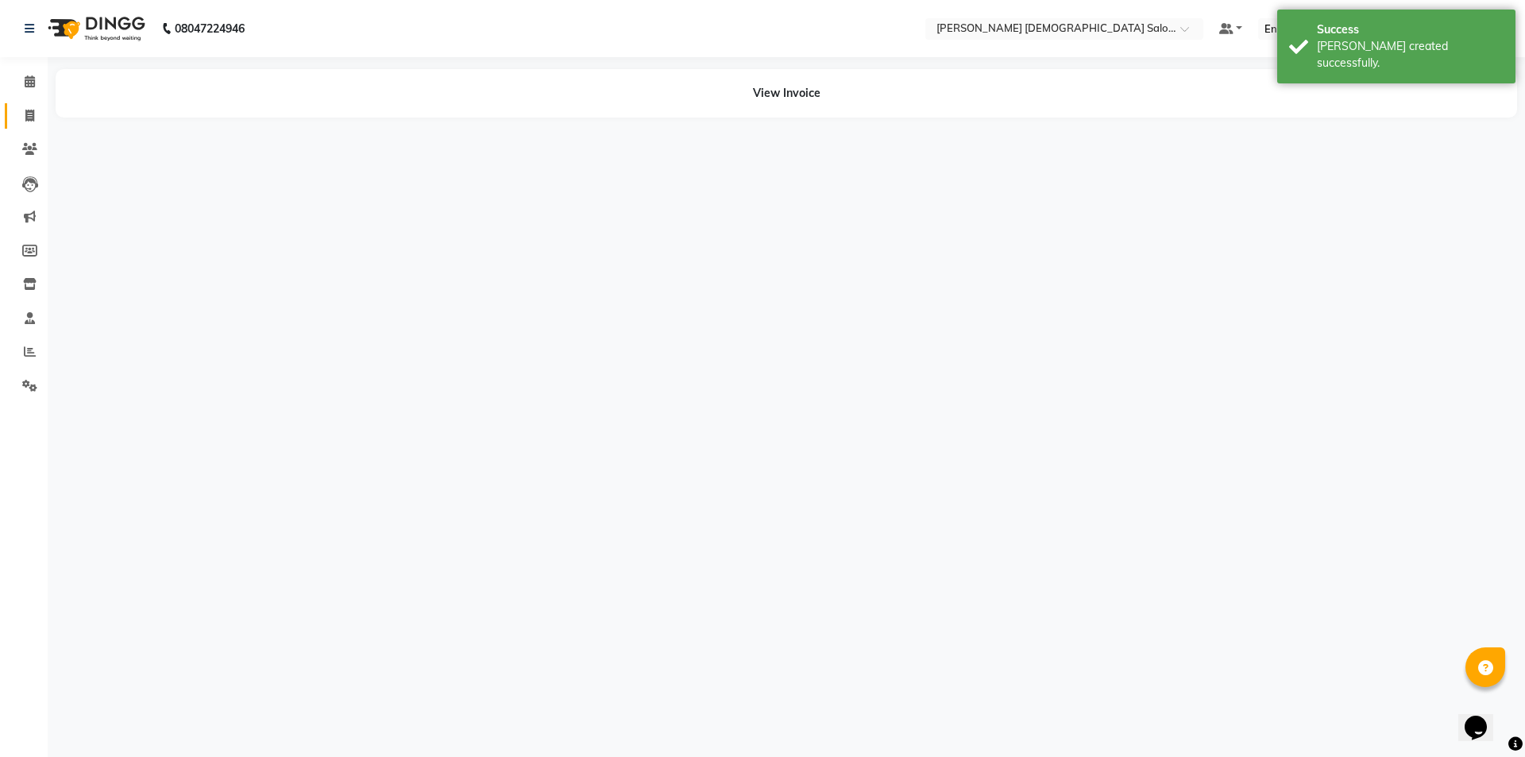
click at [22, 113] on span at bounding box center [30, 116] width 28 height 18
select select "service"
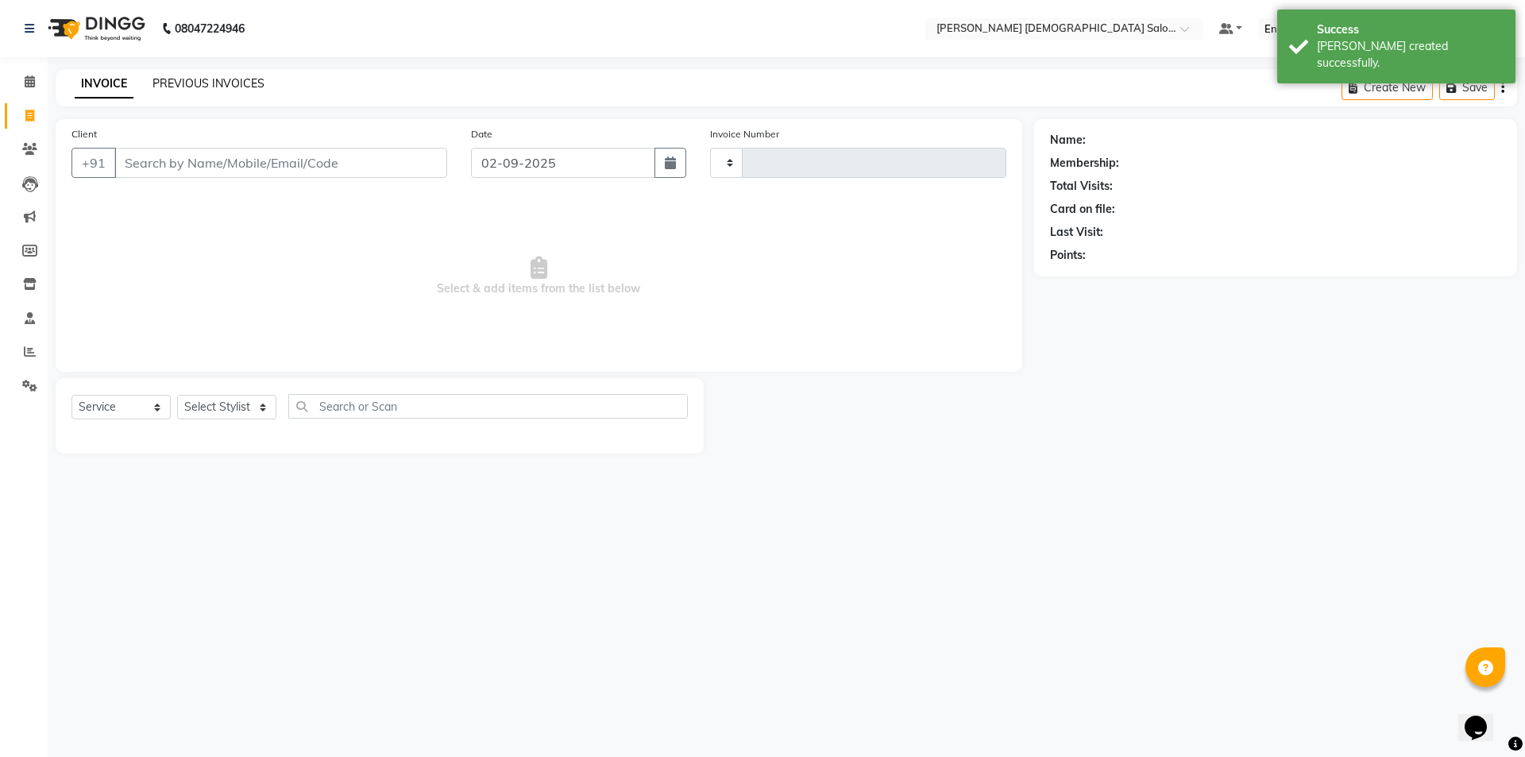
click at [238, 81] on link "PREVIOUS INVOICES" at bounding box center [209, 83] width 112 height 14
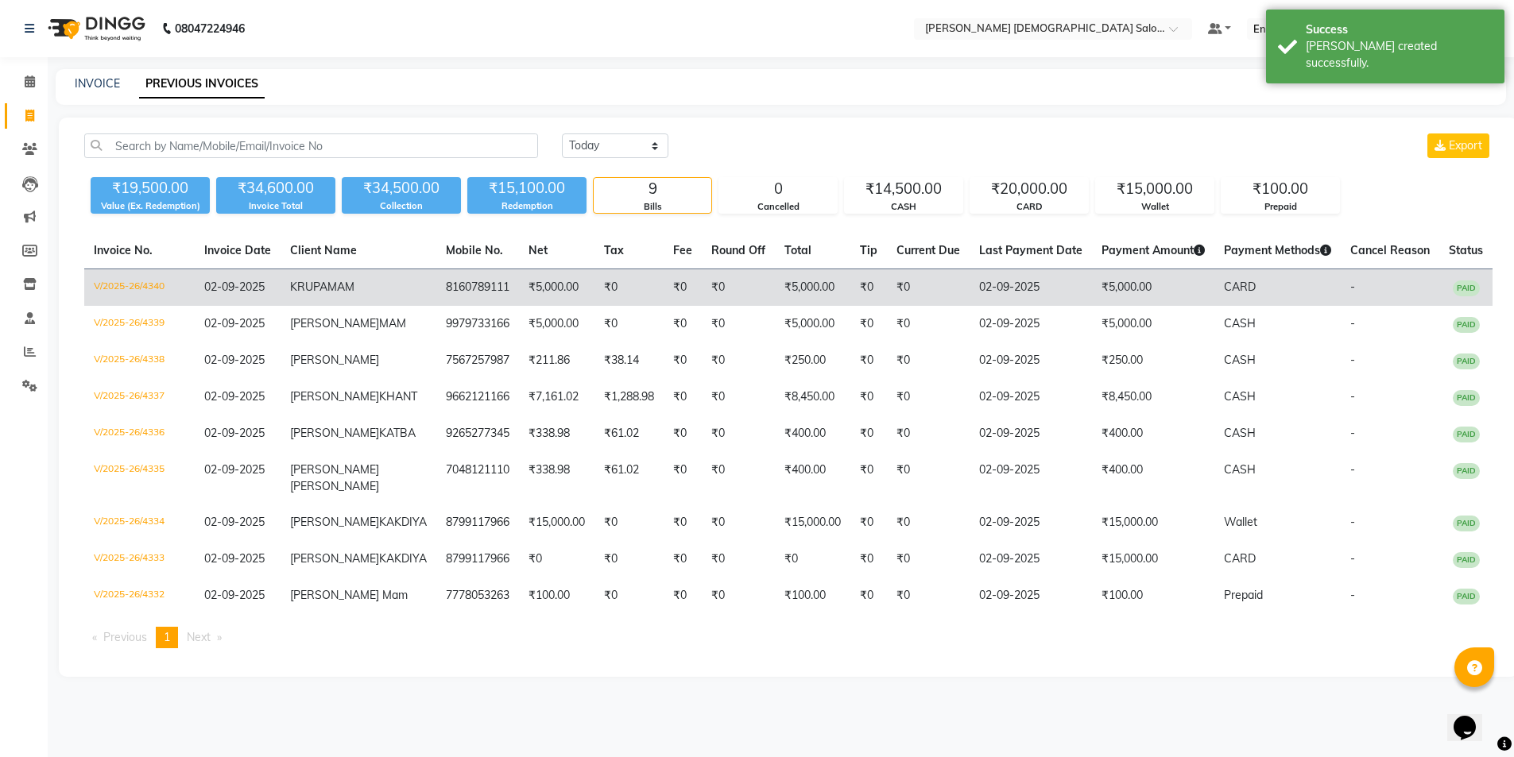
scroll to position [55, 0]
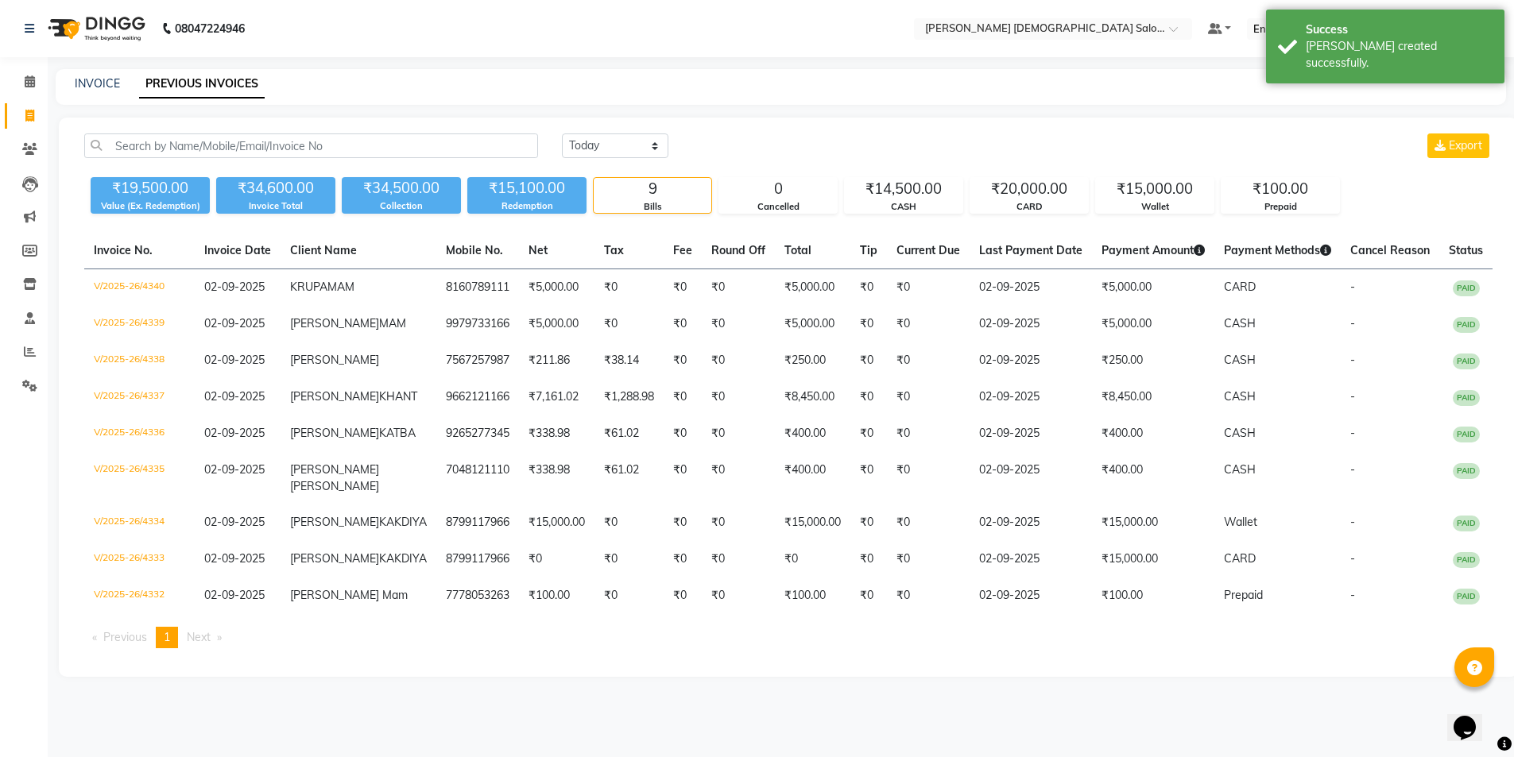
click at [795, 118] on div "Today Yesterday Custom Range Export ₹19,500.00 Value (Ex. Redemption) ₹34,600.0…" at bounding box center [788, 397] width 1459 height 559
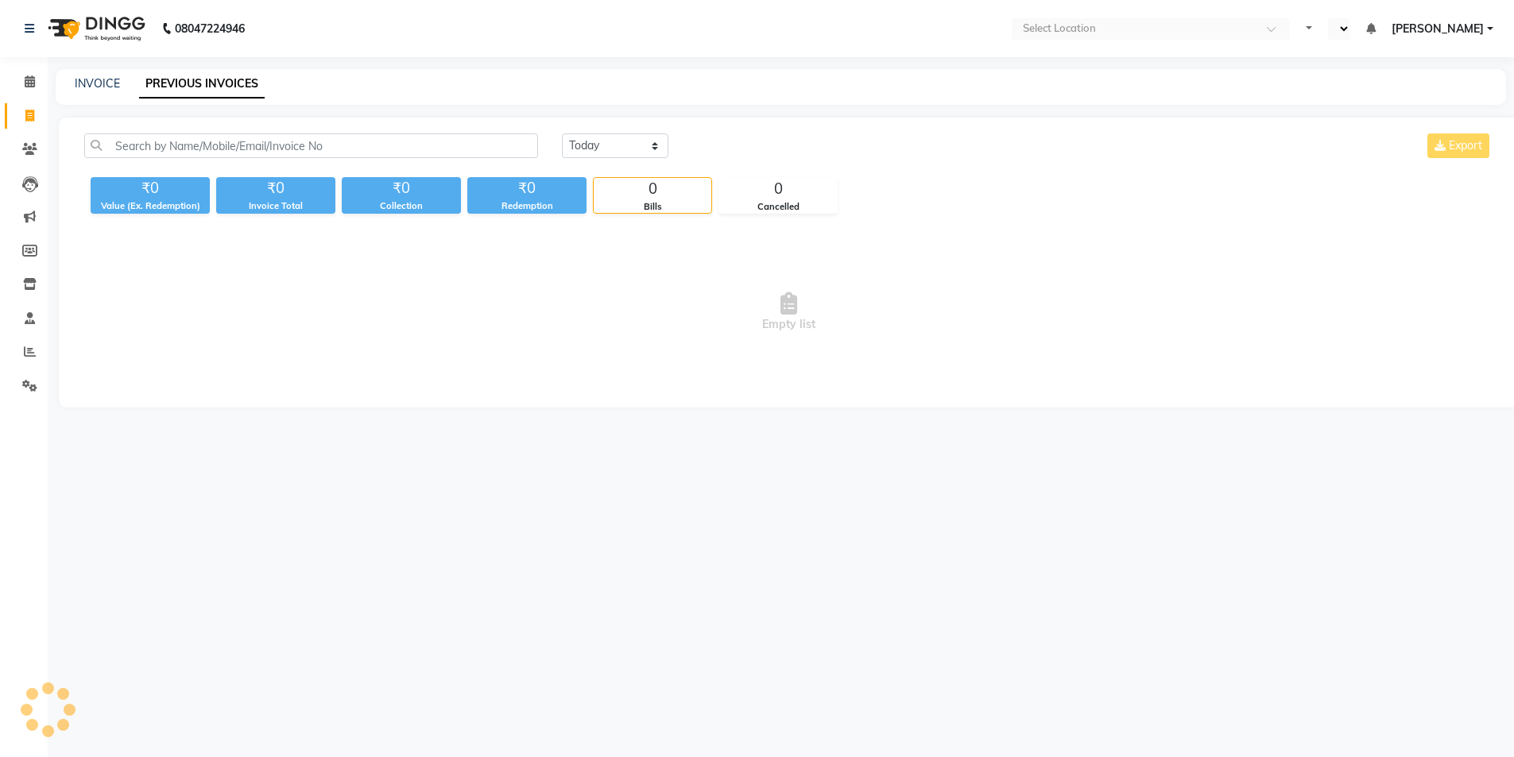
select select "en"
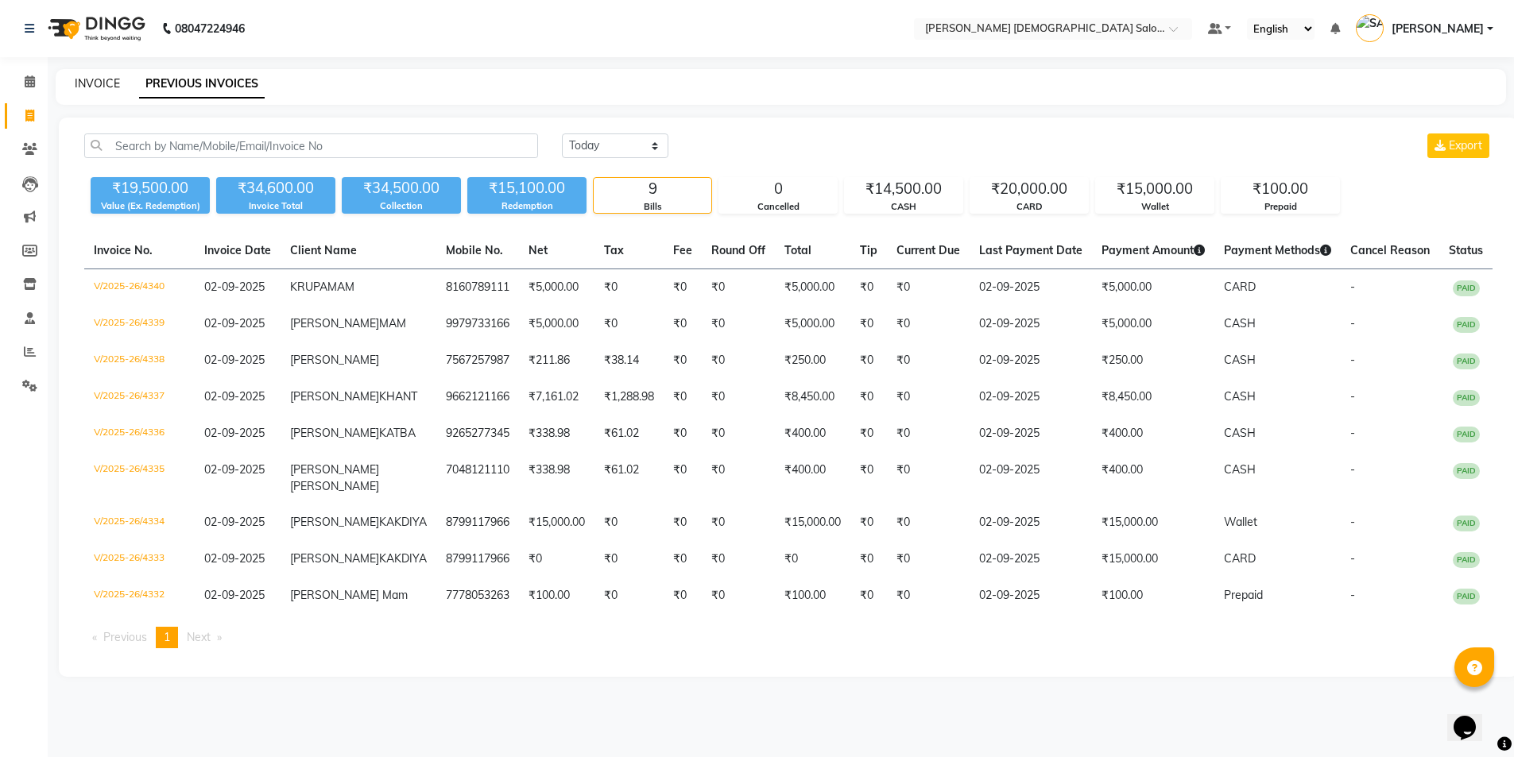
click at [95, 79] on link "INVOICE" at bounding box center [97, 83] width 45 height 14
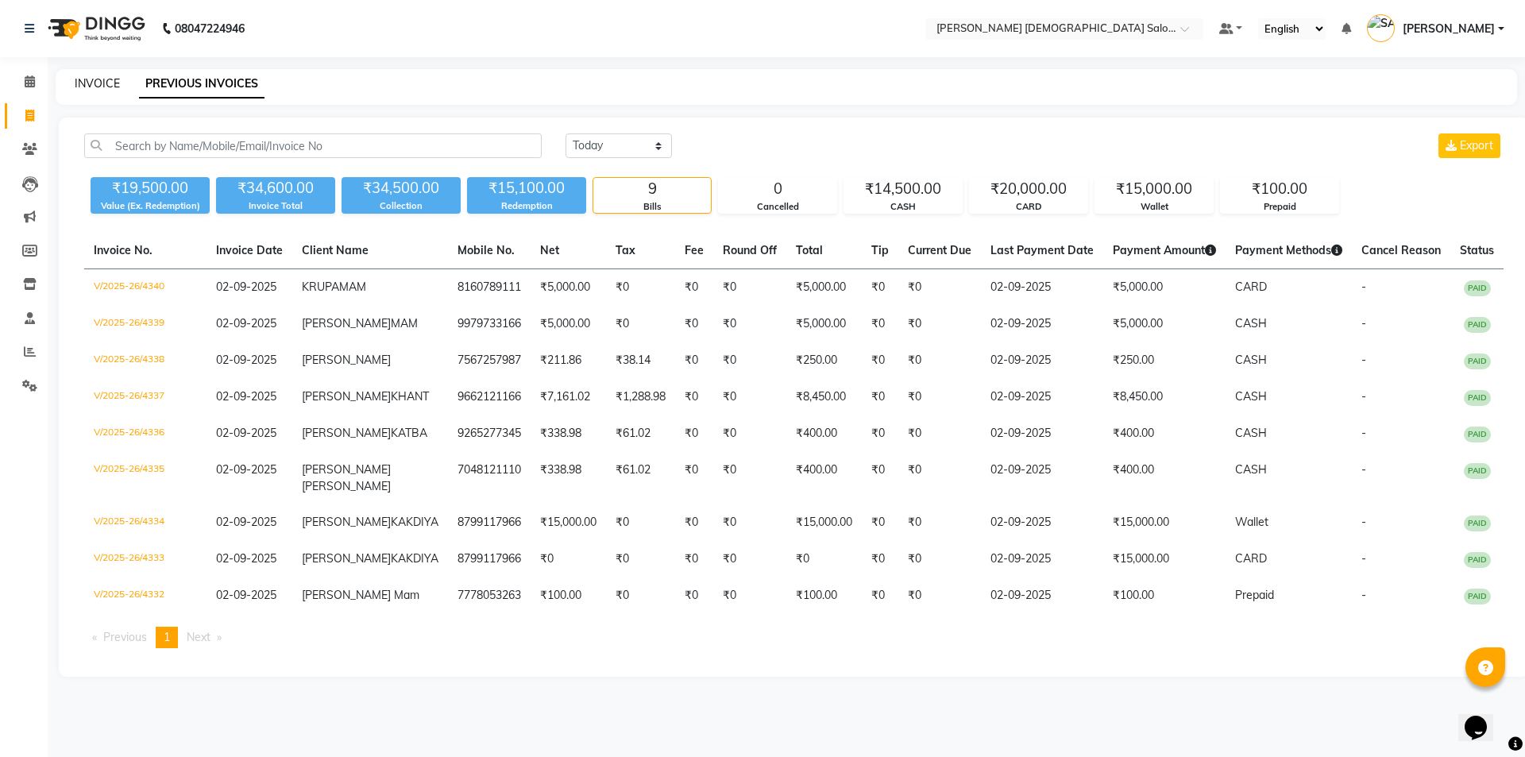
select select "service"
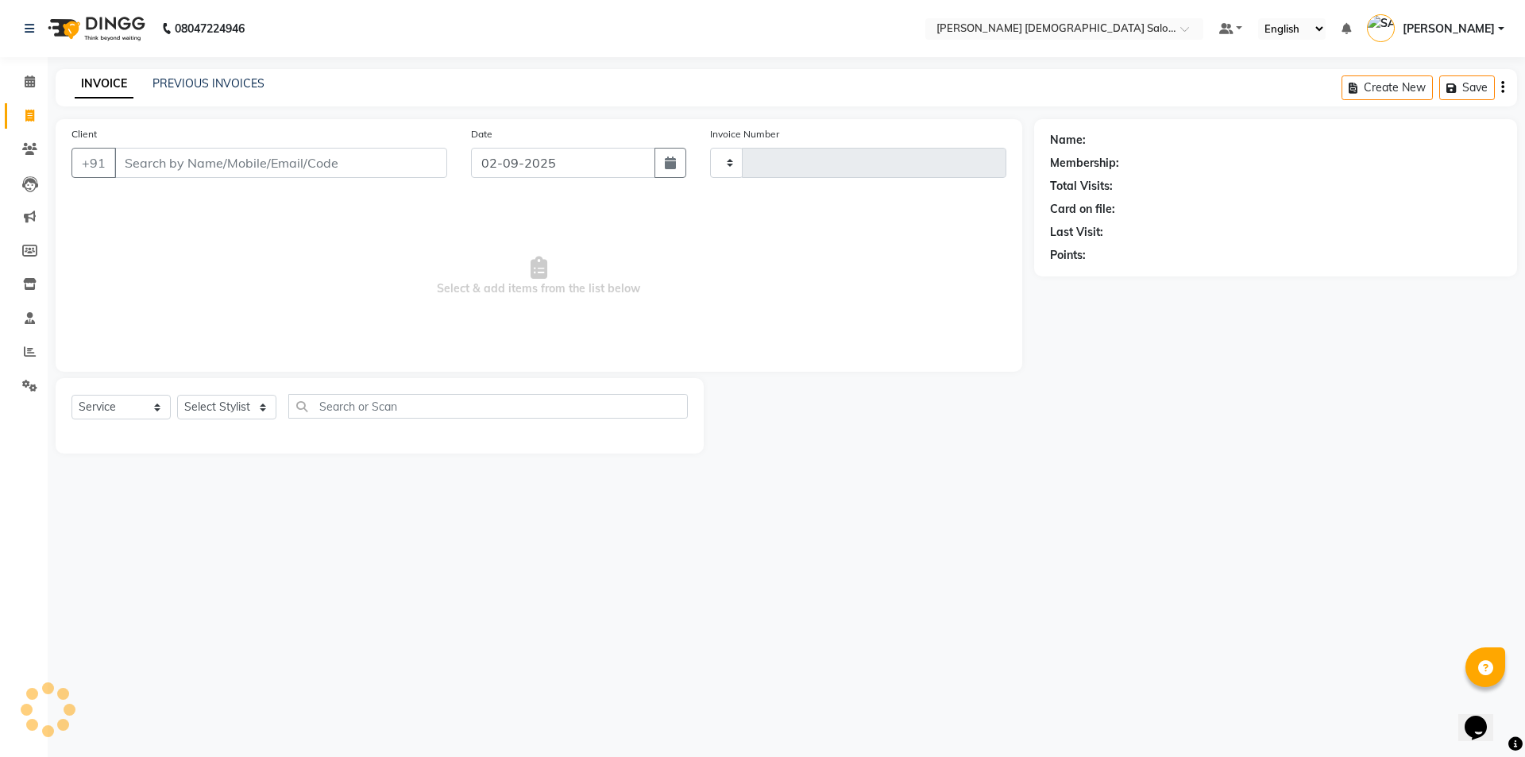
type input "4341"
select select "7542"
click at [259, 160] on input "Client" at bounding box center [280, 163] width 333 height 30
type input "9825210899"
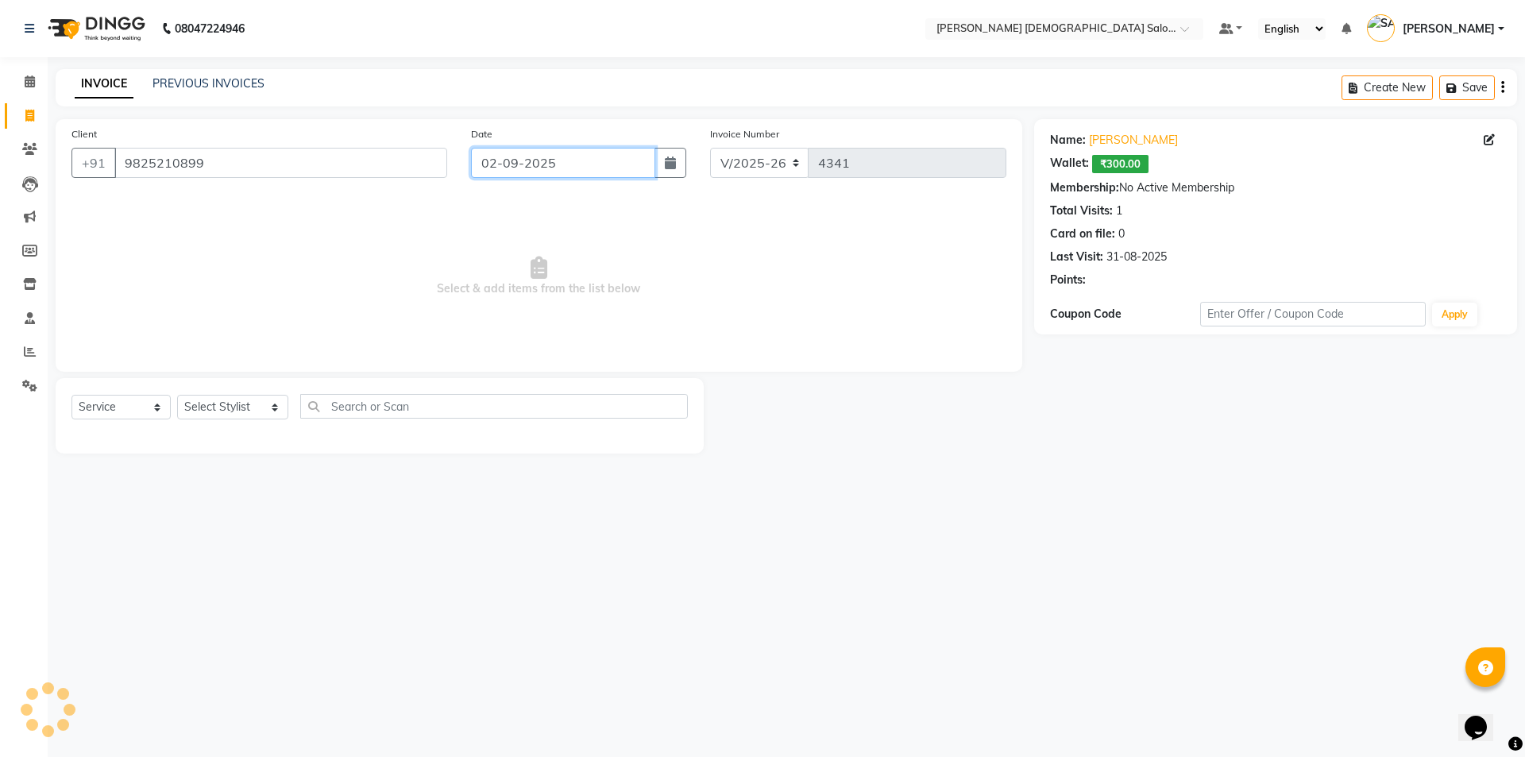
click at [484, 177] on input "02-09-2025" at bounding box center [563, 163] width 185 height 30
select select "9"
select select "2025"
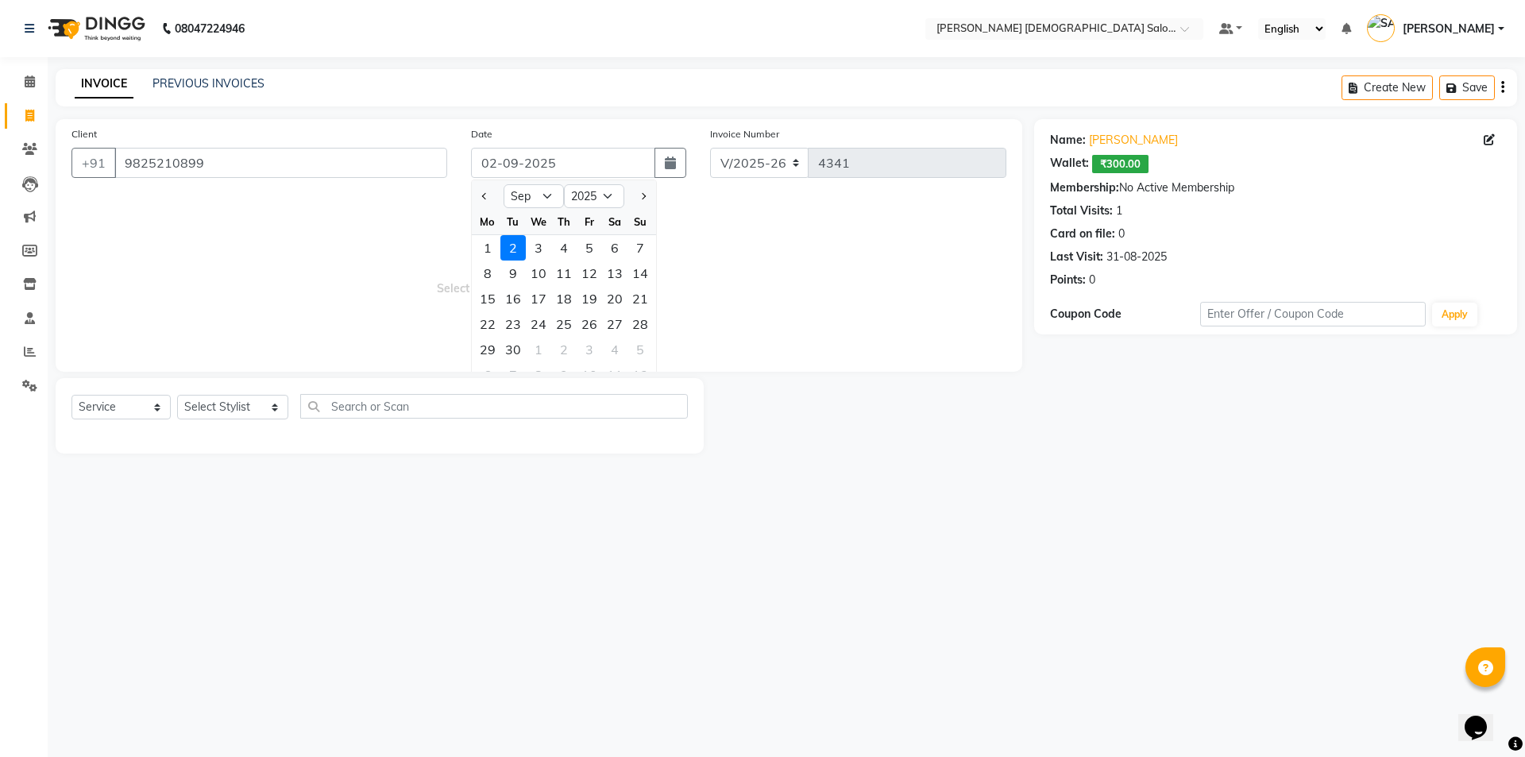
click at [265, 314] on span "Select & add items from the list below" at bounding box center [539, 276] width 935 height 159
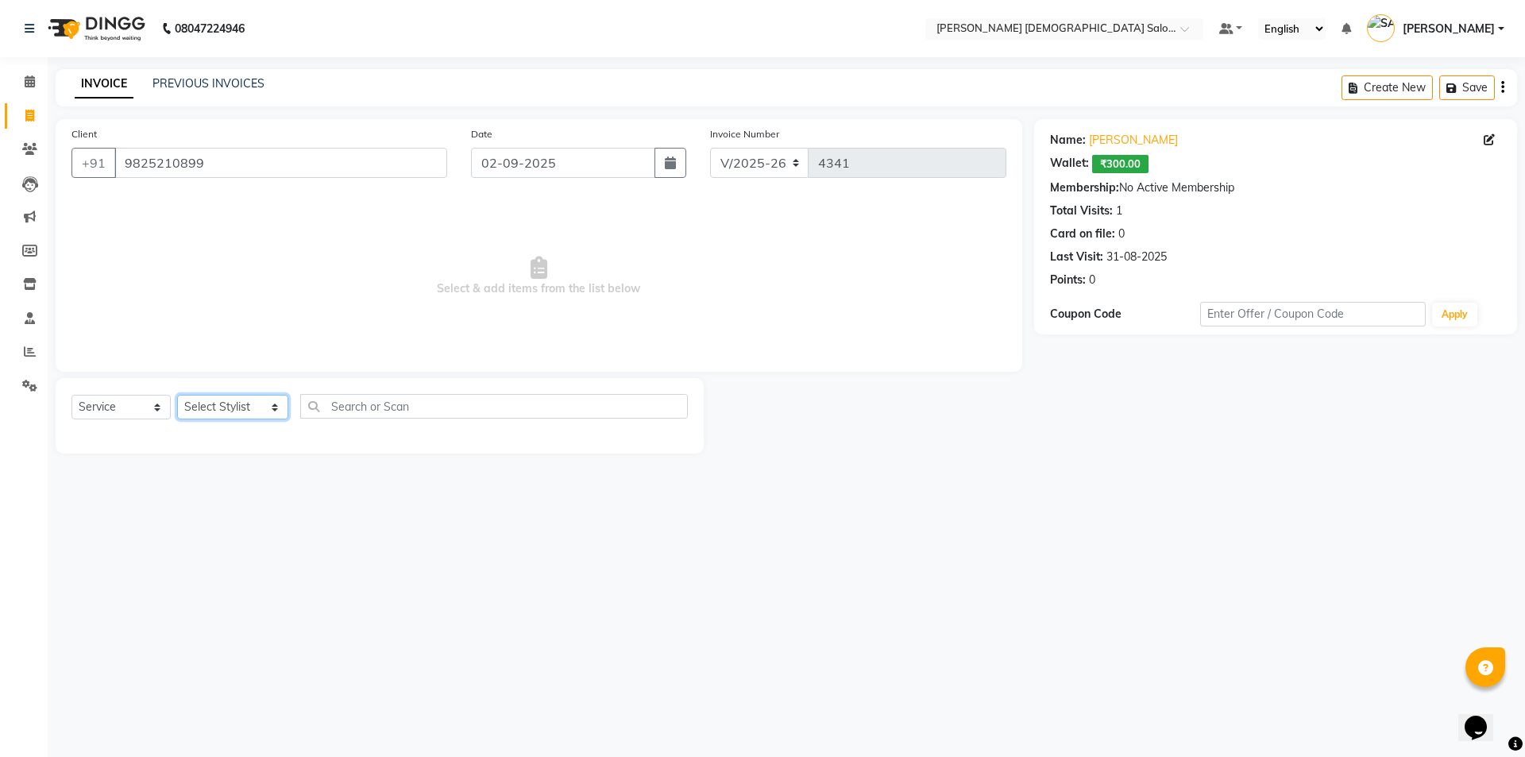
click at [206, 403] on select "Select Stylist AANAND BAVALIYA BHAVTIK GONDALIYA DHARMIK RAVRANI DHRUV BHATTI D…" at bounding box center [232, 407] width 111 height 25
click at [177, 395] on select "Select Stylist AANAND BAVALIYA BHAVTIK GONDALIYA DHARMIK RAVRANI DHRUV BHATTI D…" at bounding box center [232, 407] width 111 height 25
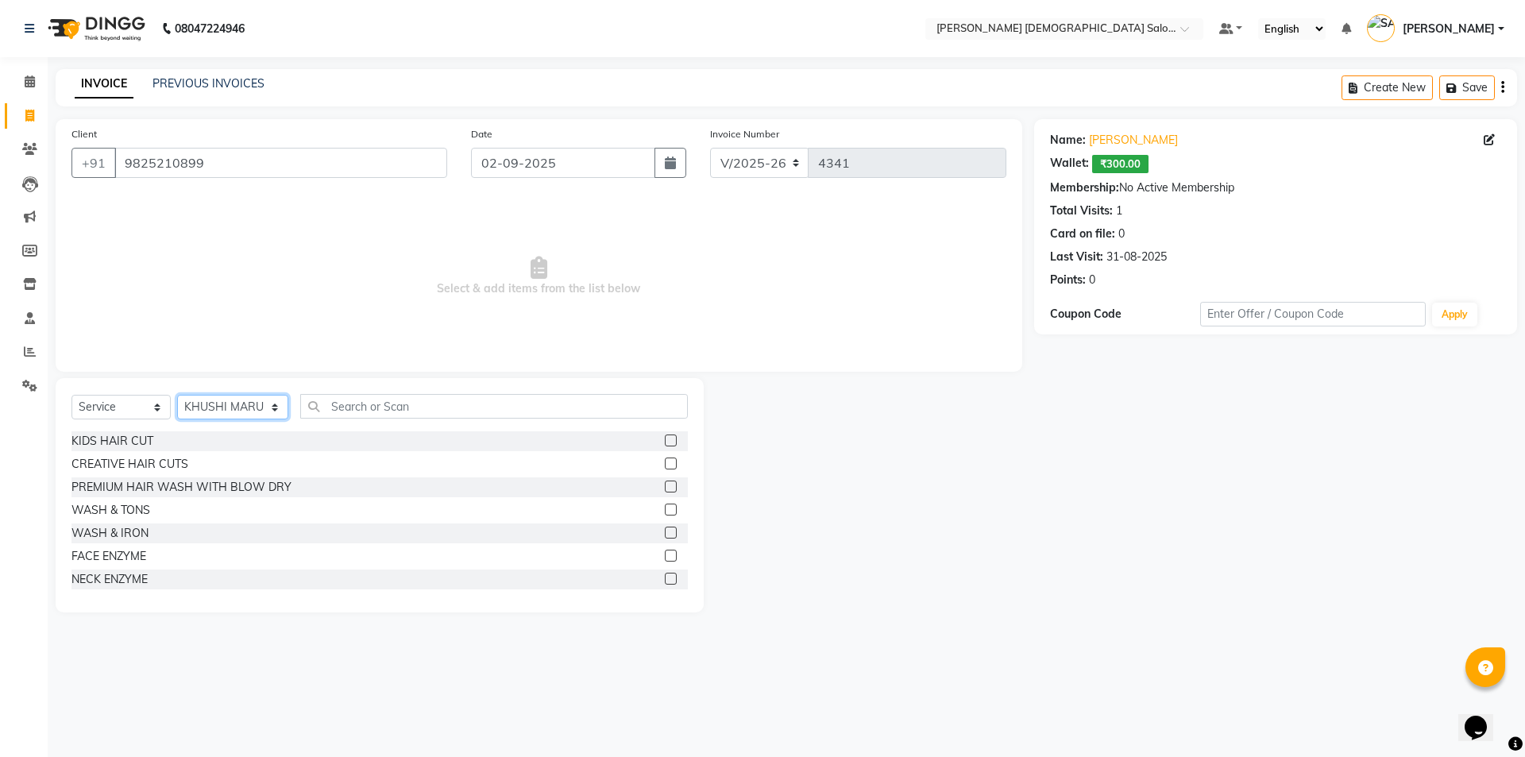
select select "67043"
click at [366, 405] on input "text" at bounding box center [494, 406] width 388 height 25
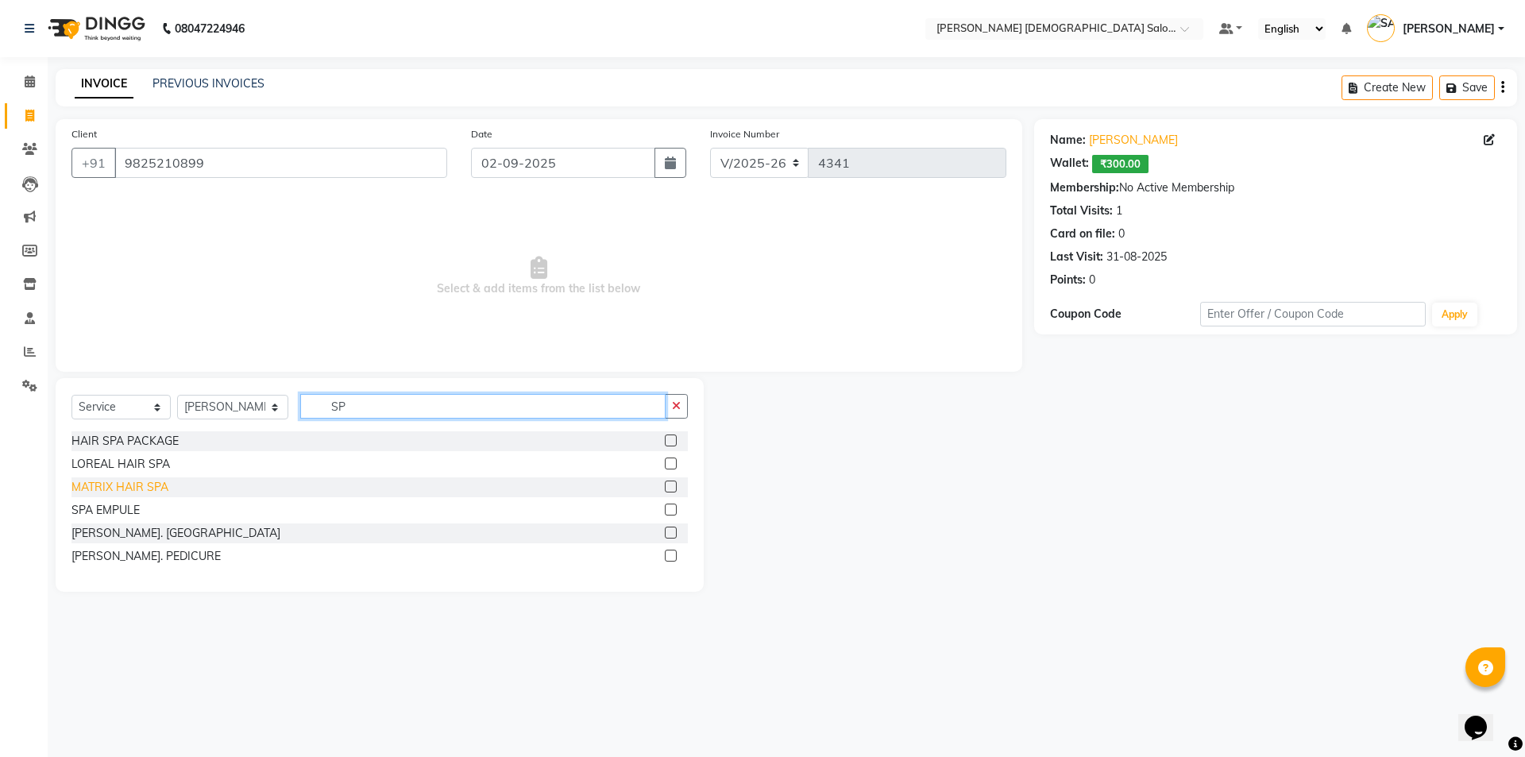
type input "SP"
click at [128, 490] on div "MATRIX HAIR SPA" at bounding box center [120, 487] width 97 height 17
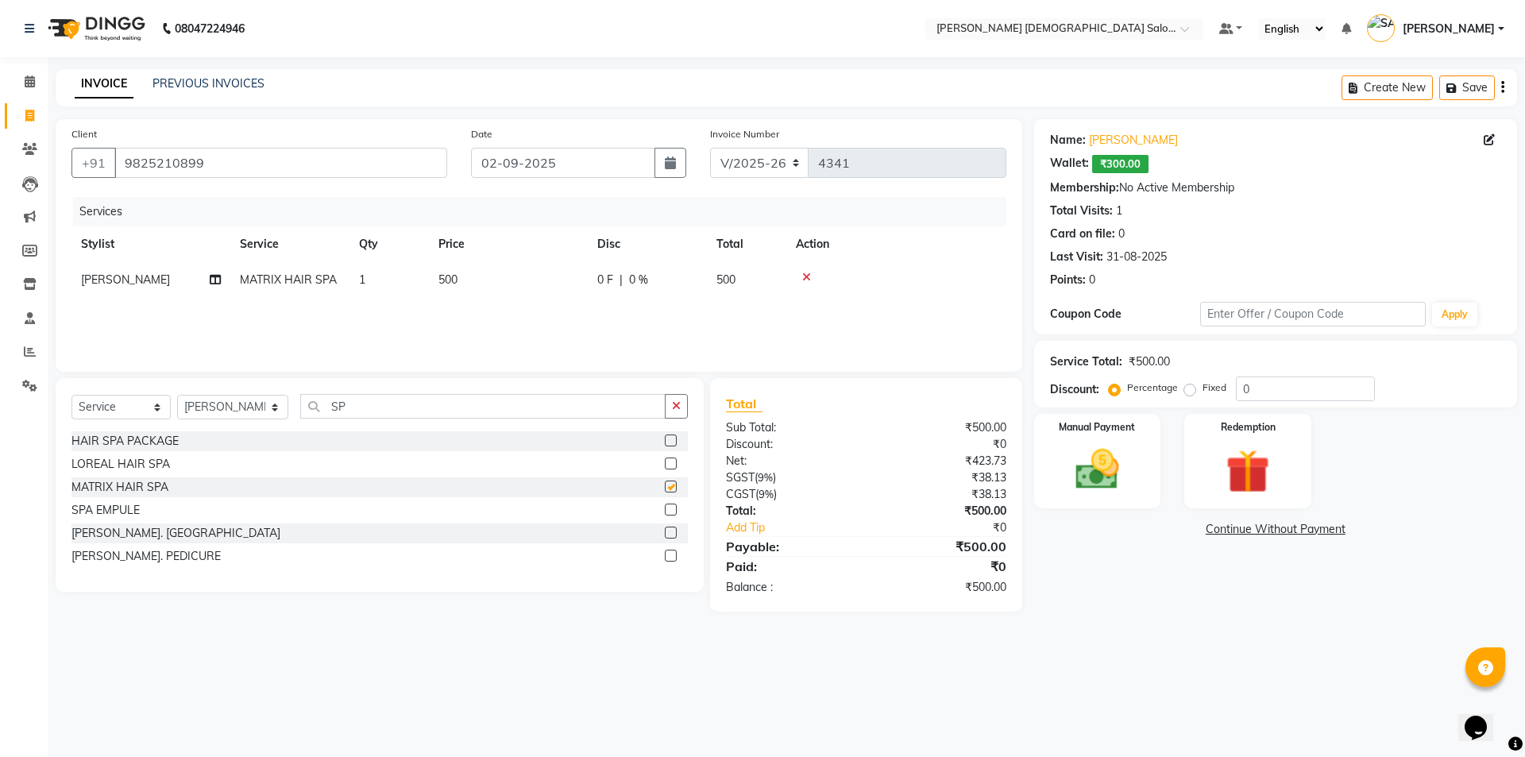
checkbox input "false"
click at [616, 268] on td "0 F | 0 %" at bounding box center [647, 280] width 119 height 36
select select "67043"
click at [555, 280] on input "500" at bounding box center [583, 284] width 140 height 25
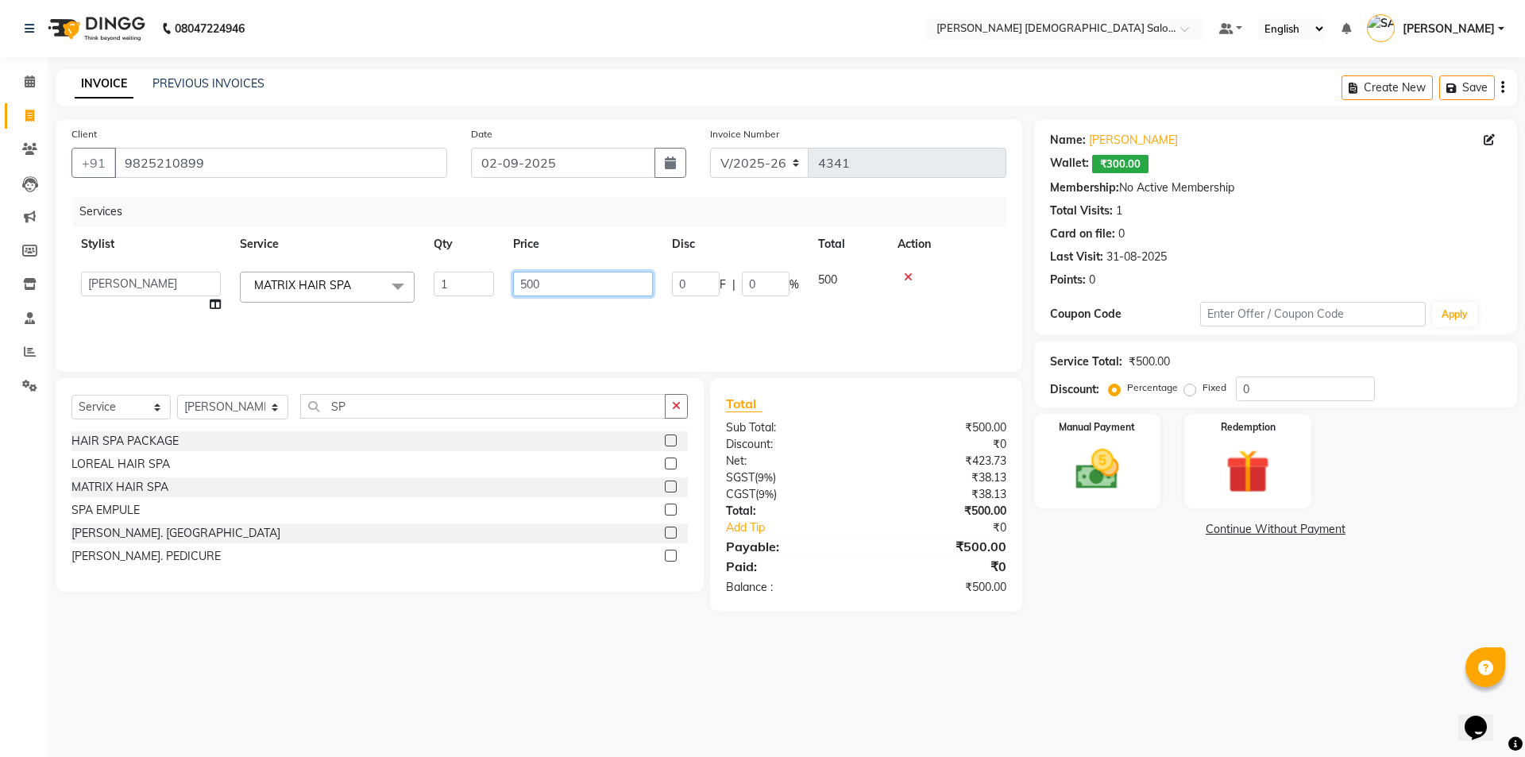
click at [555, 280] on input "500" at bounding box center [583, 284] width 140 height 25
type input "300"
click at [567, 309] on div "Services Stylist Service Qty Price Disc Total Action KIRTI MATRIX HAIR SPA 1 30…" at bounding box center [539, 276] width 935 height 159
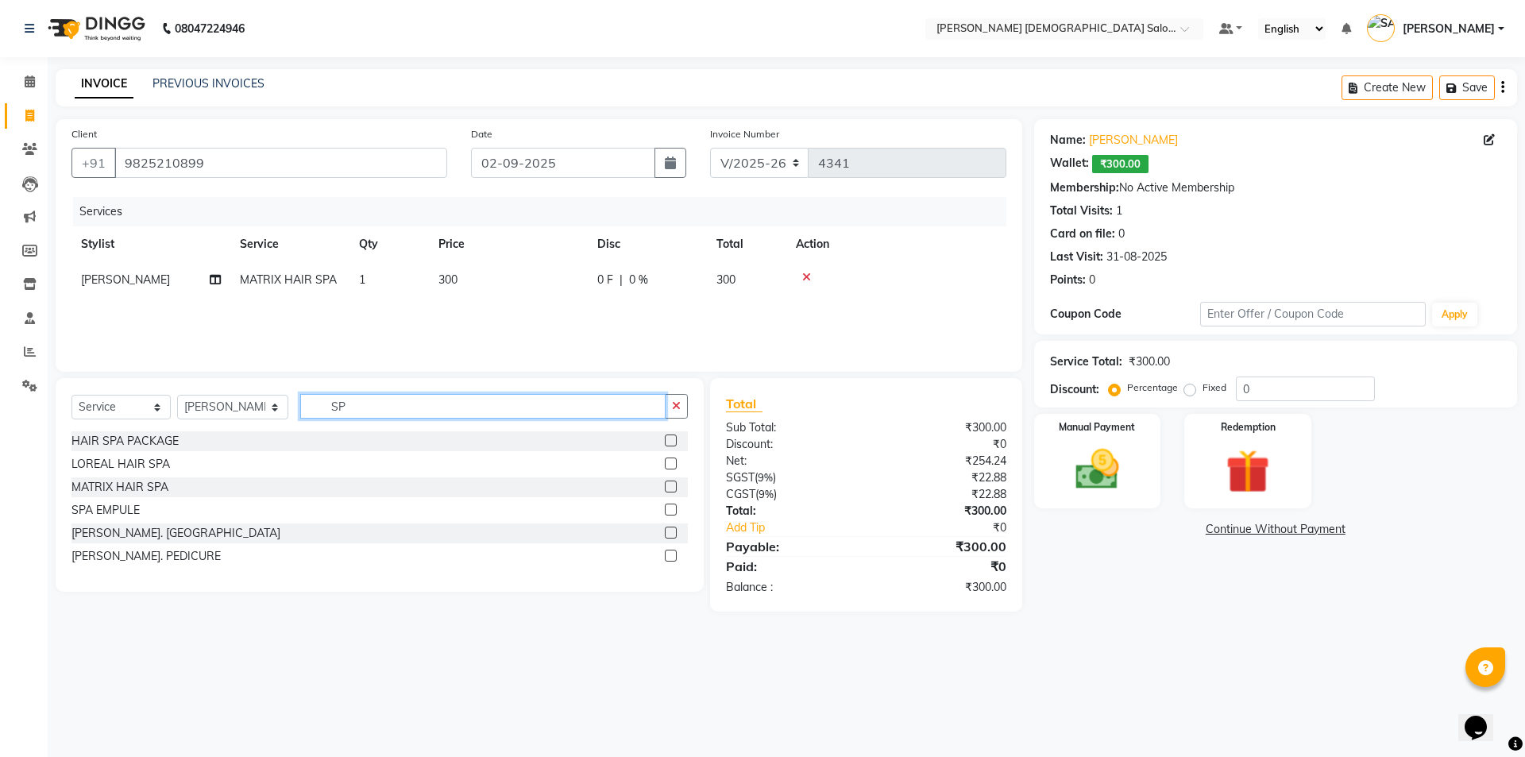
drag, startPoint x: 354, startPoint y: 416, endPoint x: 273, endPoint y: 408, distance: 82.1
click at [273, 408] on div "Select Service Product Membership Package Voucher Prepaid Gift Card Select Styl…" at bounding box center [380, 412] width 617 height 37
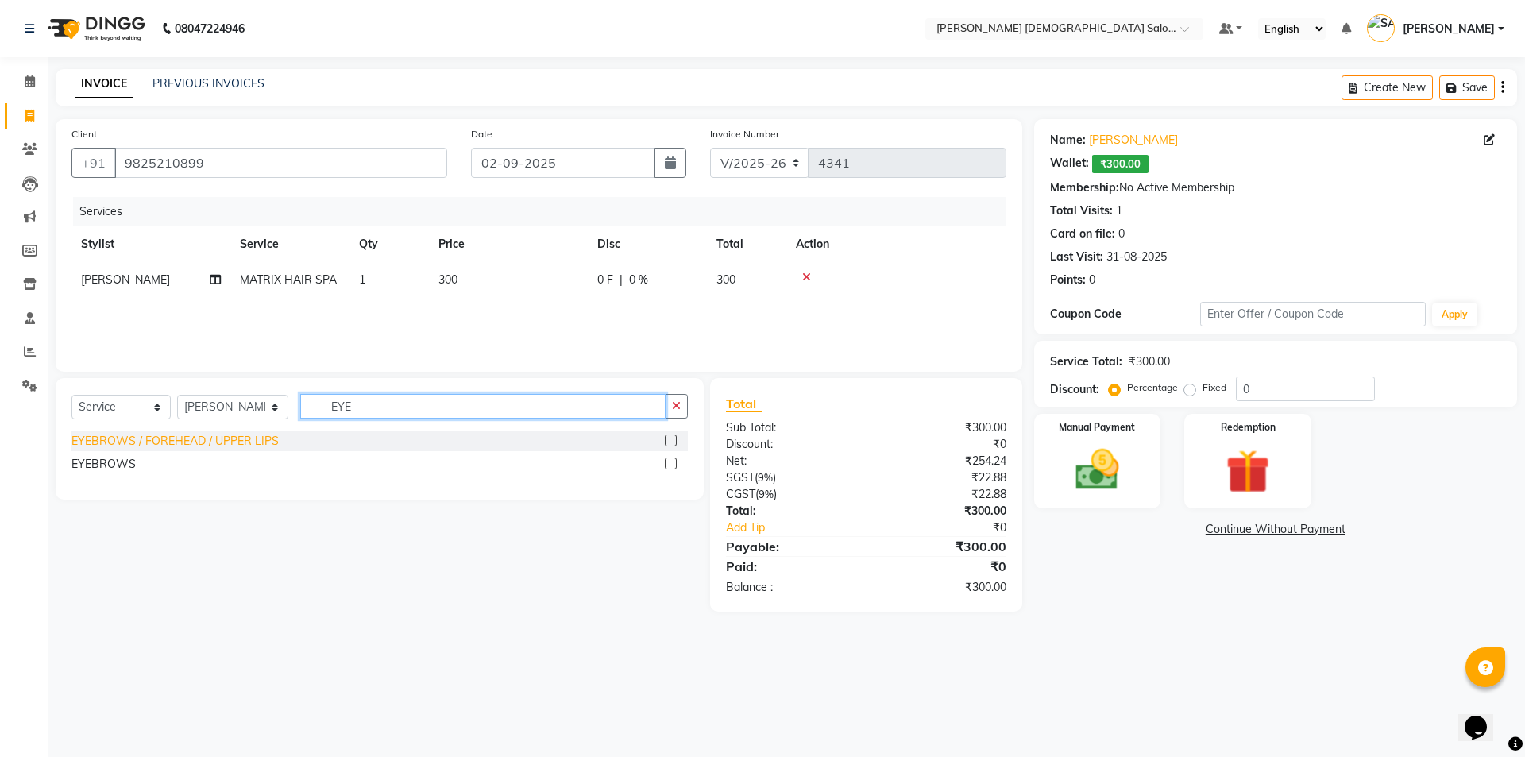
type input "EYE"
click at [160, 440] on div "EYEBROWS / FOREHEAD / UPPER LIPS" at bounding box center [175, 441] width 207 height 17
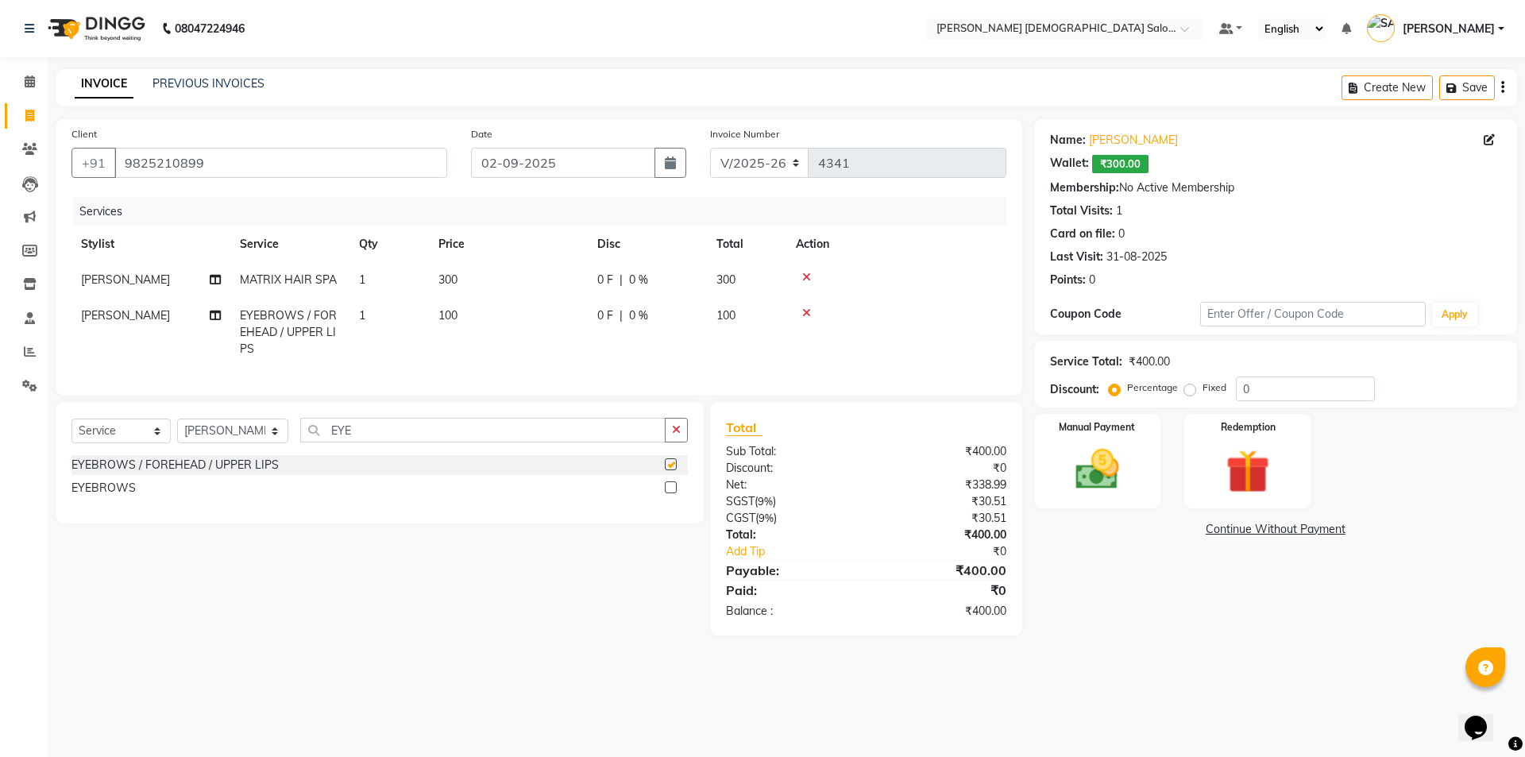
checkbox input "false"
drag, startPoint x: 82, startPoint y: 359, endPoint x: 122, endPoint y: 347, distance: 41.5
click at [82, 358] on td "KIRTI" at bounding box center [151, 332] width 159 height 69
select select "67043"
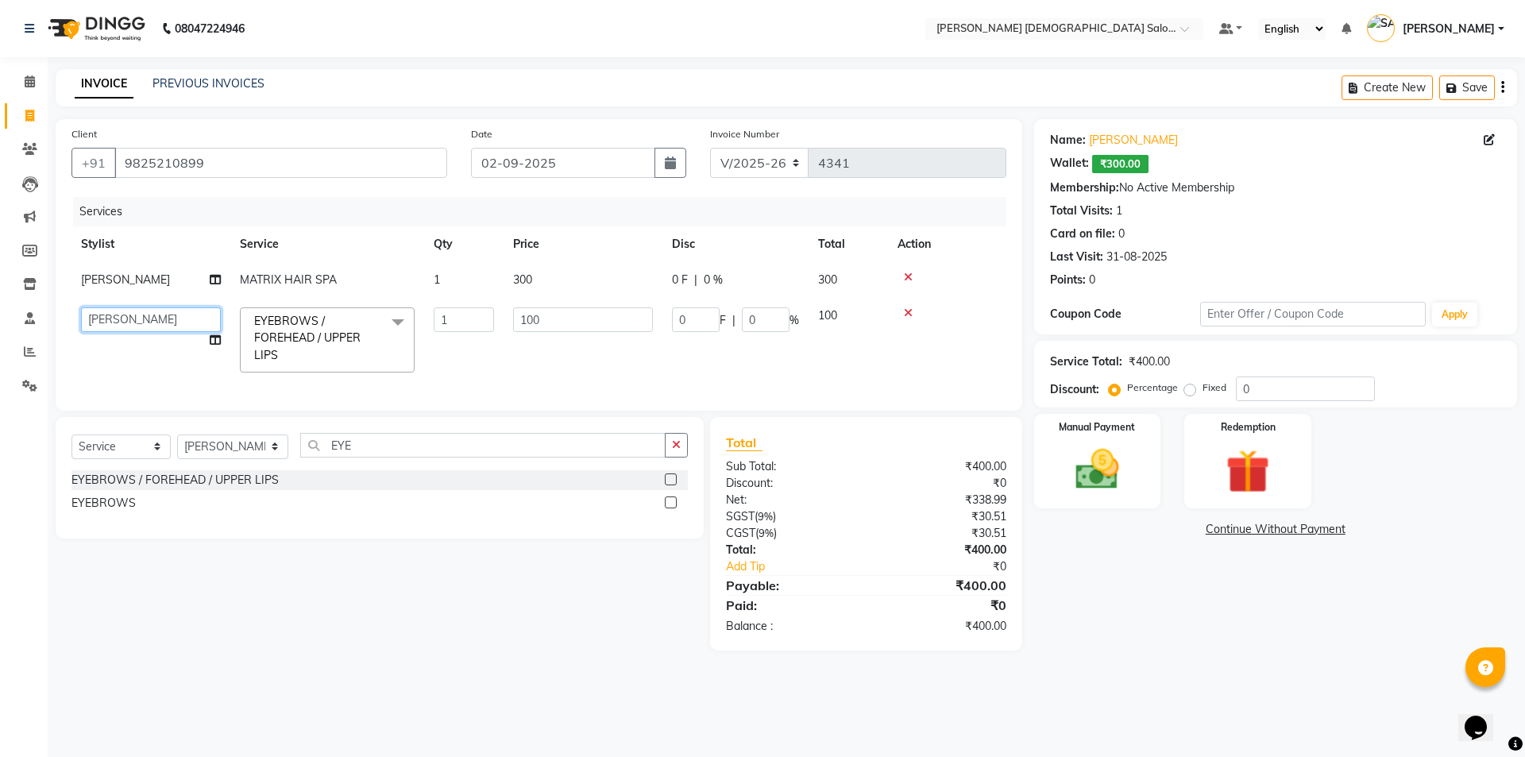
click at [158, 322] on select "AANAND BAVALIYA BHAVTIK GONDALIYA DHARMIK RAVRANI DHRUV BHATTI DIKSHA DIMPAL SE…" at bounding box center [151, 319] width 140 height 25
select select "74176"
click at [1125, 462] on img at bounding box center [1098, 469] width 74 height 52
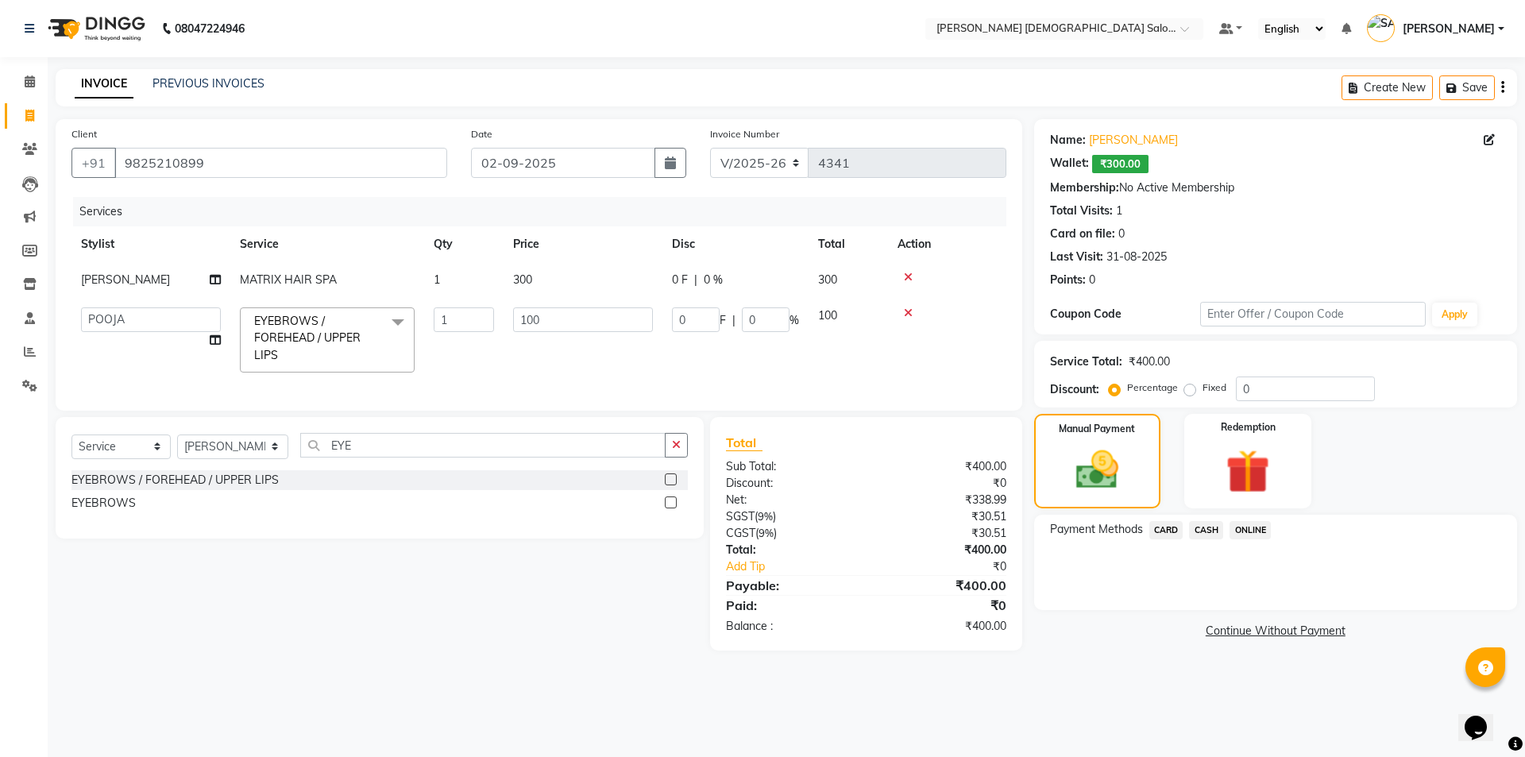
click at [1198, 526] on span "CASH" at bounding box center [1206, 530] width 34 height 18
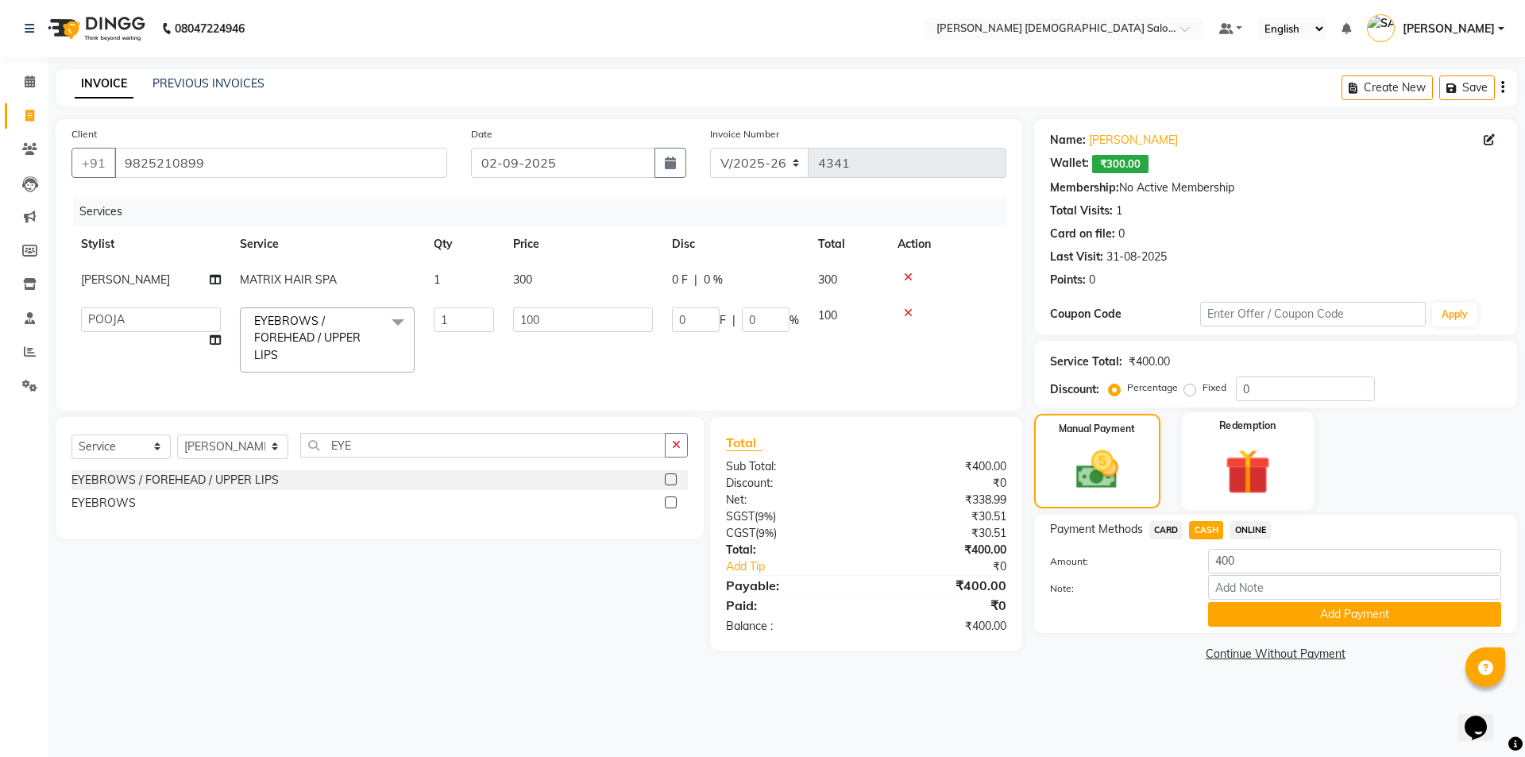
click at [1264, 491] on img at bounding box center [1248, 471] width 74 height 56
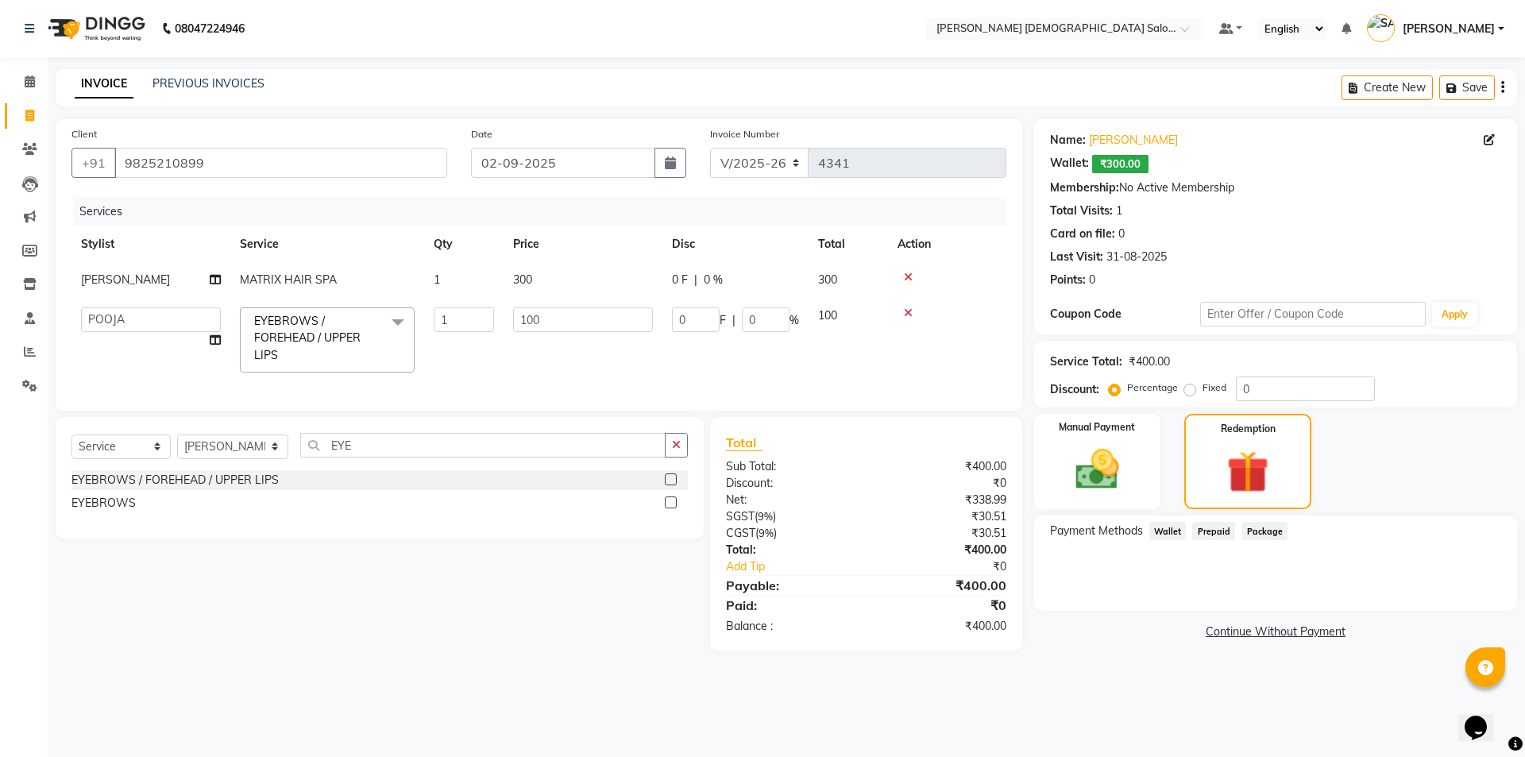
click at [1183, 529] on span "Wallet" at bounding box center [1168, 531] width 37 height 18
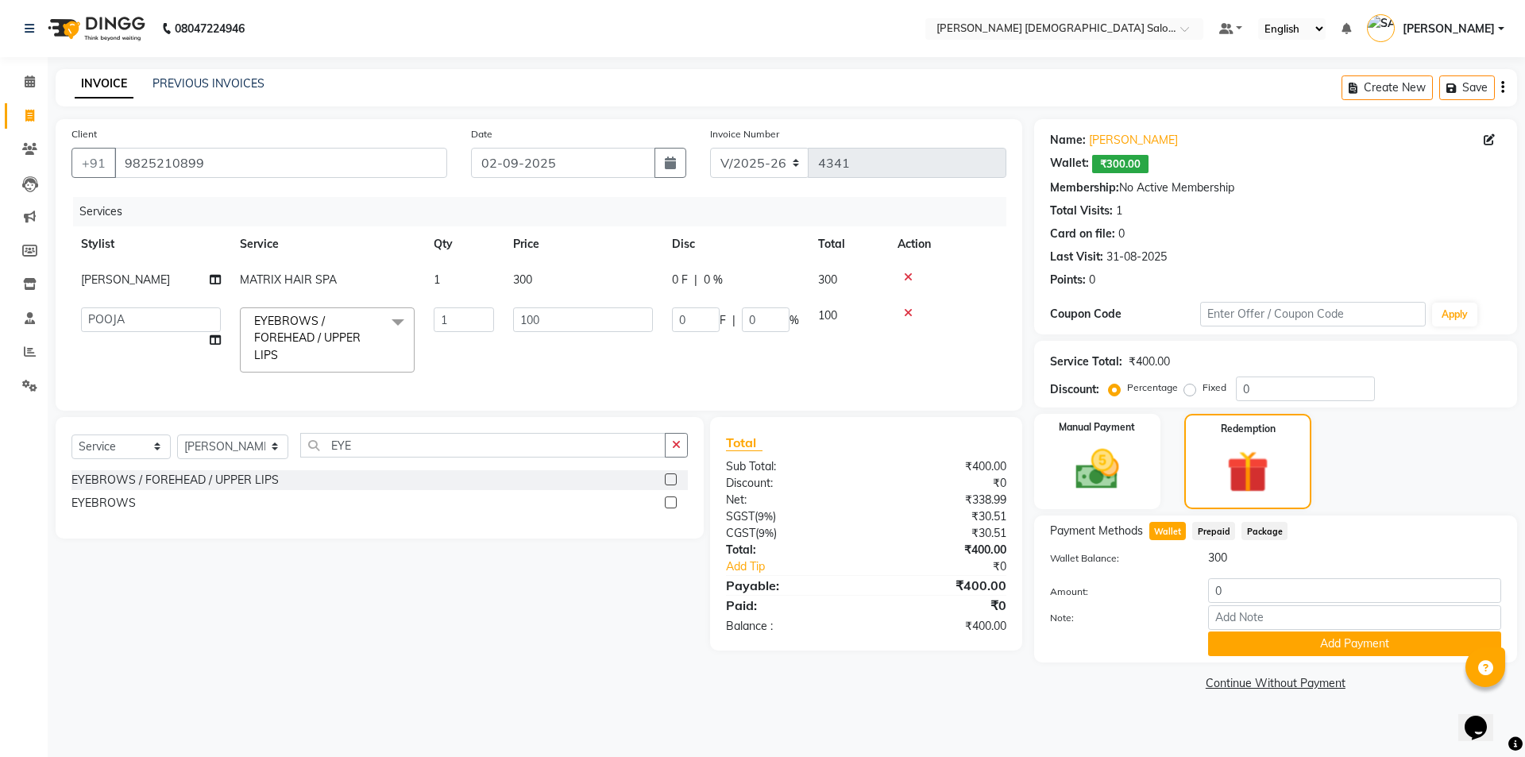
click at [1237, 566] on div "300" at bounding box center [1355, 558] width 317 height 17
drag, startPoint x: 1239, startPoint y: 585, endPoint x: 1191, endPoint y: 607, distance: 52.6
click at [1195, 605] on div "Amount: 0 Note: Add Payment" at bounding box center [1275, 617] width 451 height 78
type input "300"
click at [1226, 640] on button "Add Payment" at bounding box center [1354, 644] width 293 height 25
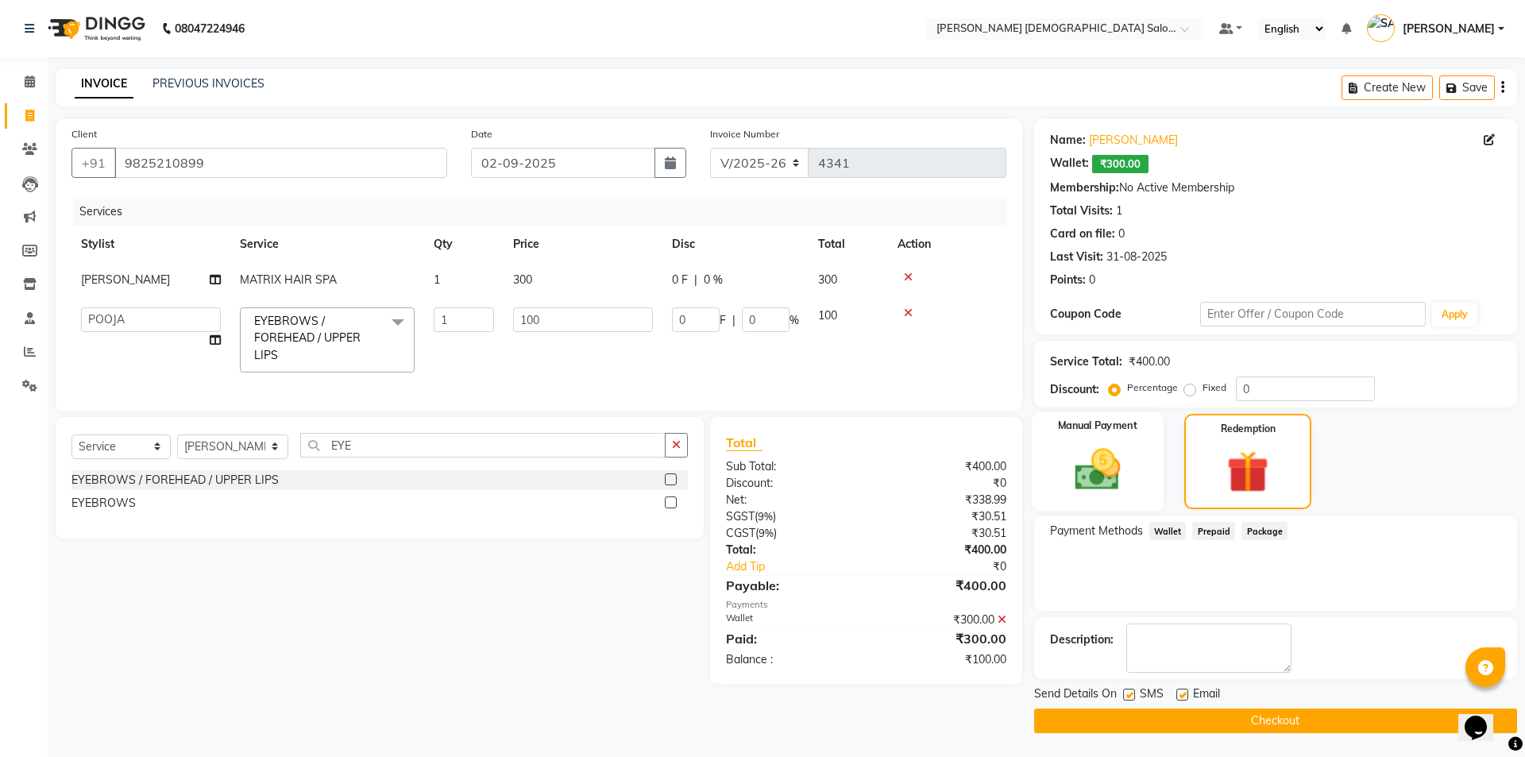
click at [1098, 460] on img at bounding box center [1098, 469] width 74 height 52
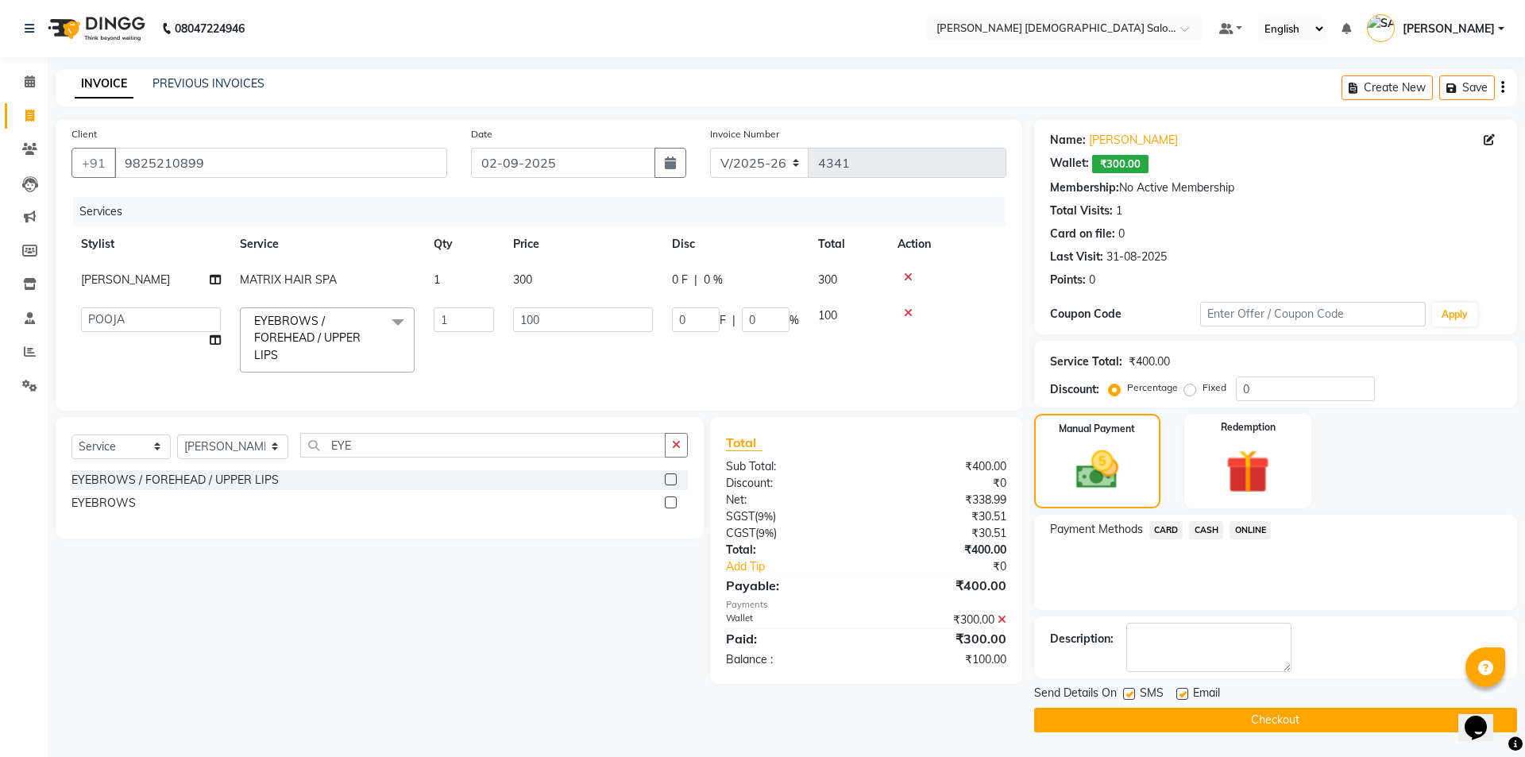
click at [1209, 528] on span "CASH" at bounding box center [1206, 530] width 34 height 18
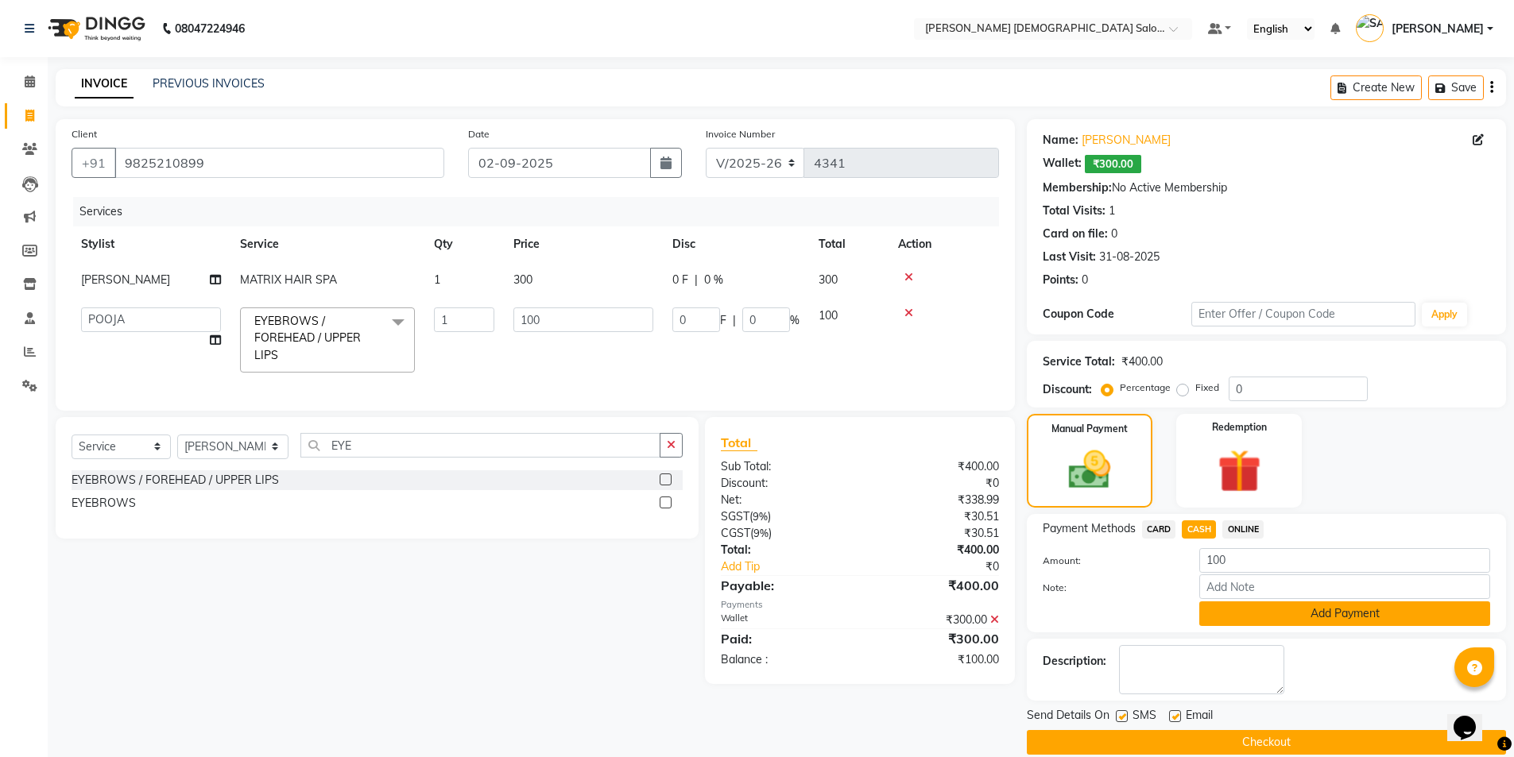
click at [1239, 617] on button "Add Payment" at bounding box center [1344, 613] width 291 height 25
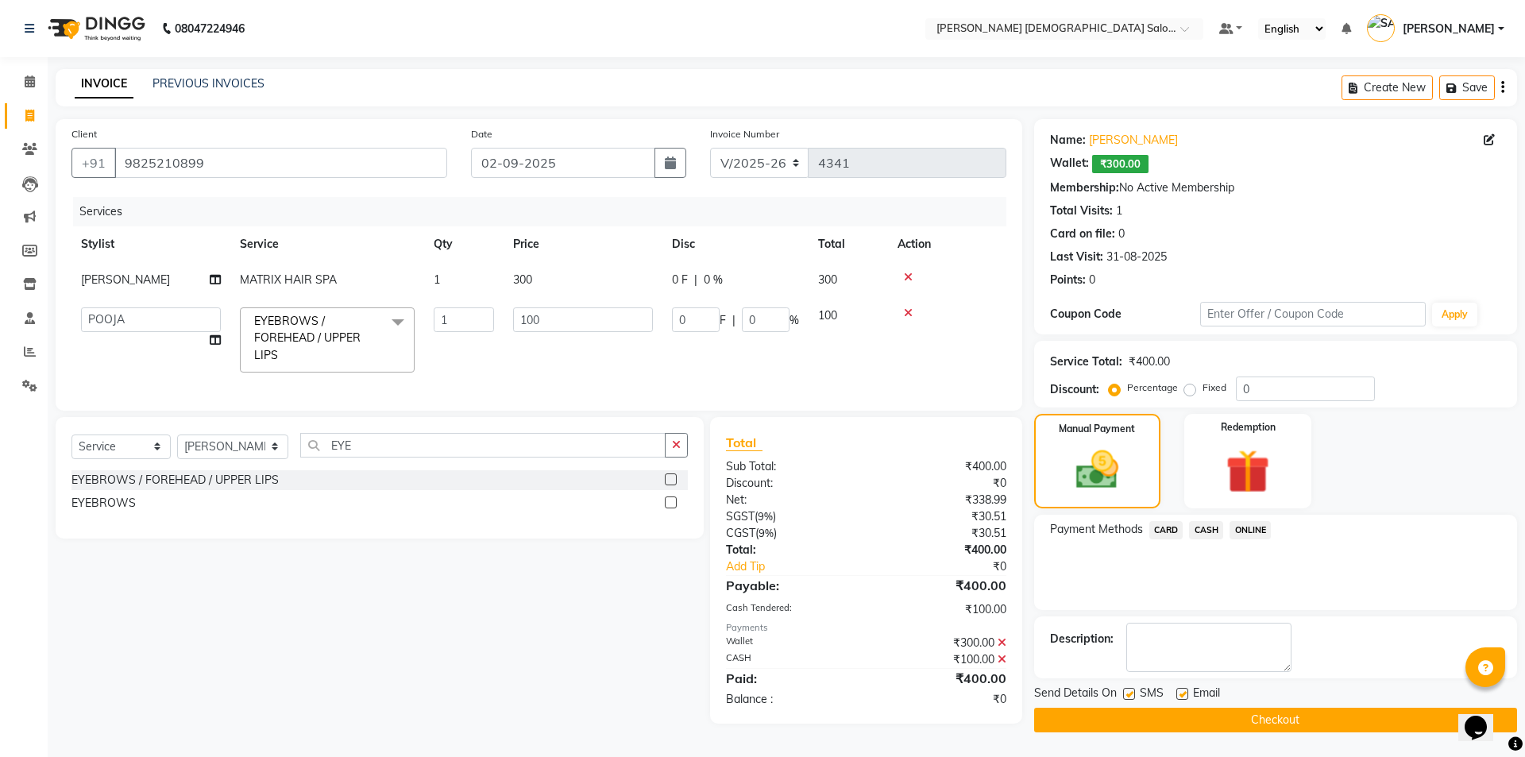
click at [1180, 691] on label at bounding box center [1183, 694] width 12 height 12
click at [1180, 691] on input "checkbox" at bounding box center [1182, 695] width 10 height 10
checkbox input "false"
click at [1127, 693] on label at bounding box center [1129, 694] width 12 height 12
click at [1127, 693] on input "checkbox" at bounding box center [1128, 695] width 10 height 10
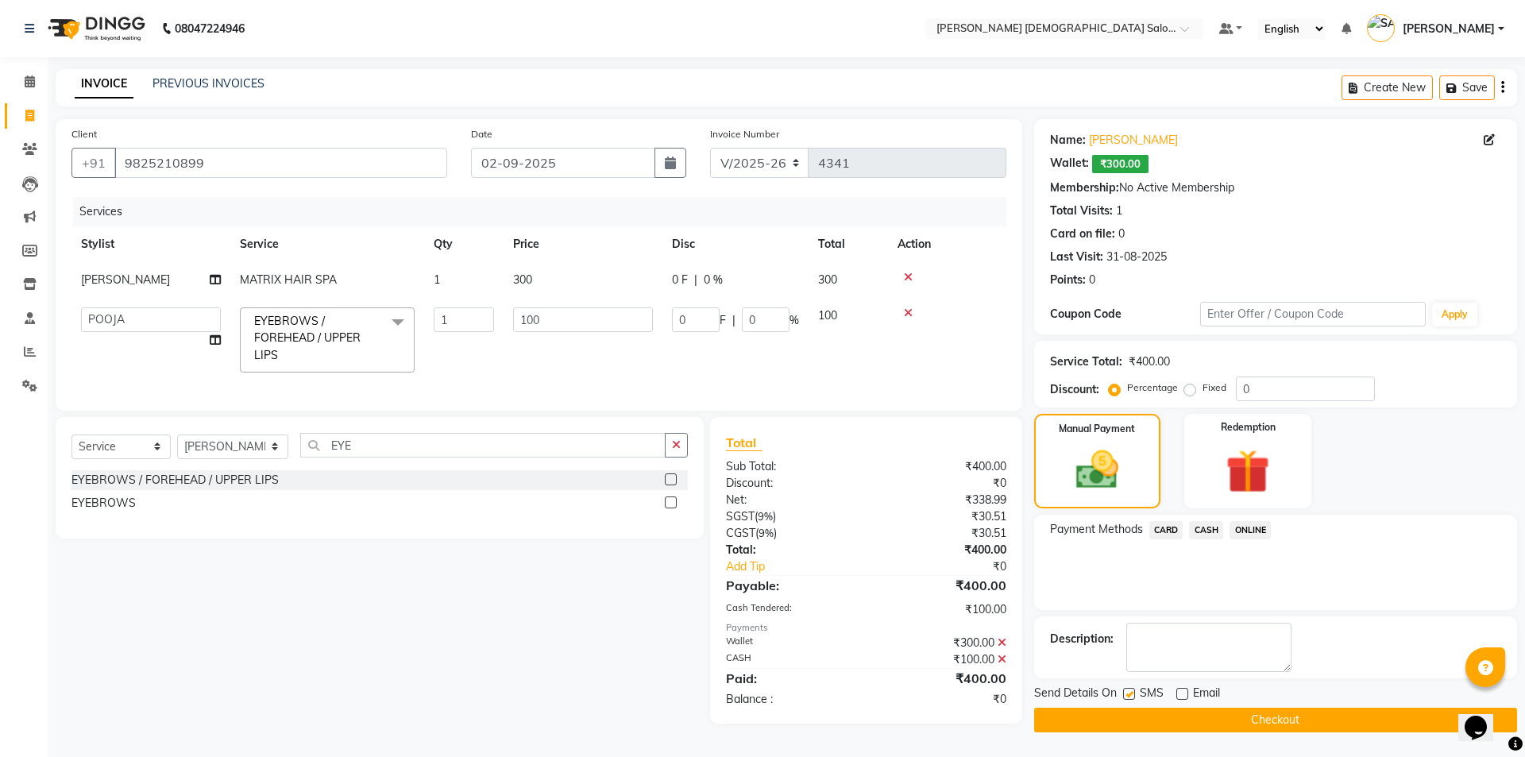
checkbox input "false"
click at [1139, 717] on button "Checkout" at bounding box center [1275, 720] width 483 height 25
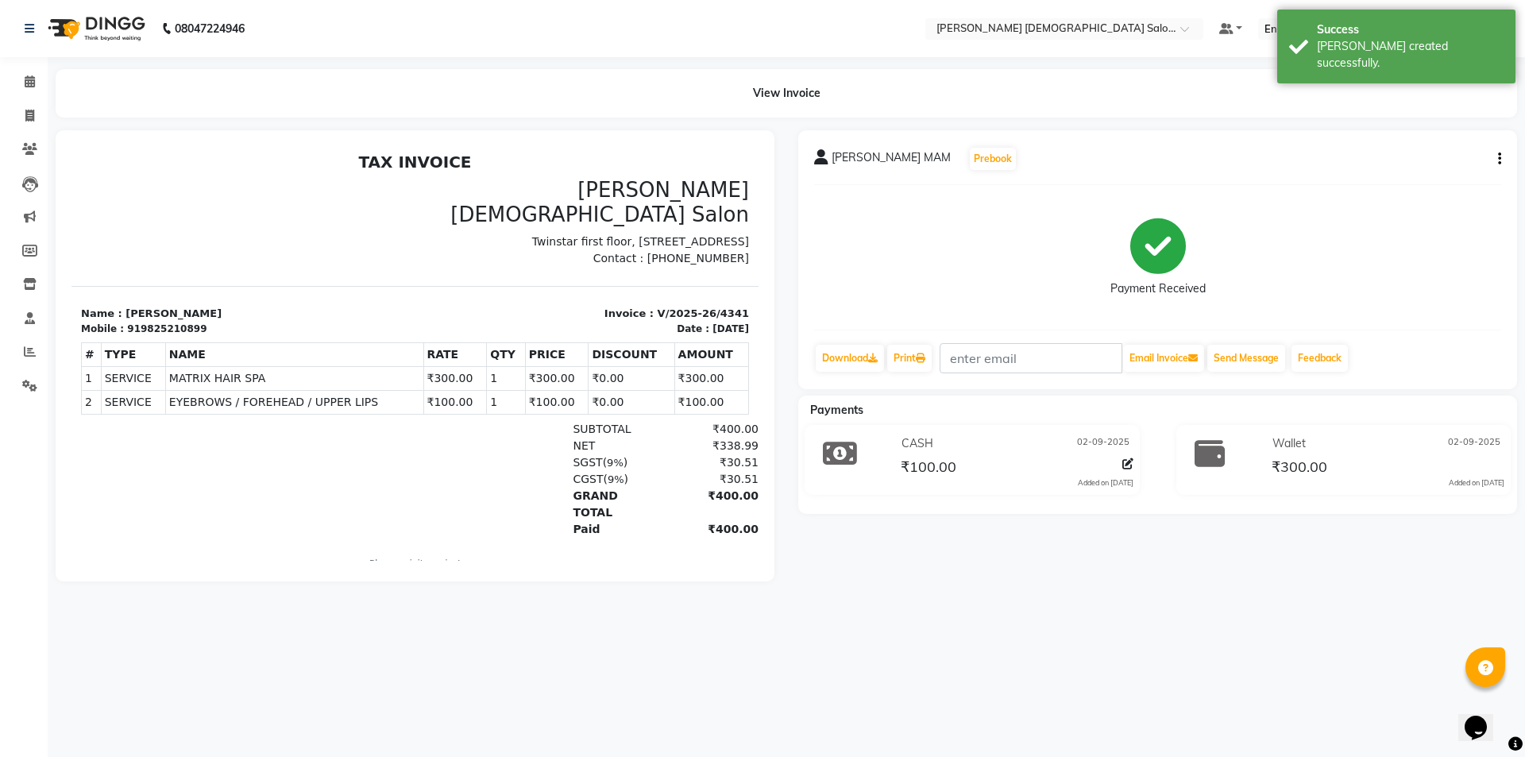
click at [955, 251] on div "Payment Received" at bounding box center [1157, 257] width 687 height 119
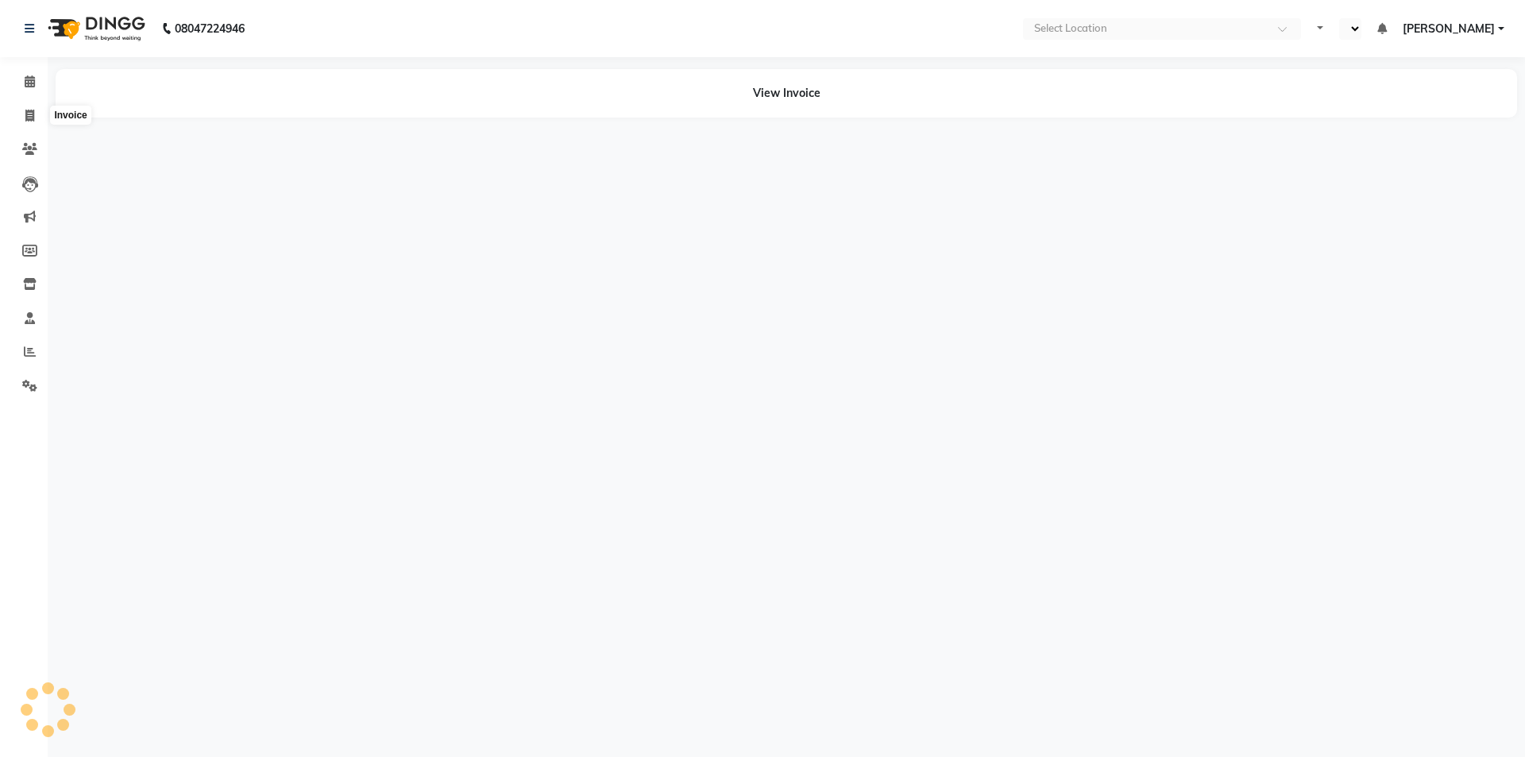
select select "en"
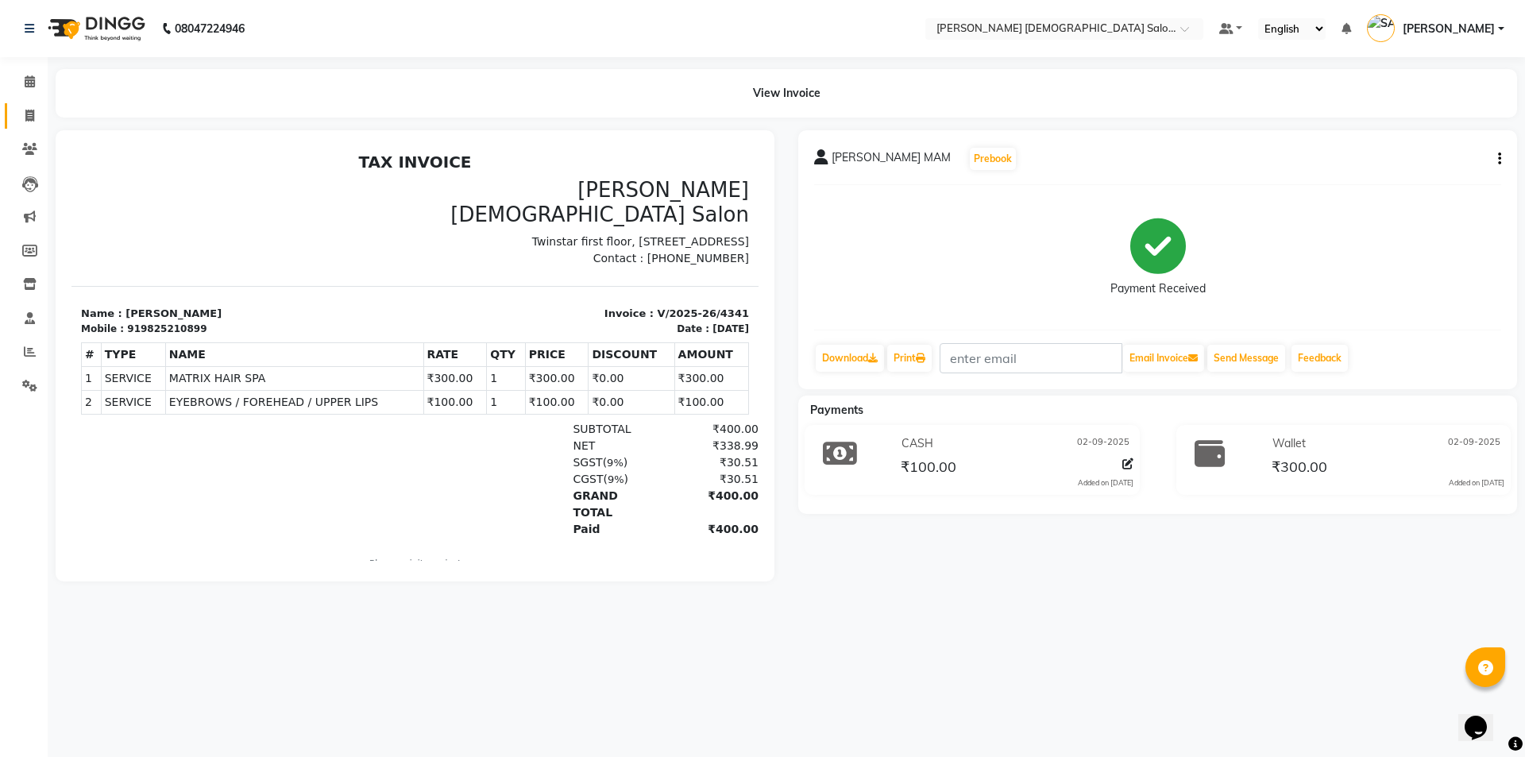
click at [25, 125] on link "Invoice" at bounding box center [24, 116] width 38 height 26
select select "7542"
select select "service"
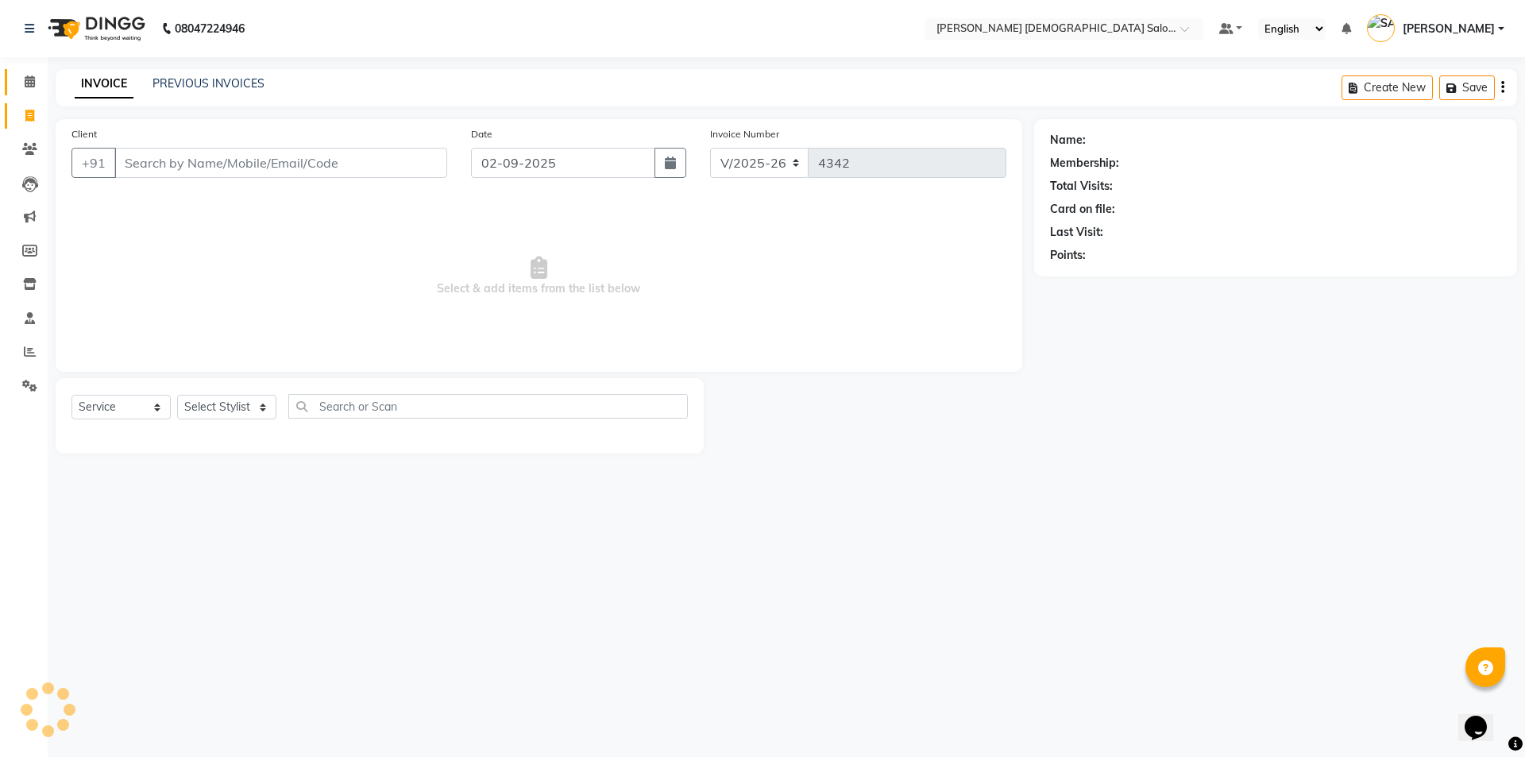
click at [5, 87] on link "Calendar" at bounding box center [24, 82] width 38 height 26
click at [29, 88] on span at bounding box center [30, 82] width 28 height 18
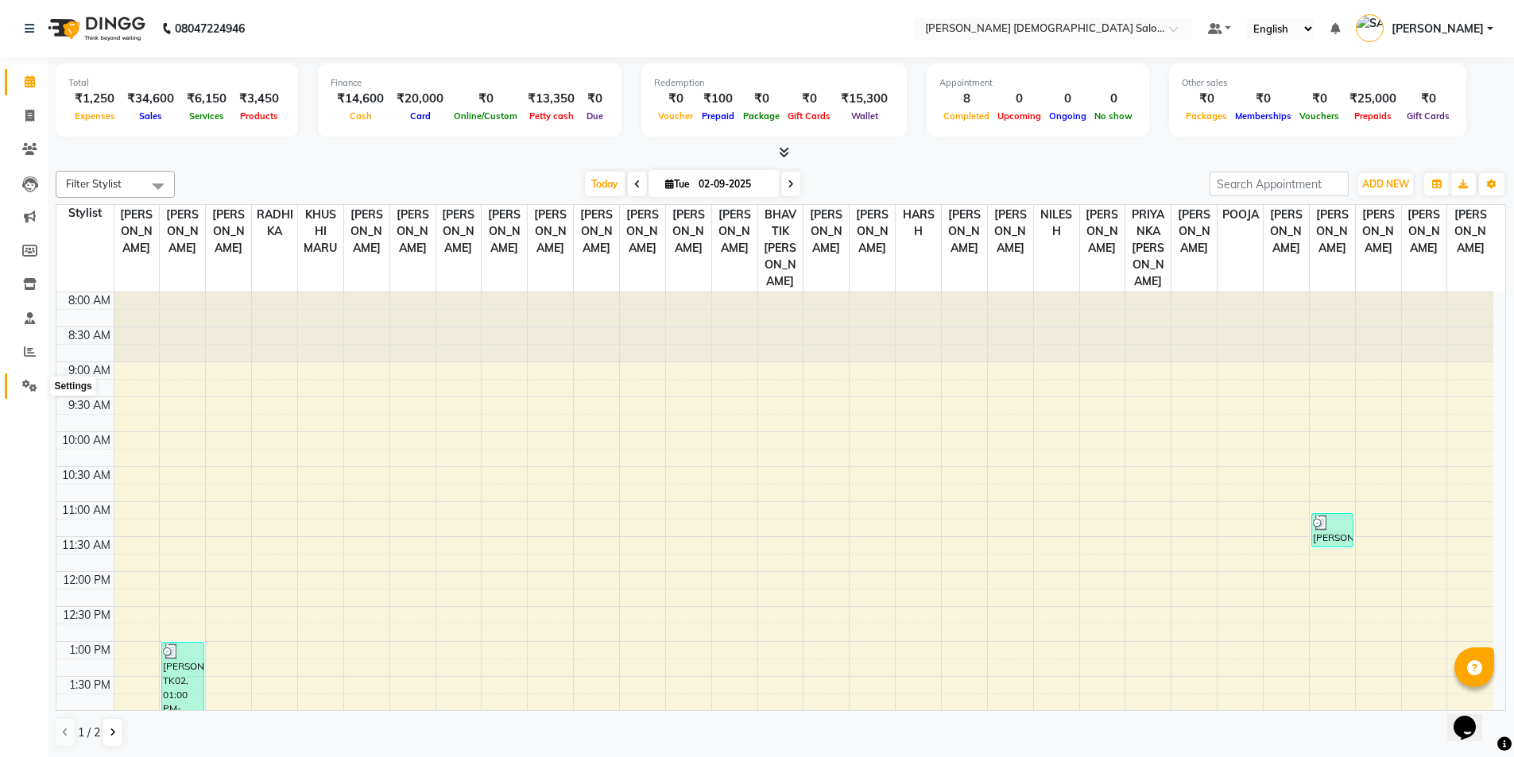
click at [40, 389] on span at bounding box center [30, 386] width 28 height 18
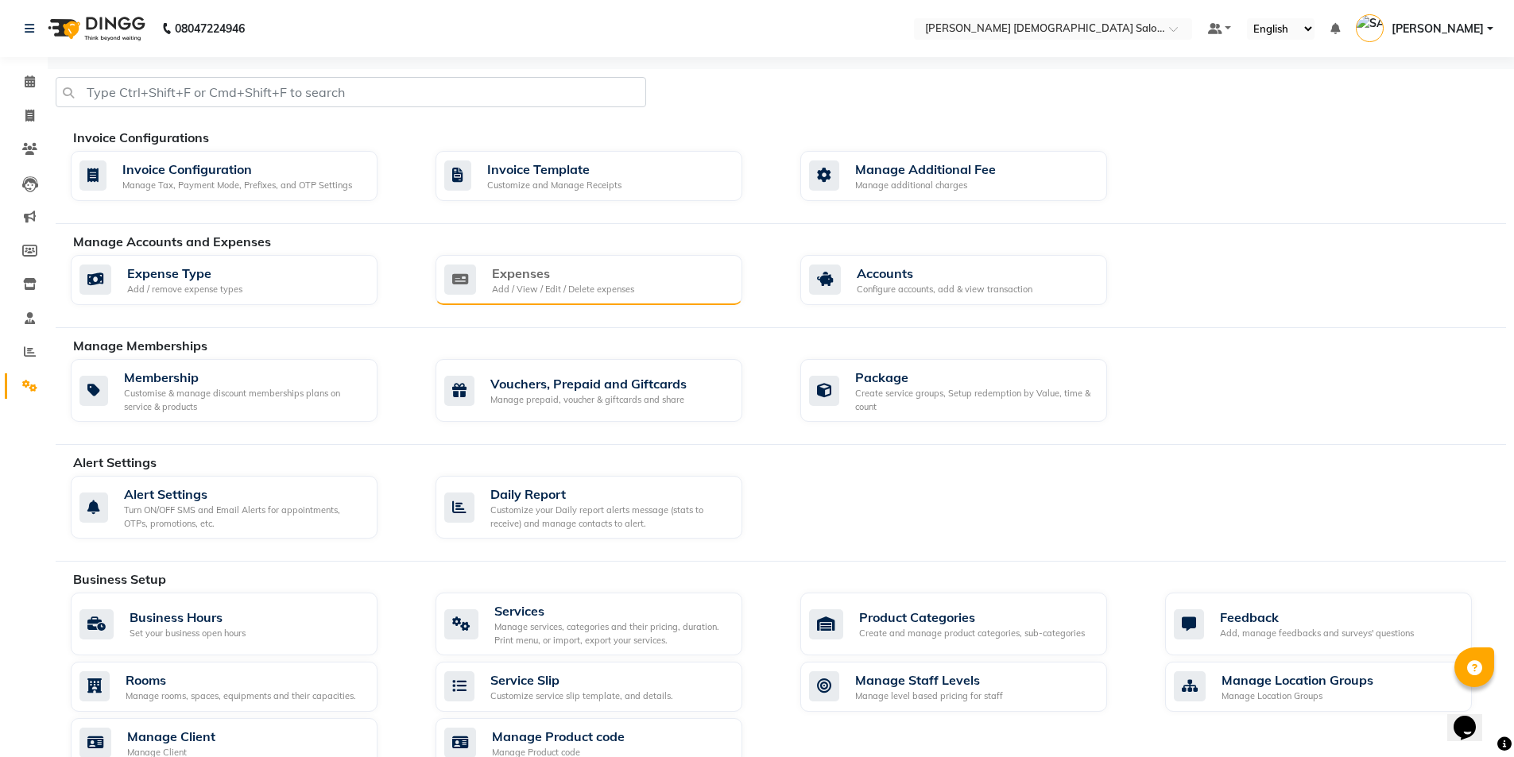
click at [488, 273] on div "Expenses Add / View / Edit / Delete expenses" at bounding box center [586, 280] width 285 height 33
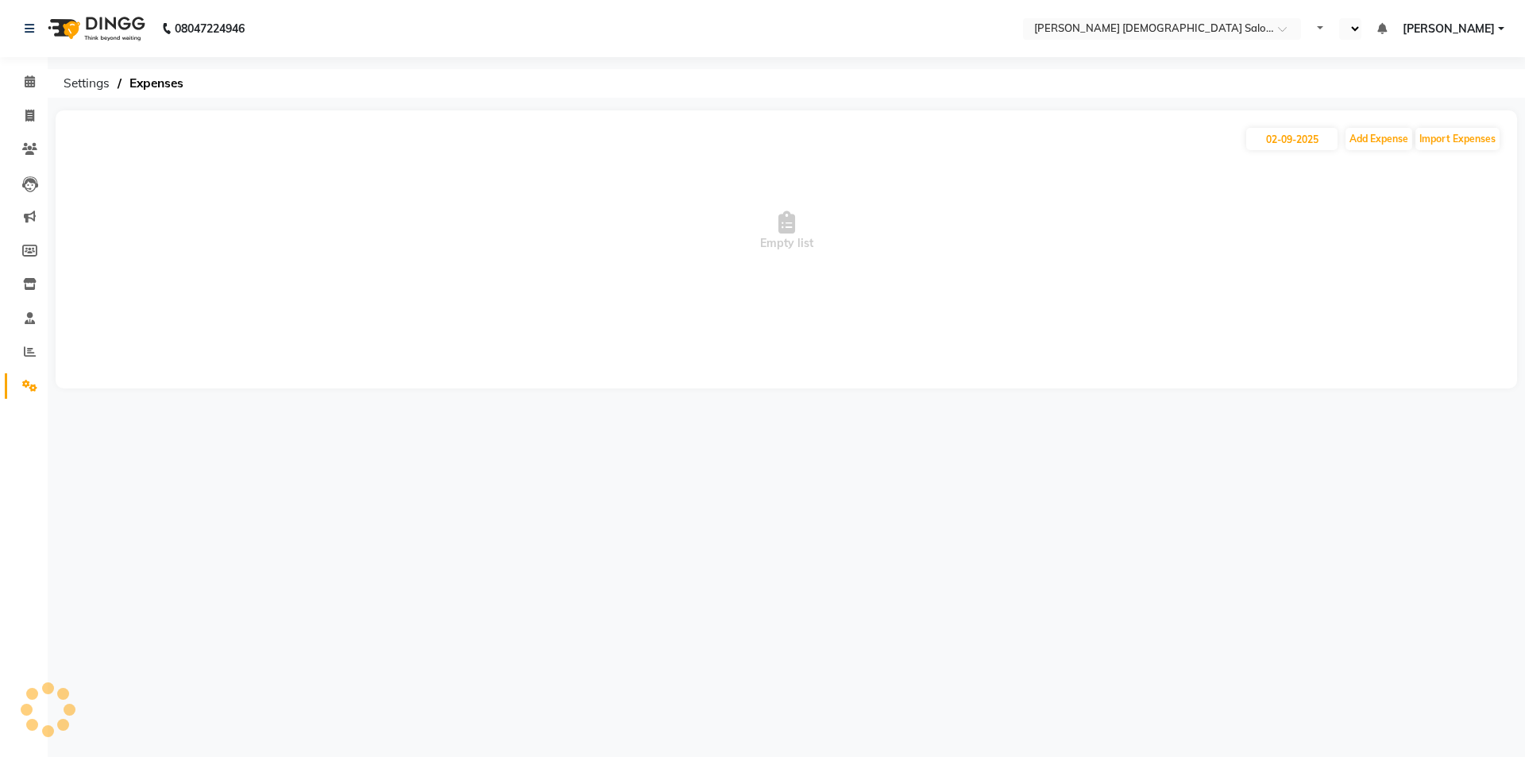
select select "en"
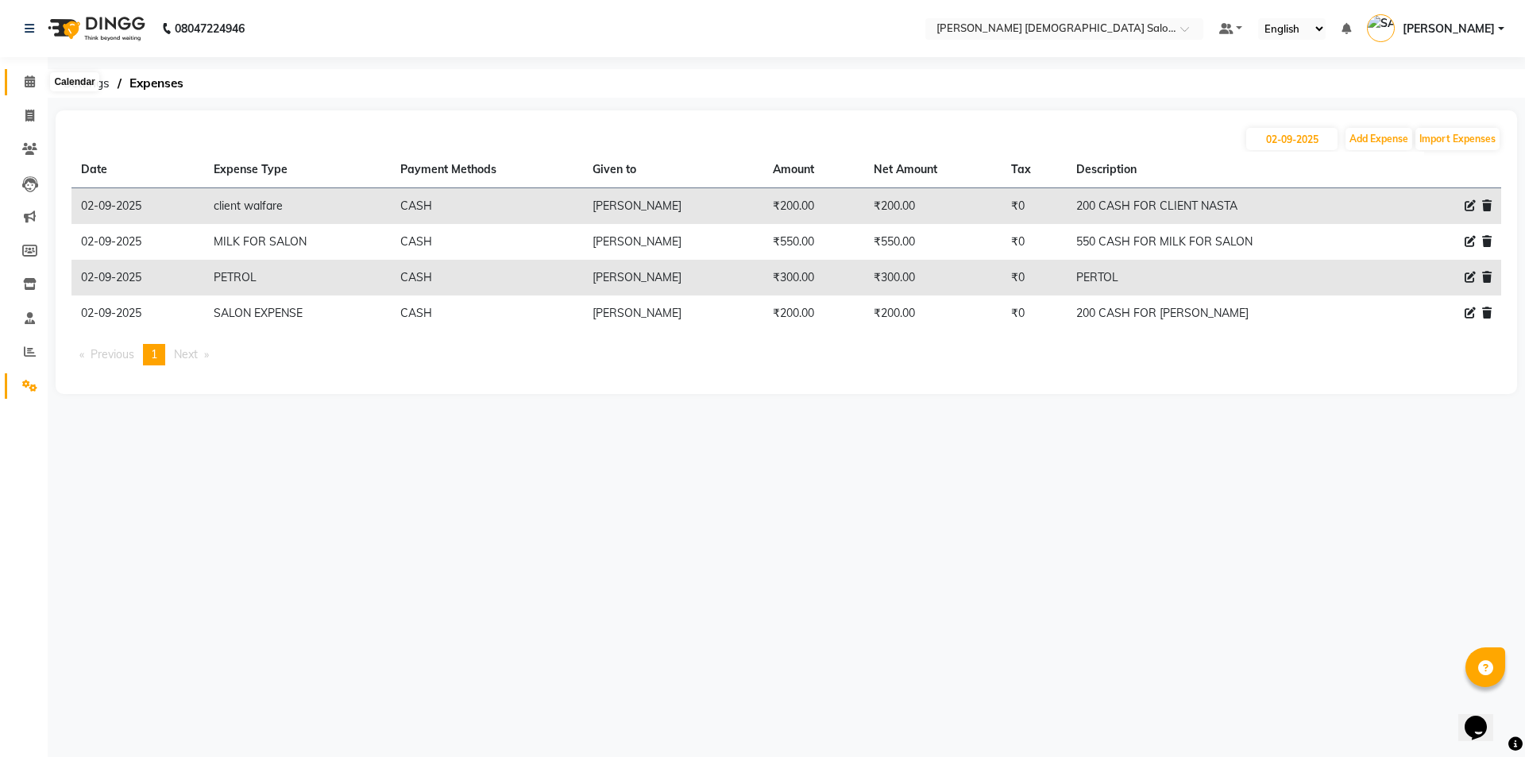
click at [31, 79] on icon at bounding box center [30, 81] width 10 height 12
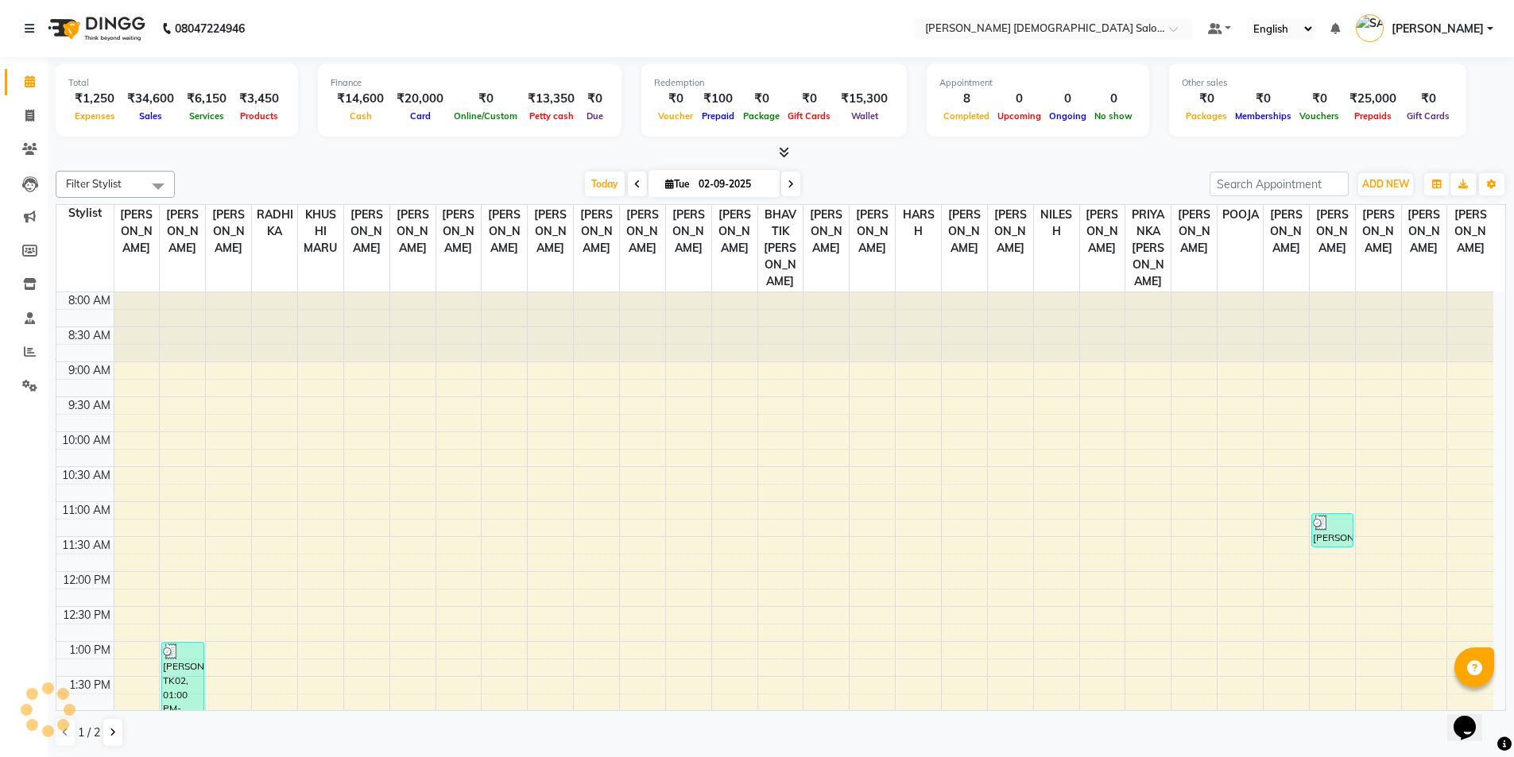
click at [439, 163] on div "Total ₹1,250 Expenses ₹34,600 Sales ₹6,150 Services ₹3,450 Products Finance ₹14…" at bounding box center [781, 407] width 1466 height 701
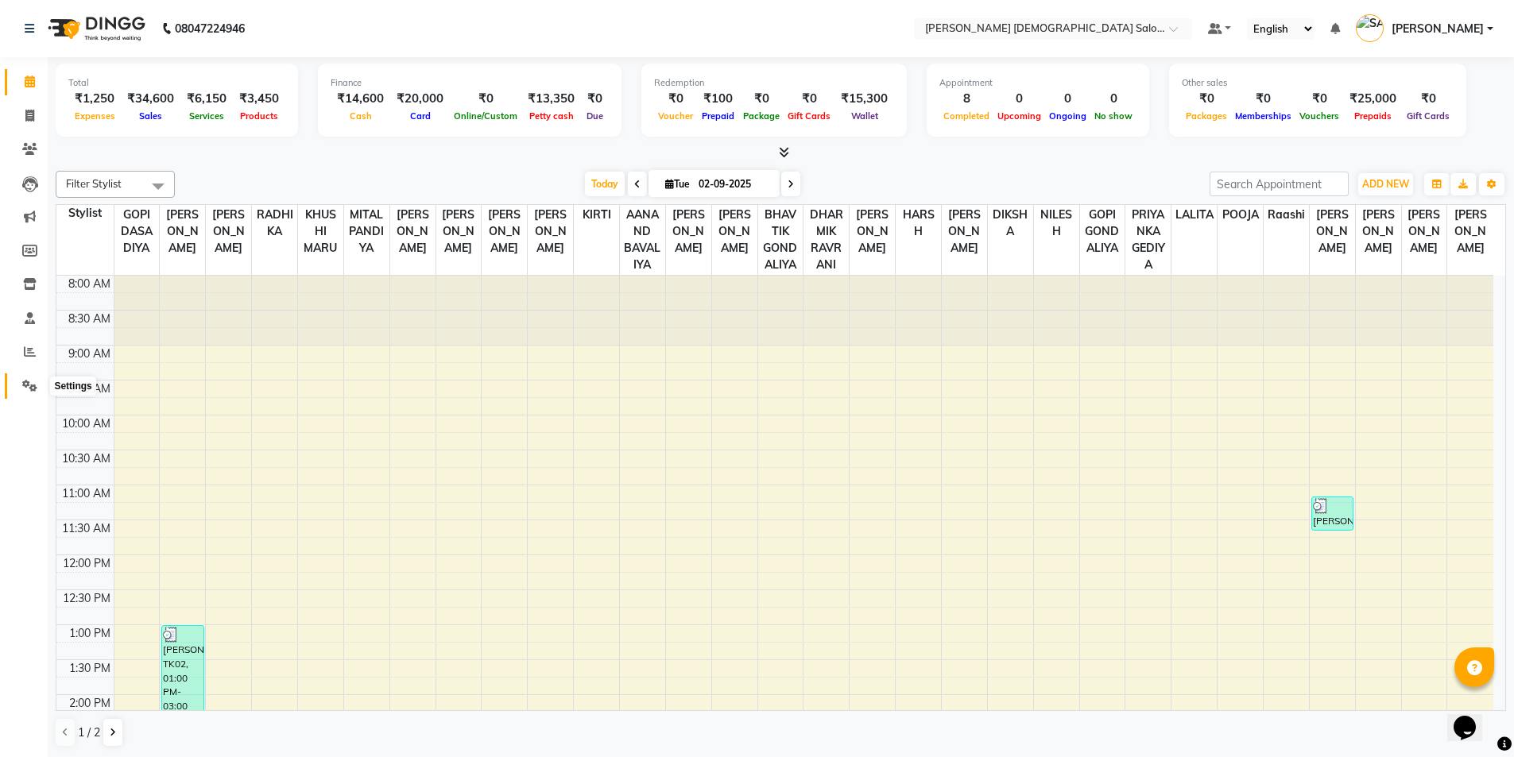
click at [35, 393] on span at bounding box center [30, 386] width 28 height 18
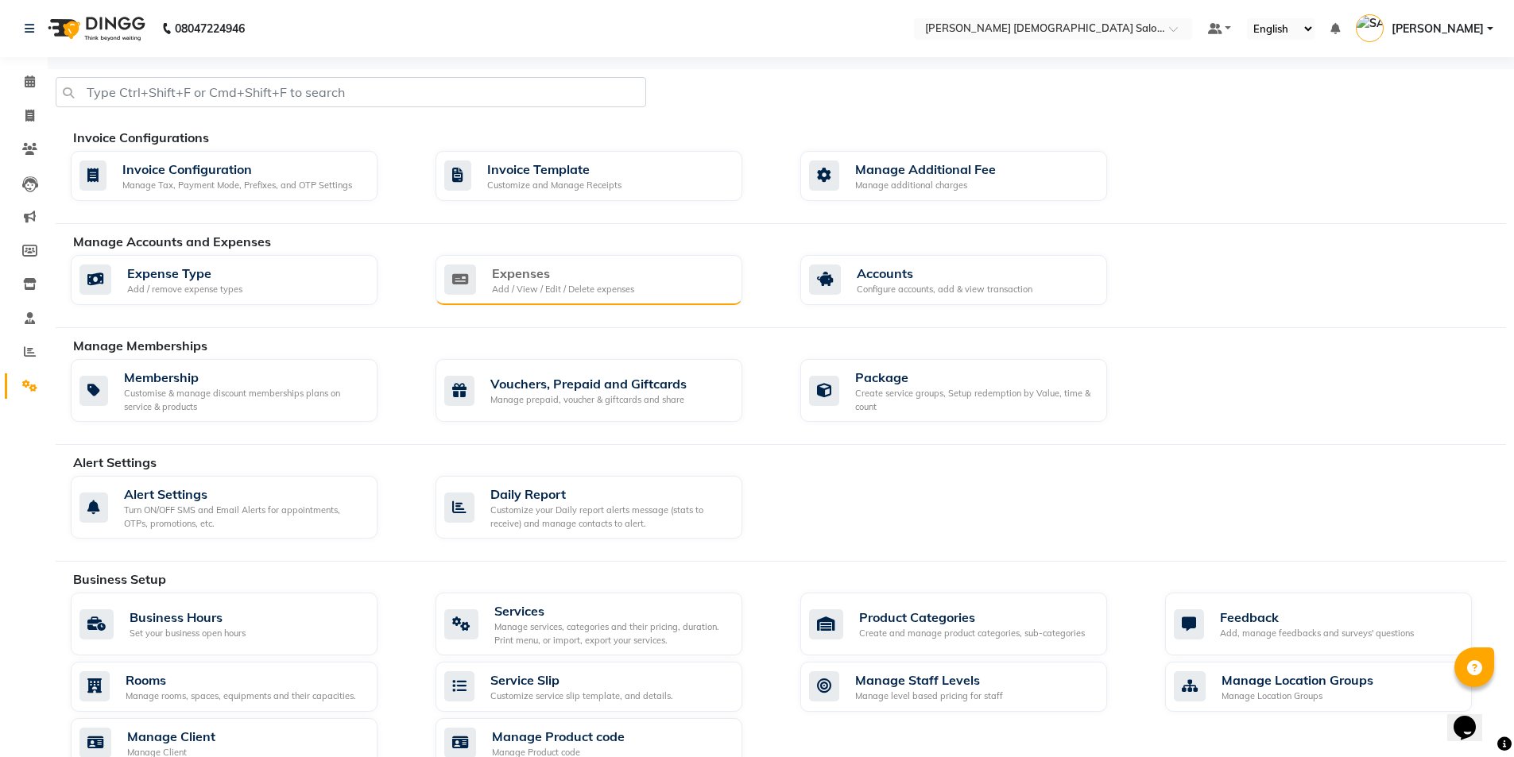
click at [505, 270] on div "Expenses" at bounding box center [563, 273] width 142 height 19
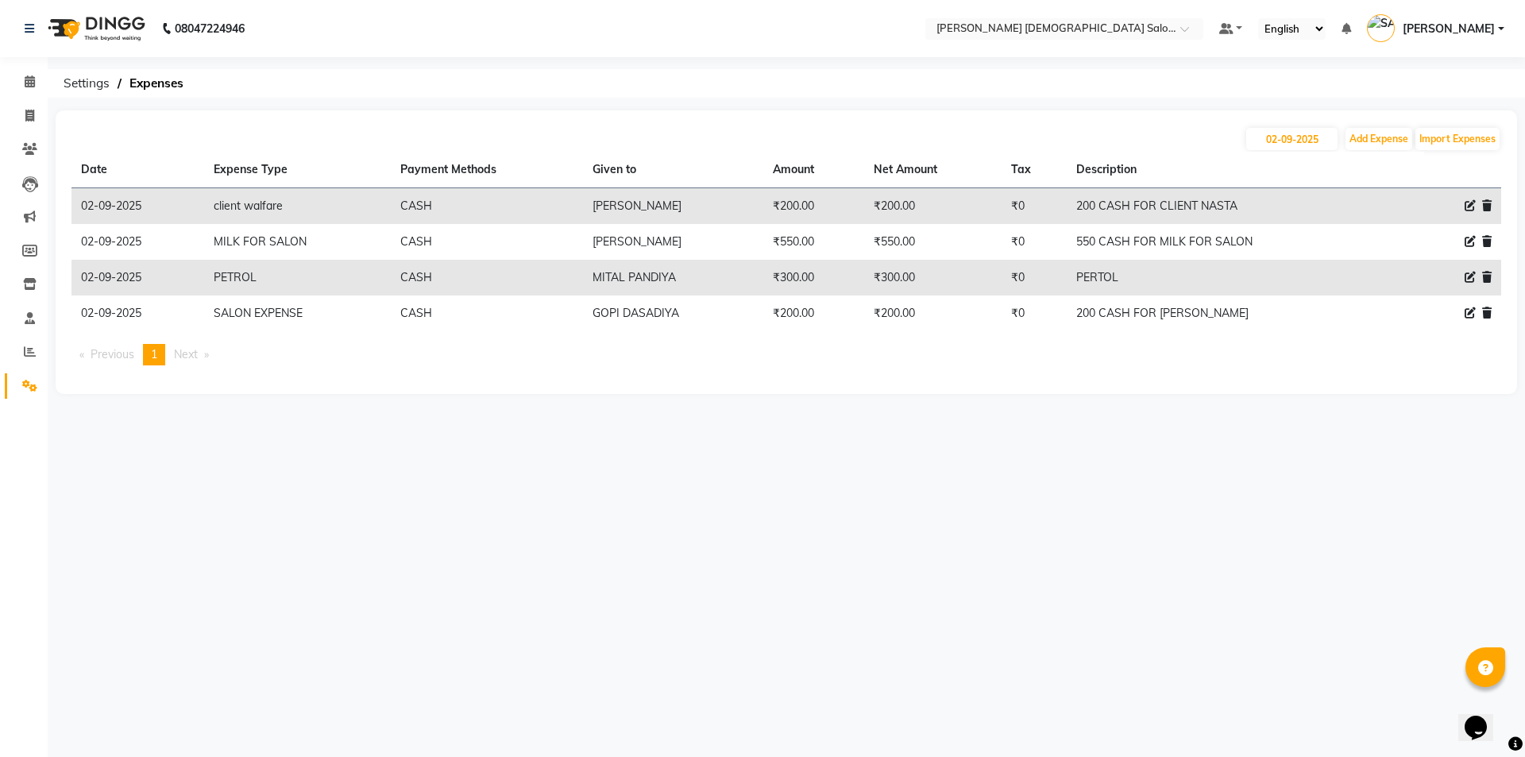
click at [1472, 241] on icon at bounding box center [1470, 241] width 11 height 11
select select "16154"
select select "1"
select select "6665"
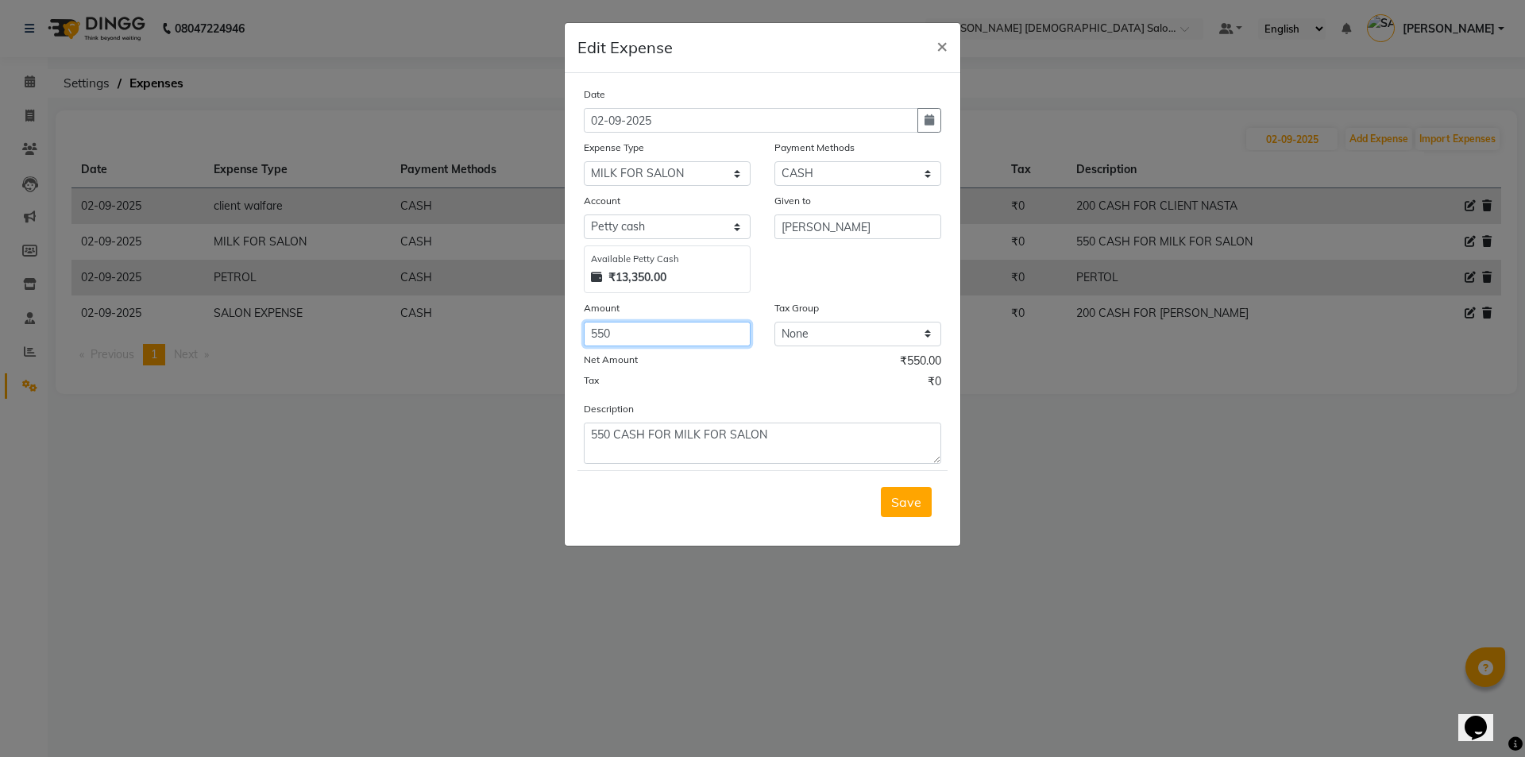
drag, startPoint x: 618, startPoint y: 338, endPoint x: 578, endPoint y: 346, distance: 41.3
click at [578, 346] on div "Amount 550" at bounding box center [667, 323] width 191 height 47
type input "650"
drag, startPoint x: 603, startPoint y: 440, endPoint x: 575, endPoint y: 448, distance: 28.9
click at [575, 448] on div "Description 550 CASH FOR MILK FOR SALON" at bounding box center [762, 432] width 381 height 64
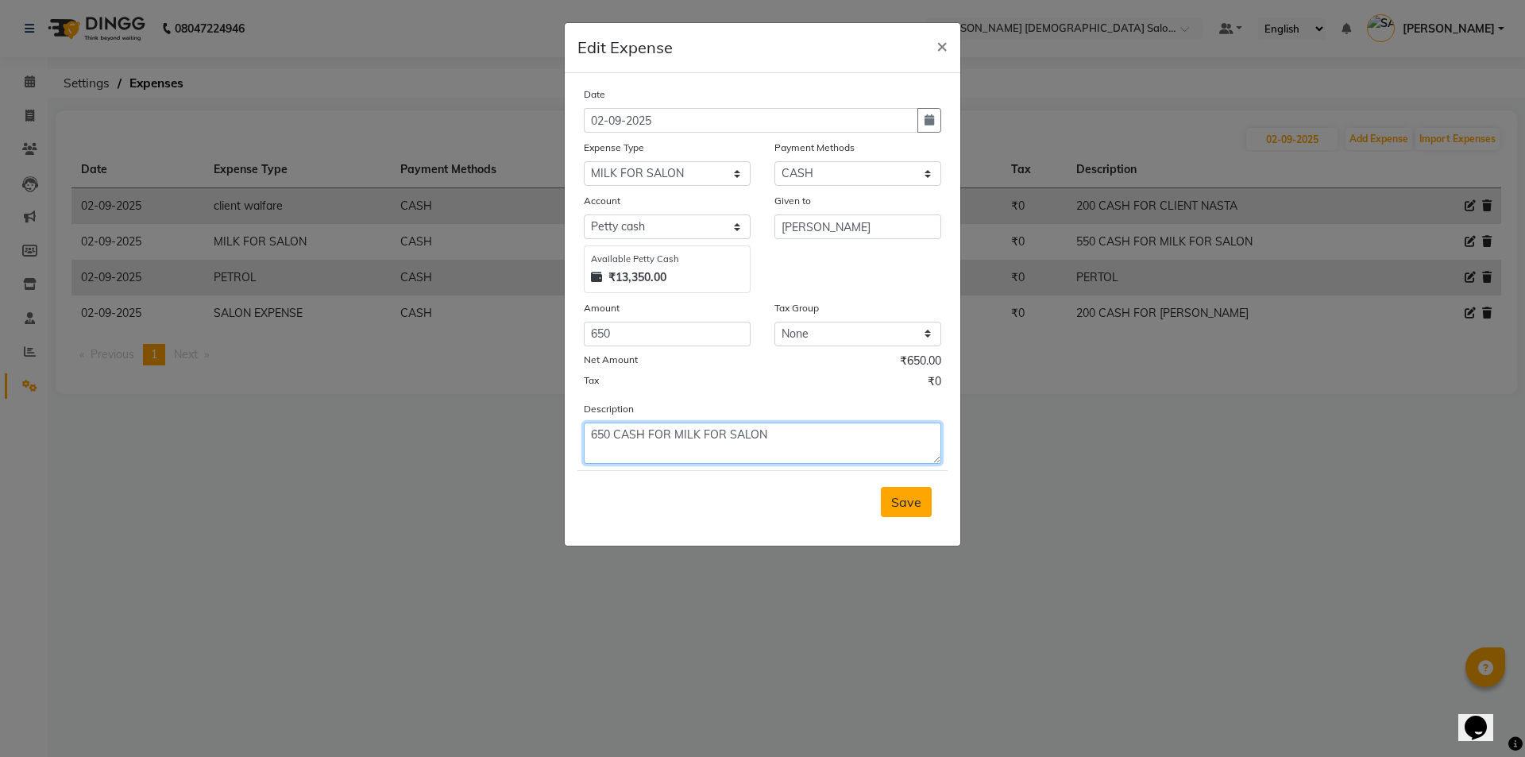
type textarea "650 CASH FOR MILK FOR SALON"
drag, startPoint x: 908, startPoint y: 506, endPoint x: 914, endPoint y: 494, distance: 13.5
click at [908, 505] on span "Save" at bounding box center [906, 502] width 30 height 16
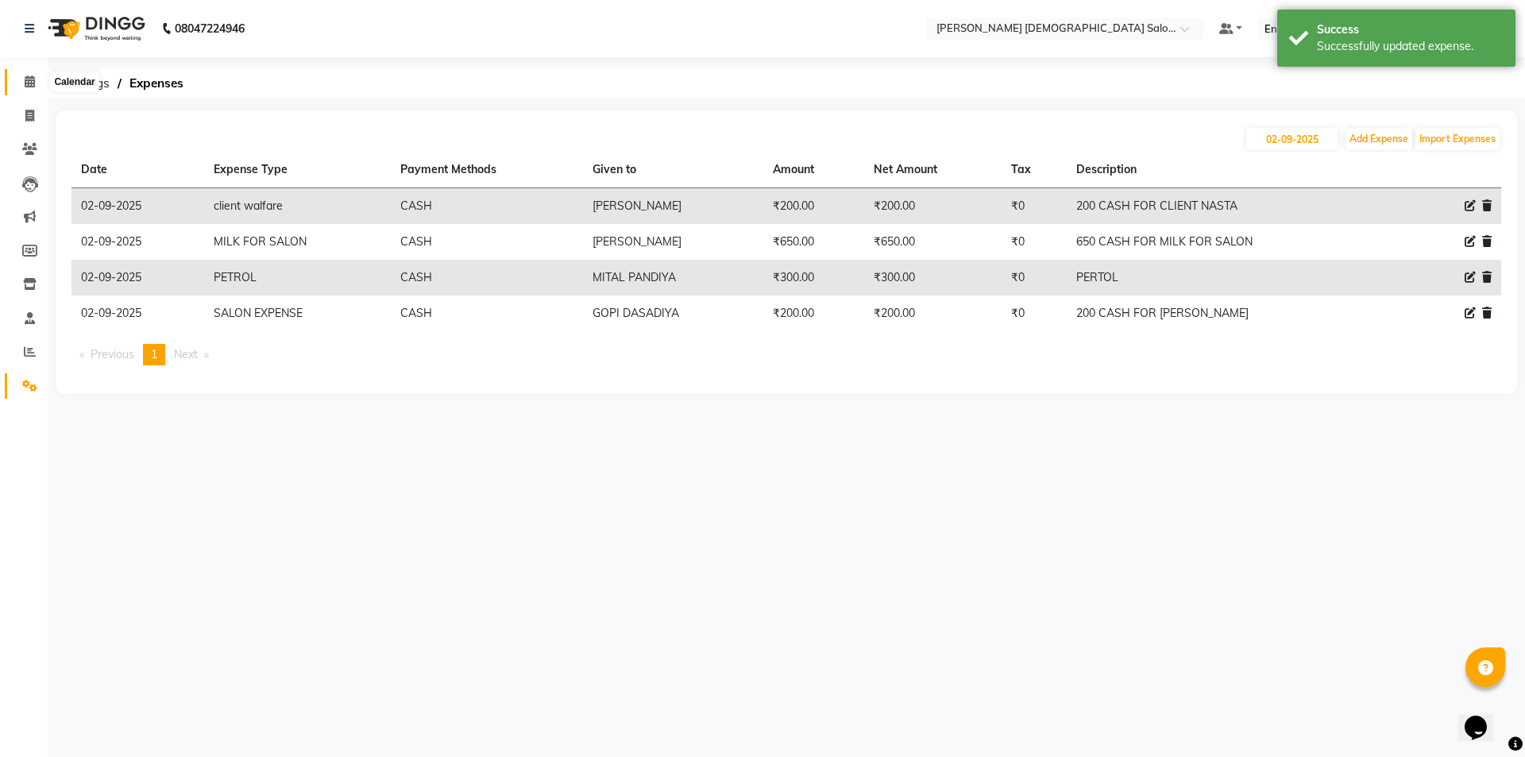
click at [35, 79] on icon at bounding box center [30, 81] width 10 height 12
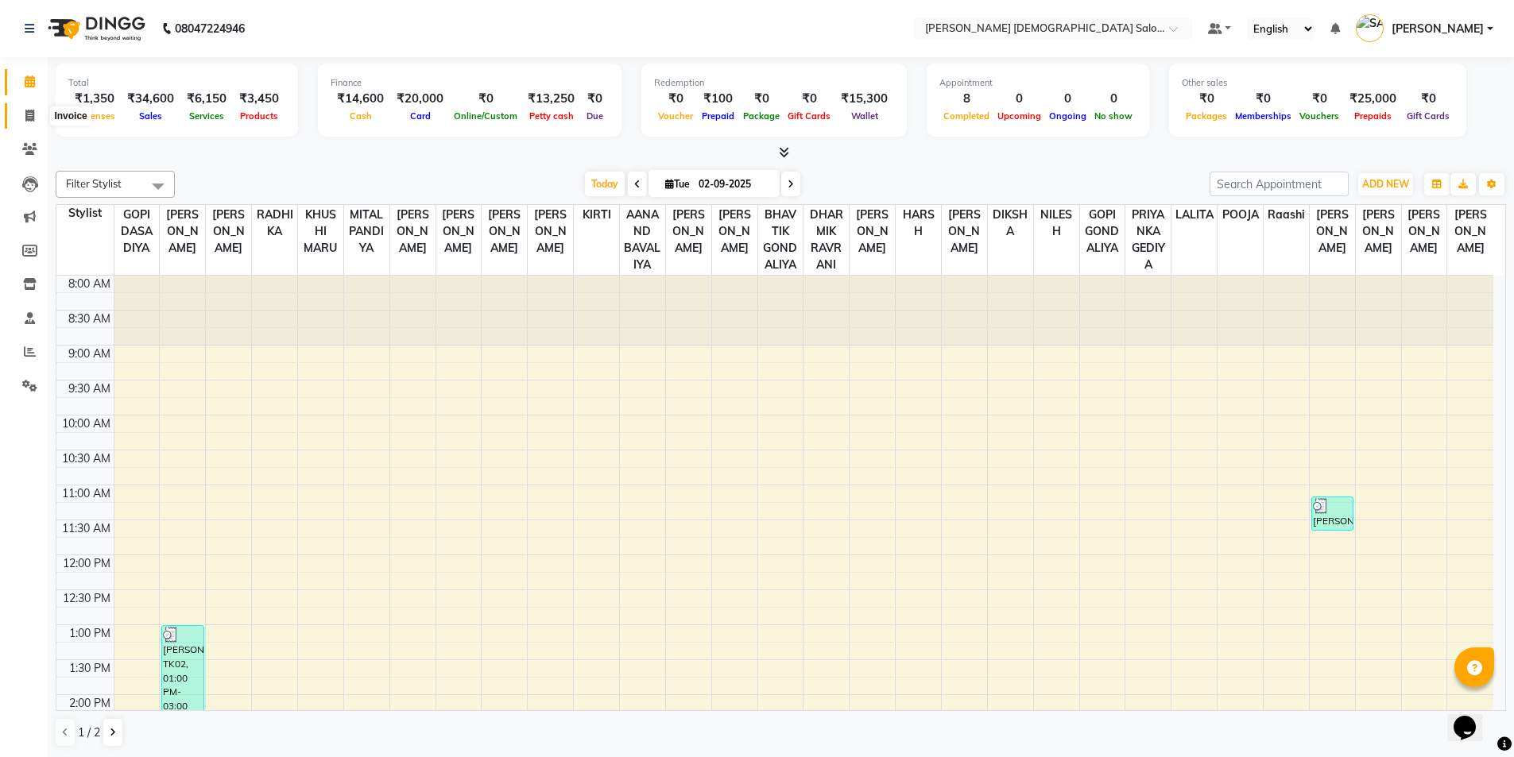
click at [29, 120] on icon at bounding box center [29, 116] width 9 height 12
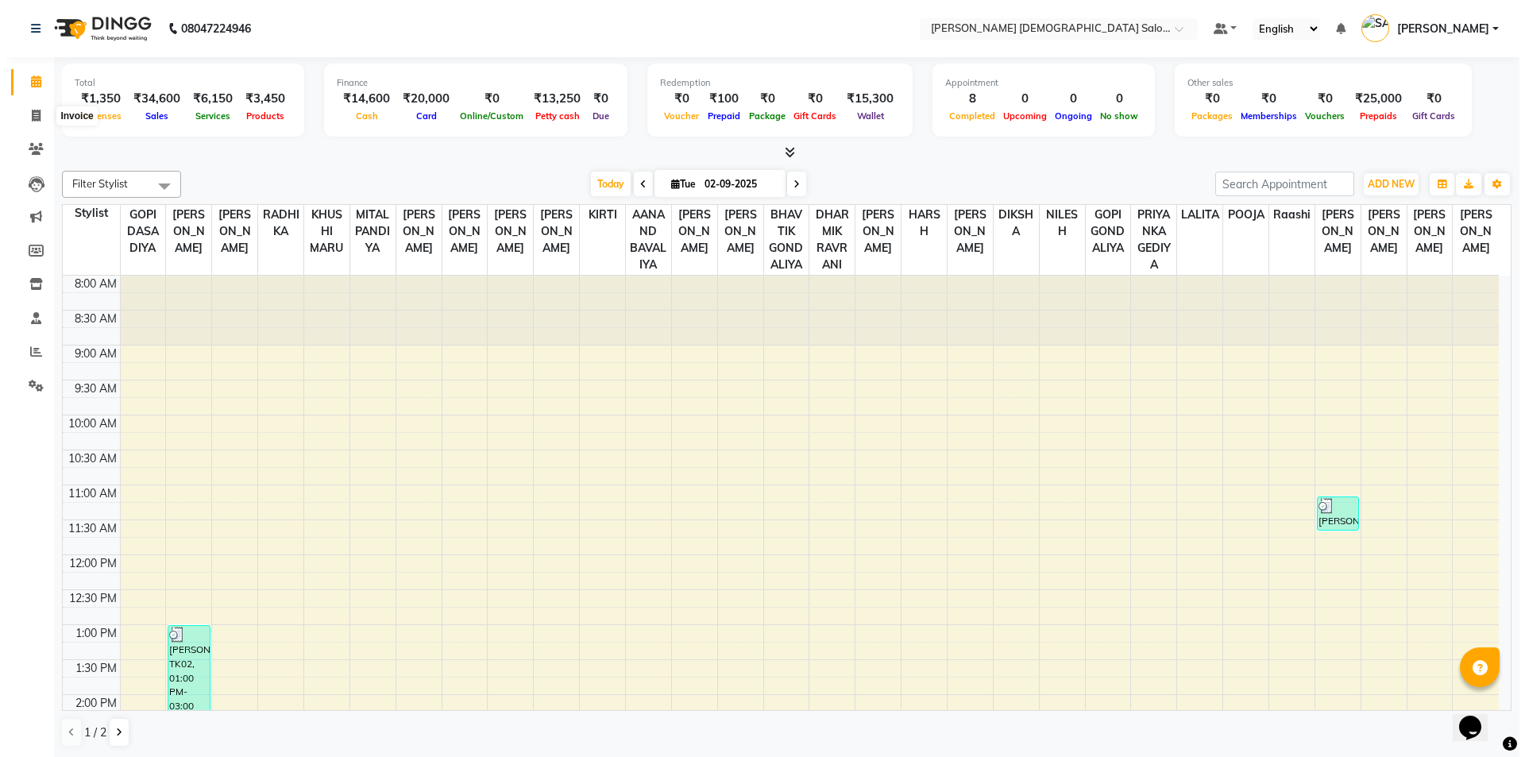
select select "service"
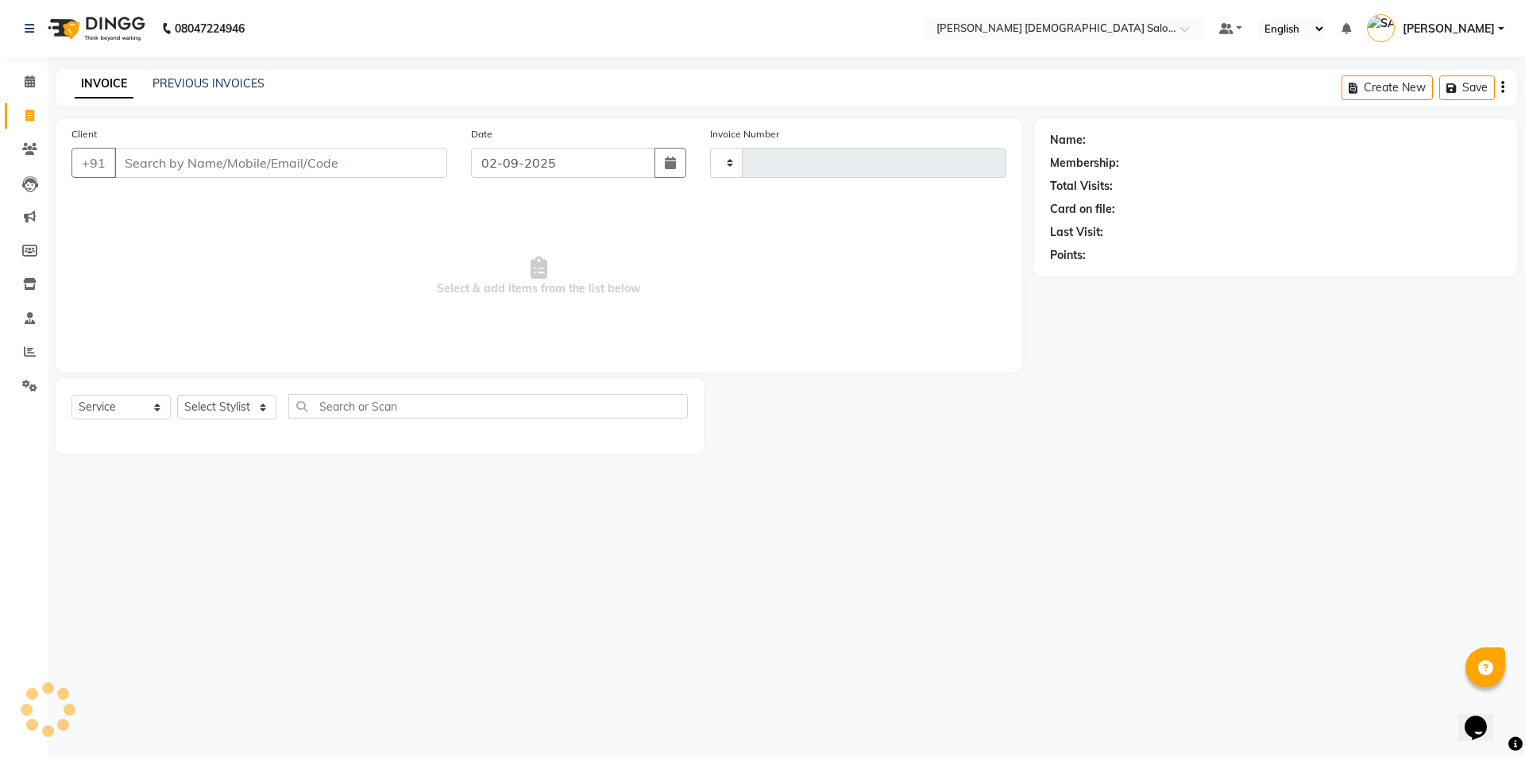
type input "4342"
drag, startPoint x: 67, startPoint y: 110, endPoint x: 186, endPoint y: 76, distance: 123.8
click at [186, 76] on link "PREVIOUS INVOICES" at bounding box center [209, 83] width 112 height 14
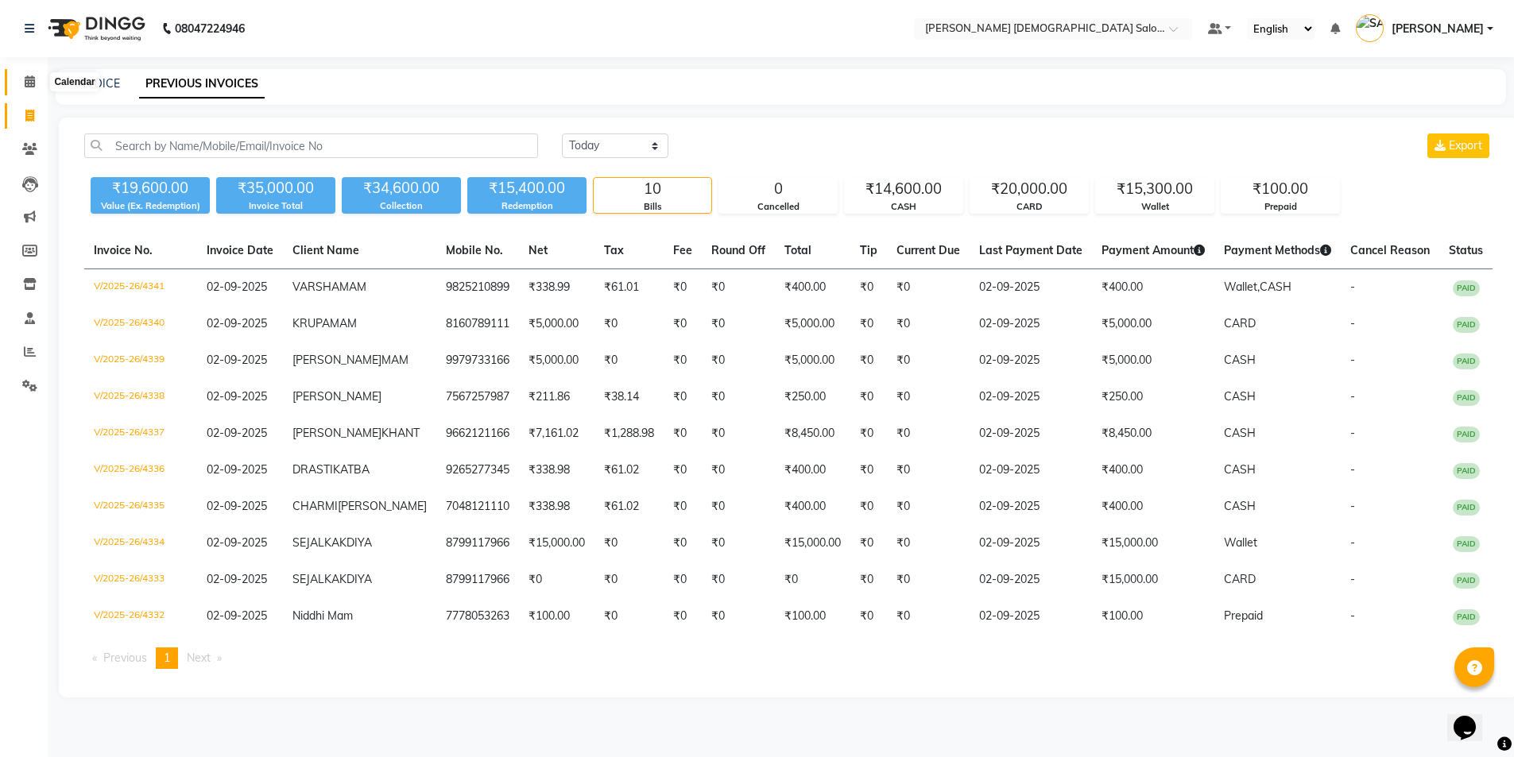
click at [37, 83] on span at bounding box center [30, 82] width 28 height 18
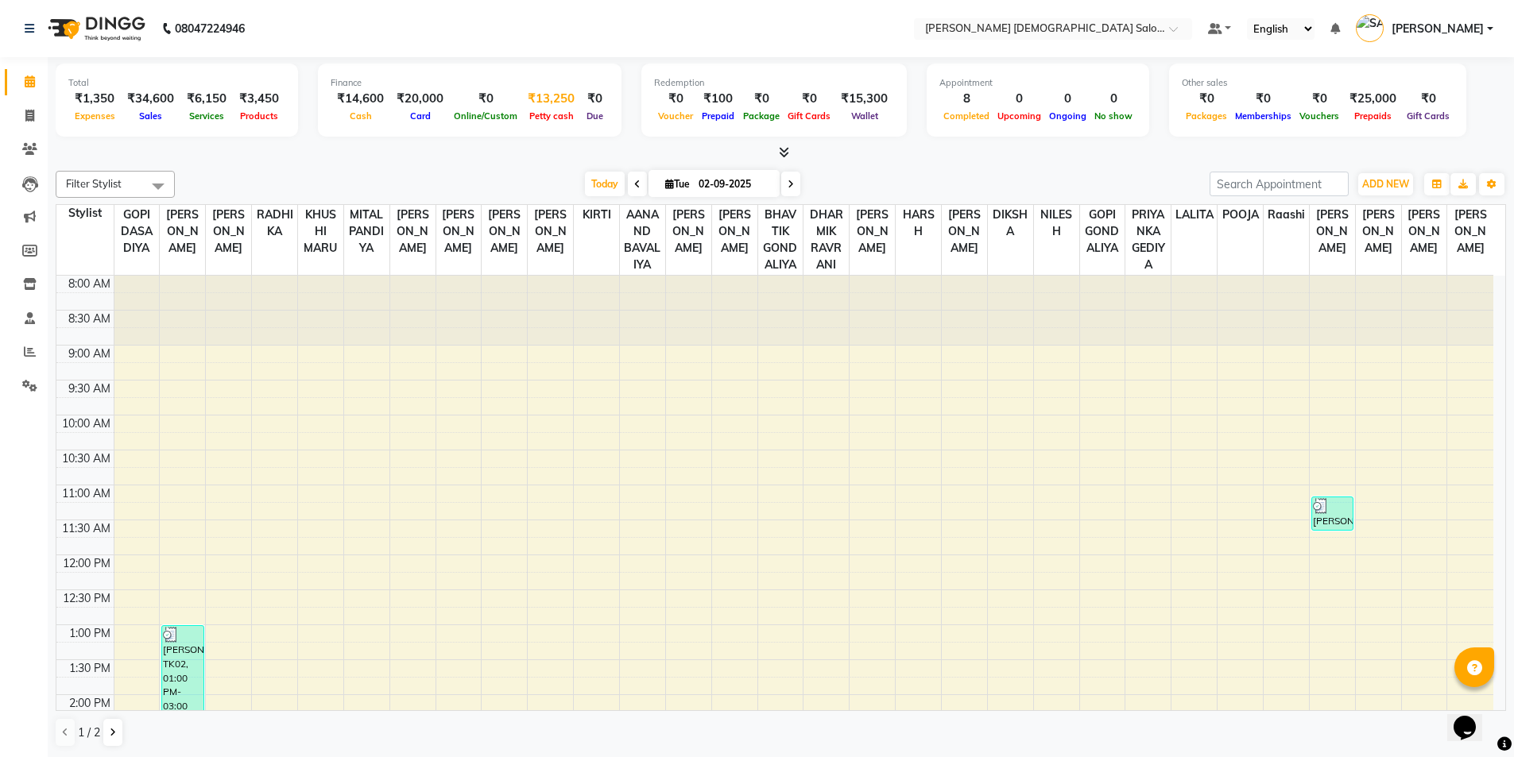
click at [541, 103] on div "₹13,250" at bounding box center [551, 99] width 60 height 18
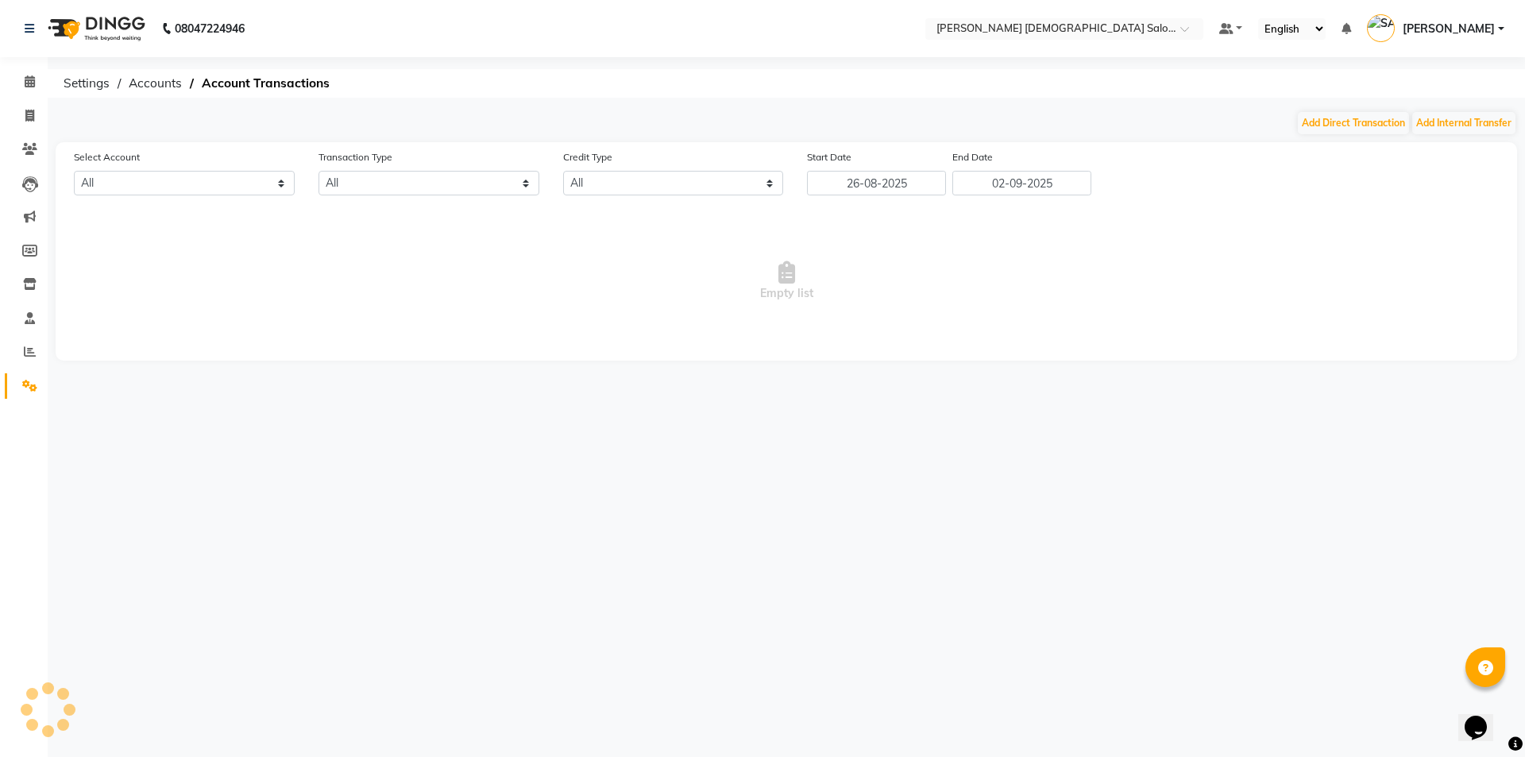
select select "6665"
click at [1373, 130] on button "Add Direct Transaction" at bounding box center [1353, 123] width 111 height 22
select select "direct"
select select "6665"
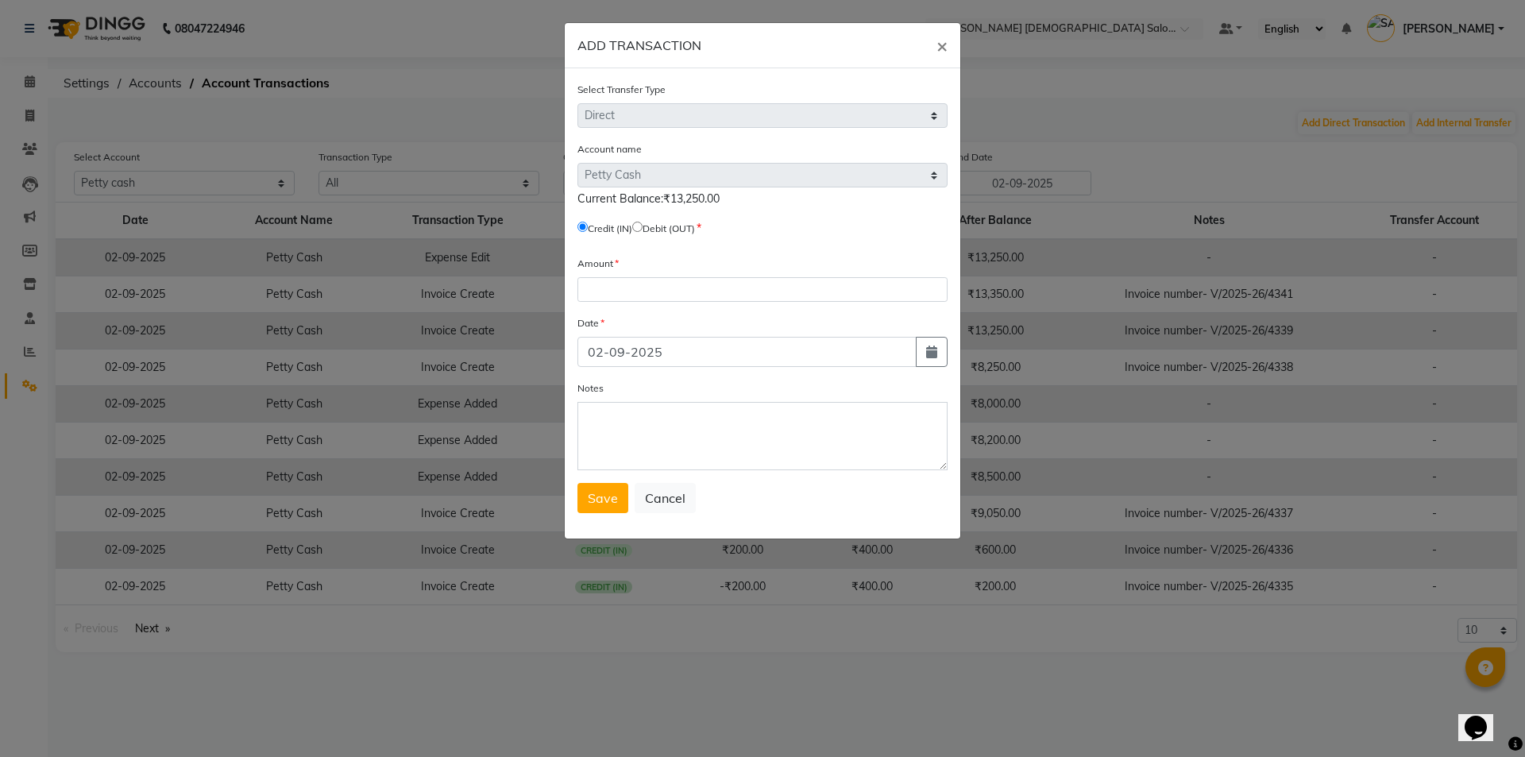
click at [643, 226] on input "radio" at bounding box center [637, 227] width 10 height 10
radio input "true"
click at [656, 284] on input "number" at bounding box center [763, 289] width 370 height 25
type input "13250"
click at [632, 453] on textarea "Notes" at bounding box center [763, 436] width 370 height 68
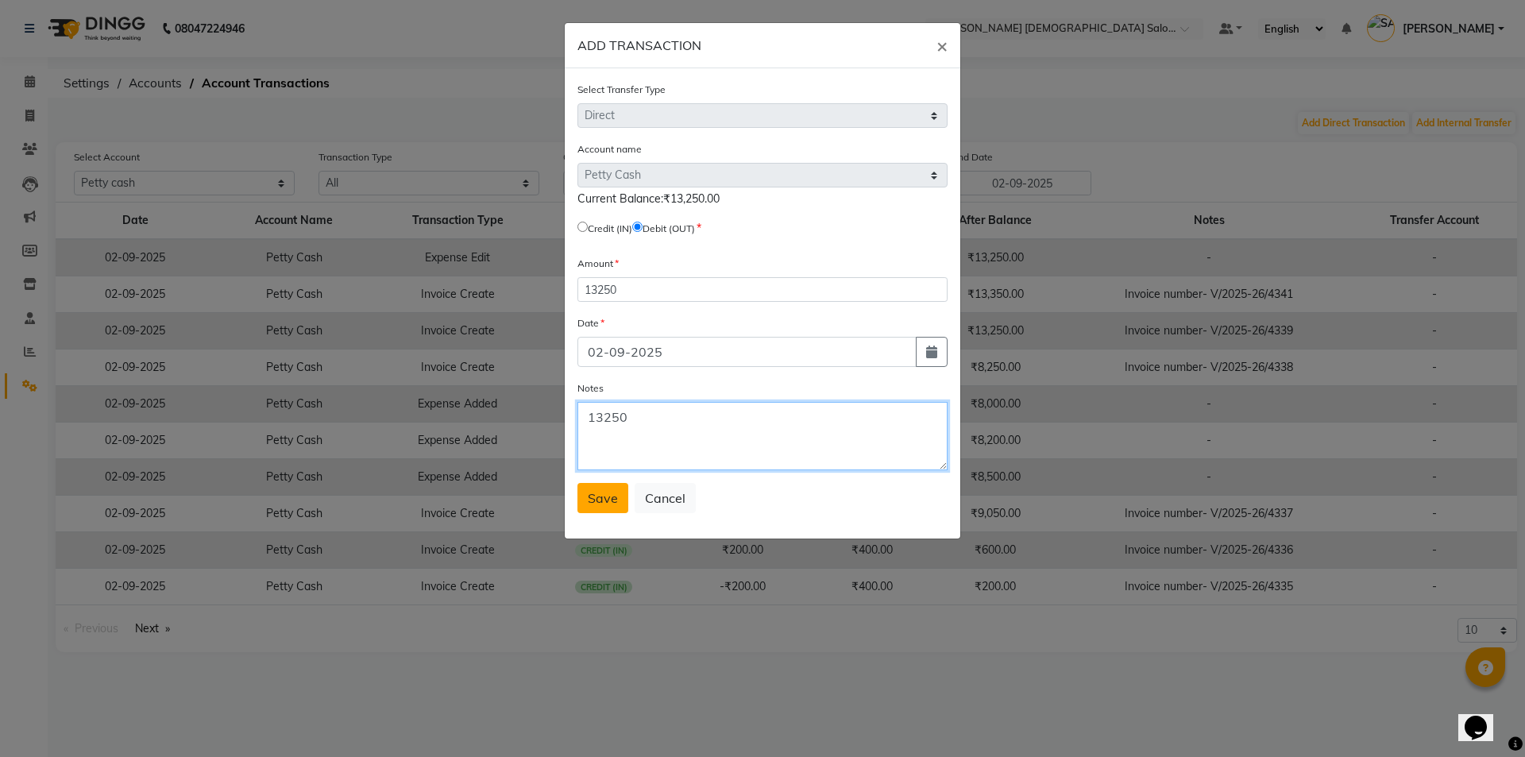
type textarea "13250"
click at [614, 507] on button "Save" at bounding box center [603, 498] width 51 height 30
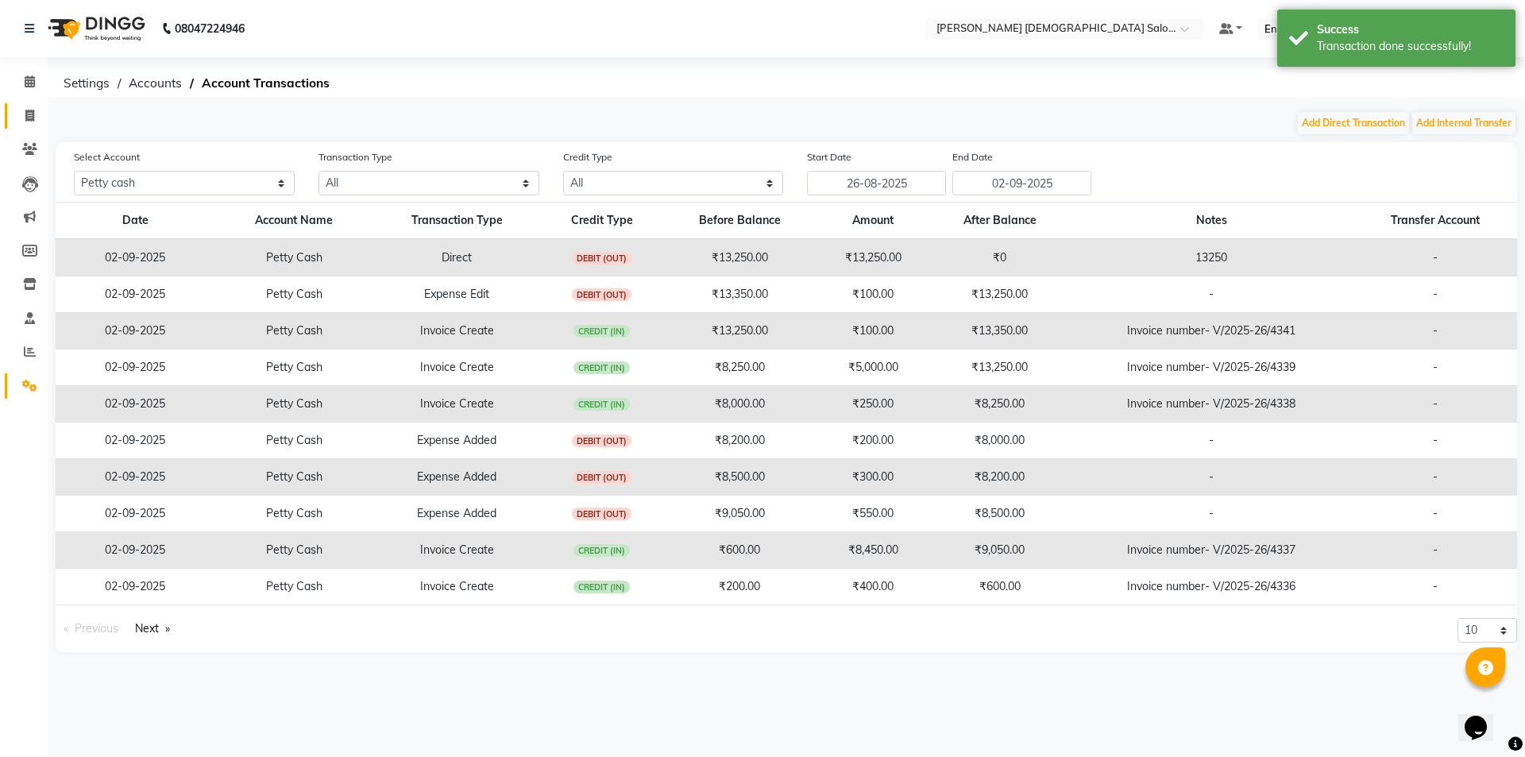
click at [30, 106] on link "Invoice" at bounding box center [24, 116] width 38 height 26
select select "service"
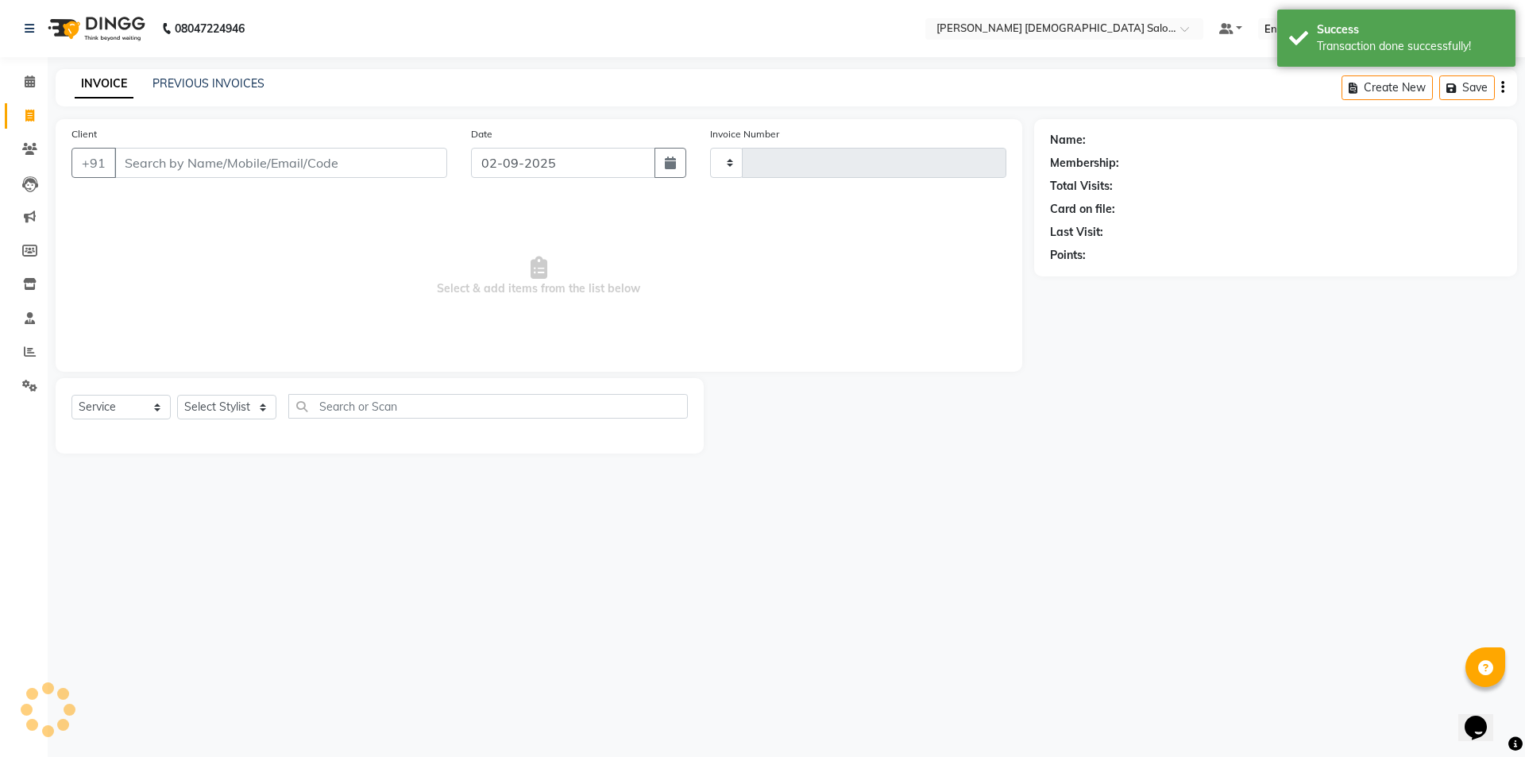
type input "4342"
select select "7542"
click at [30, 87] on span at bounding box center [30, 82] width 28 height 18
